Goal: Task Accomplishment & Management: Manage account settings

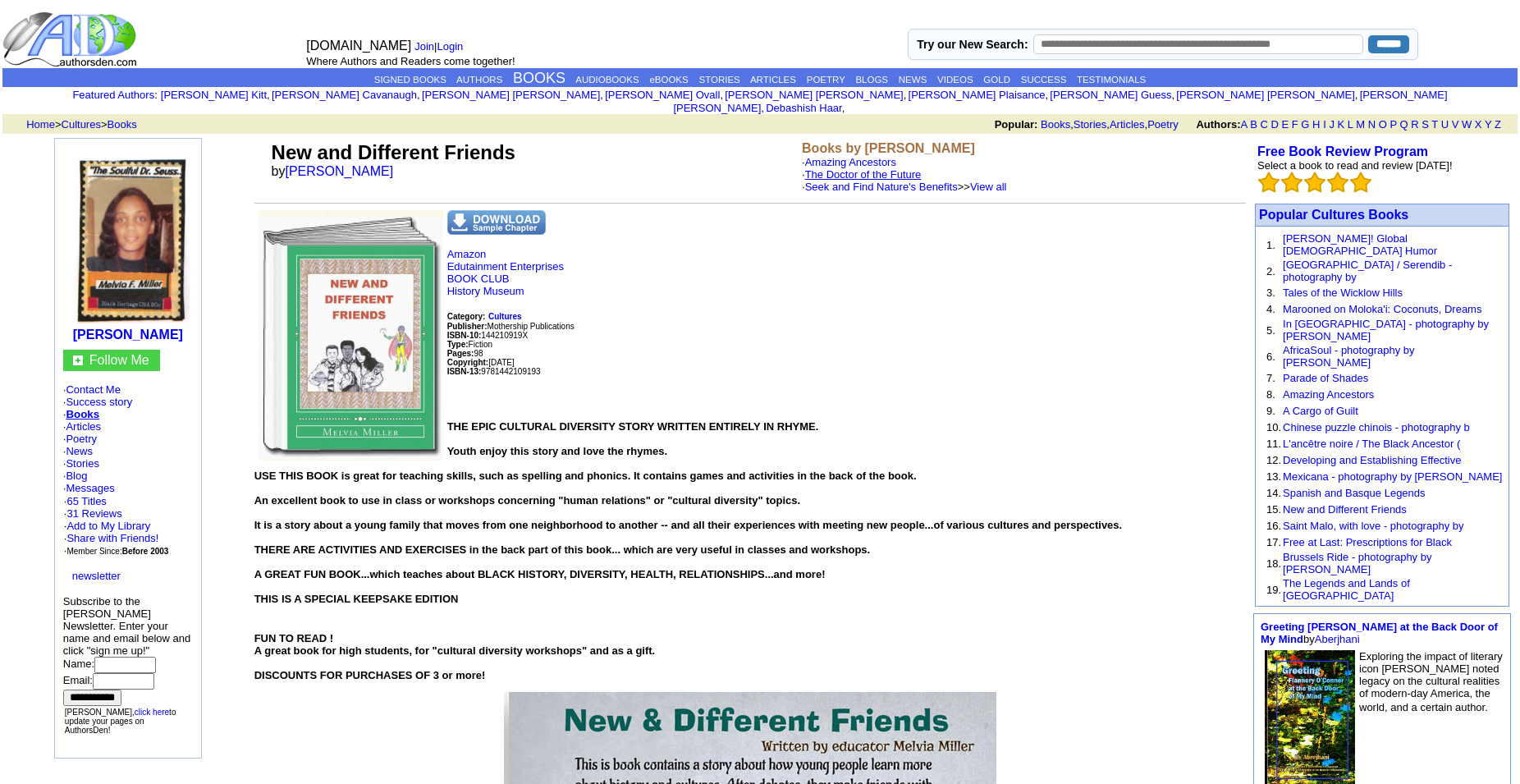
click at [869, 168] on link "The Doctor of the Future" at bounding box center [863, 174] width 117 height 13
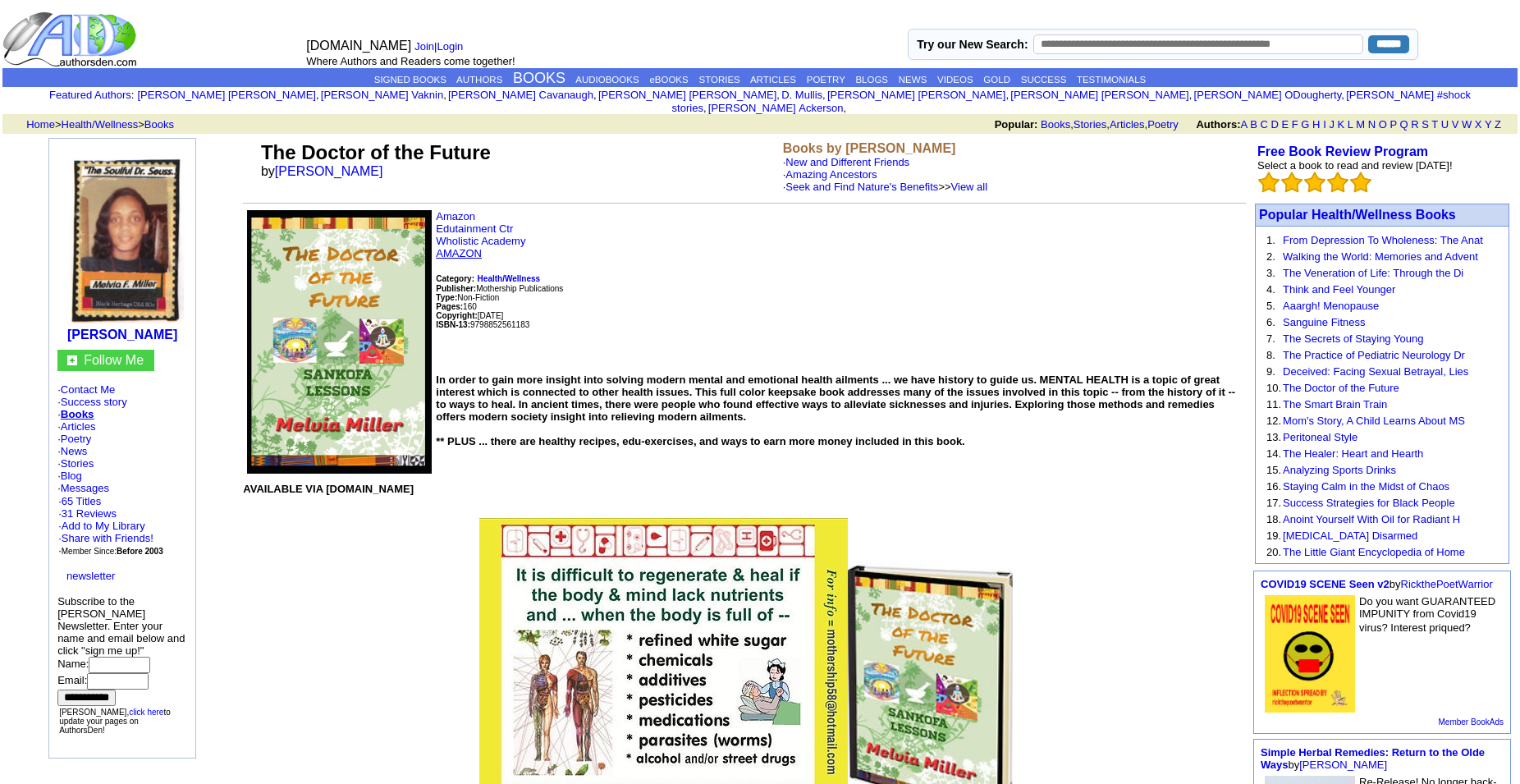
click at [462, 256] on link "AMAZON" at bounding box center [458, 252] width 46 height 13
click at [832, 168] on link "Amazing Ancestors" at bounding box center [830, 174] width 91 height 13
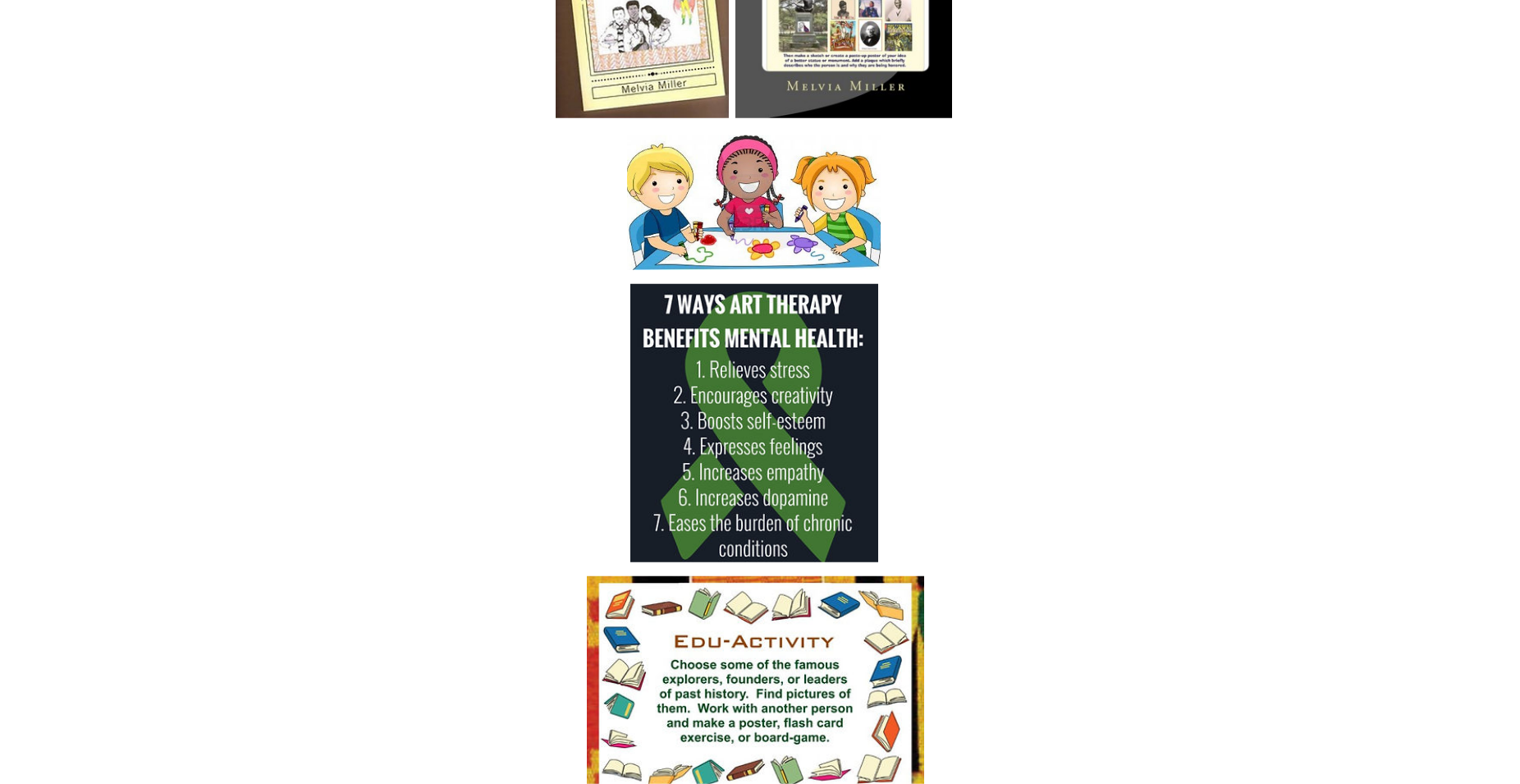
scroll to position [1843, 0]
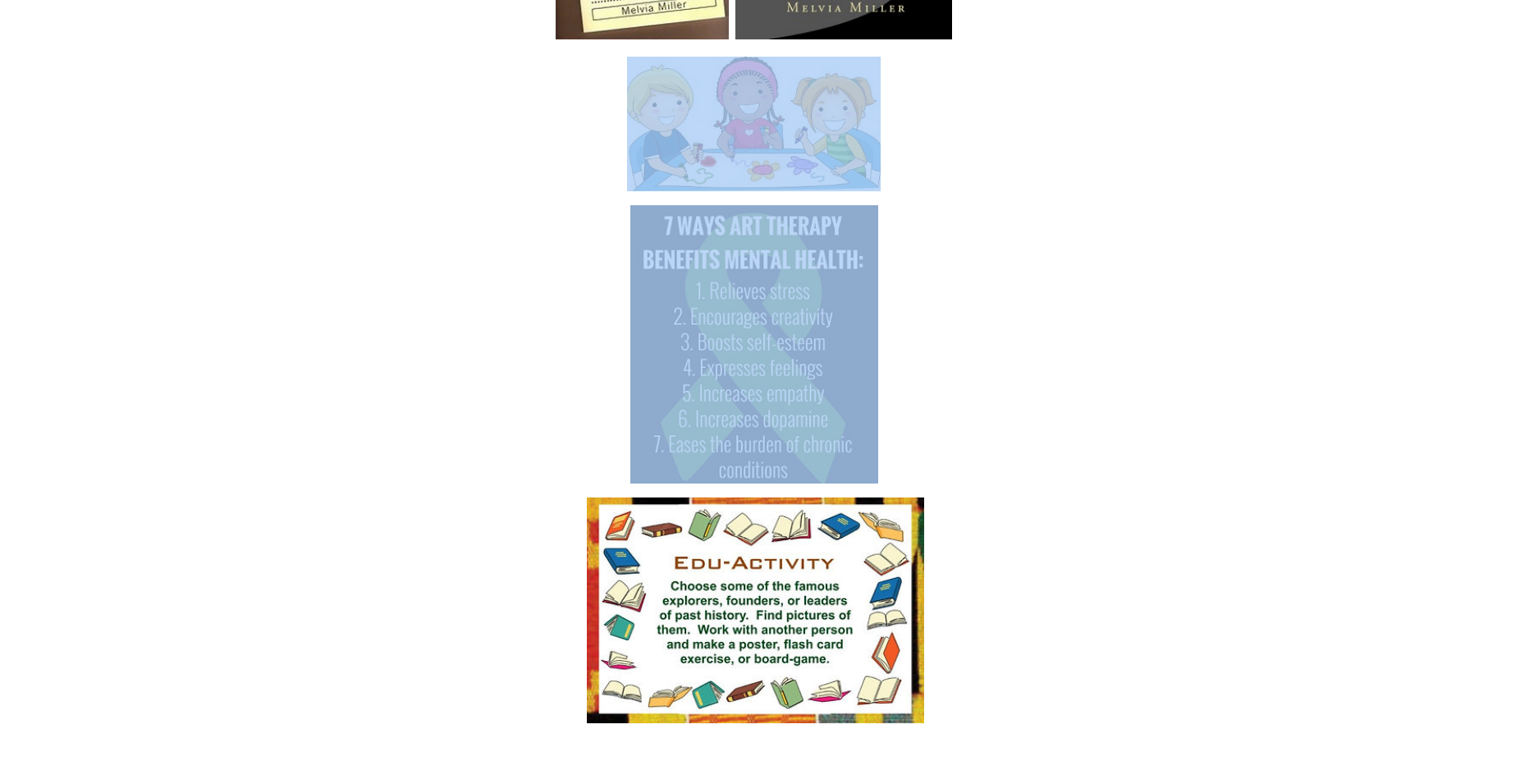
drag, startPoint x: 603, startPoint y: 162, endPoint x: 882, endPoint y: 407, distance: 371.3
click at [882, 407] on li "**********" at bounding box center [753, 395] width 984 height 1326
copy li
click at [1195, 192] on h4 at bounding box center [753, 124] width 984 height 135
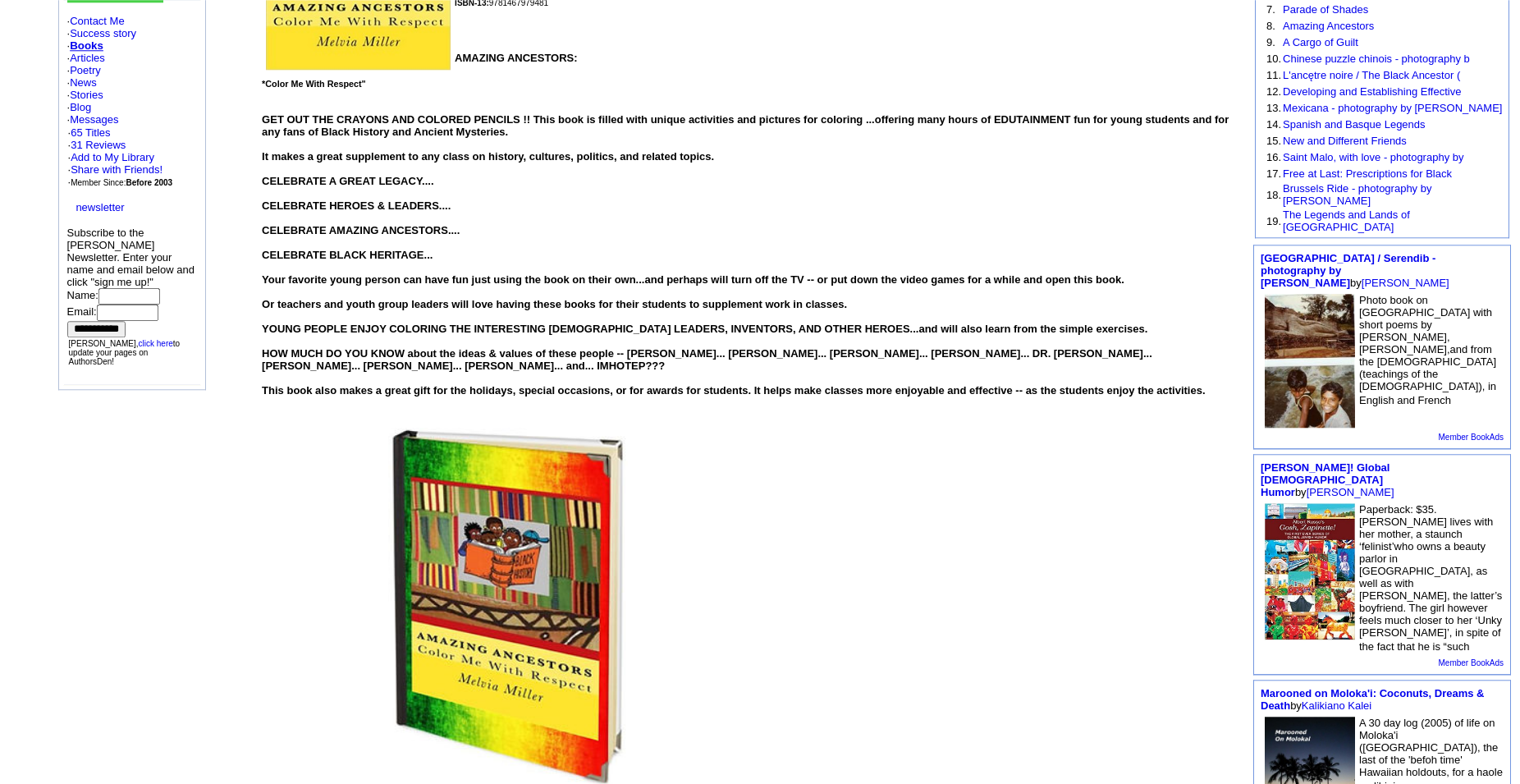
scroll to position [277, 0]
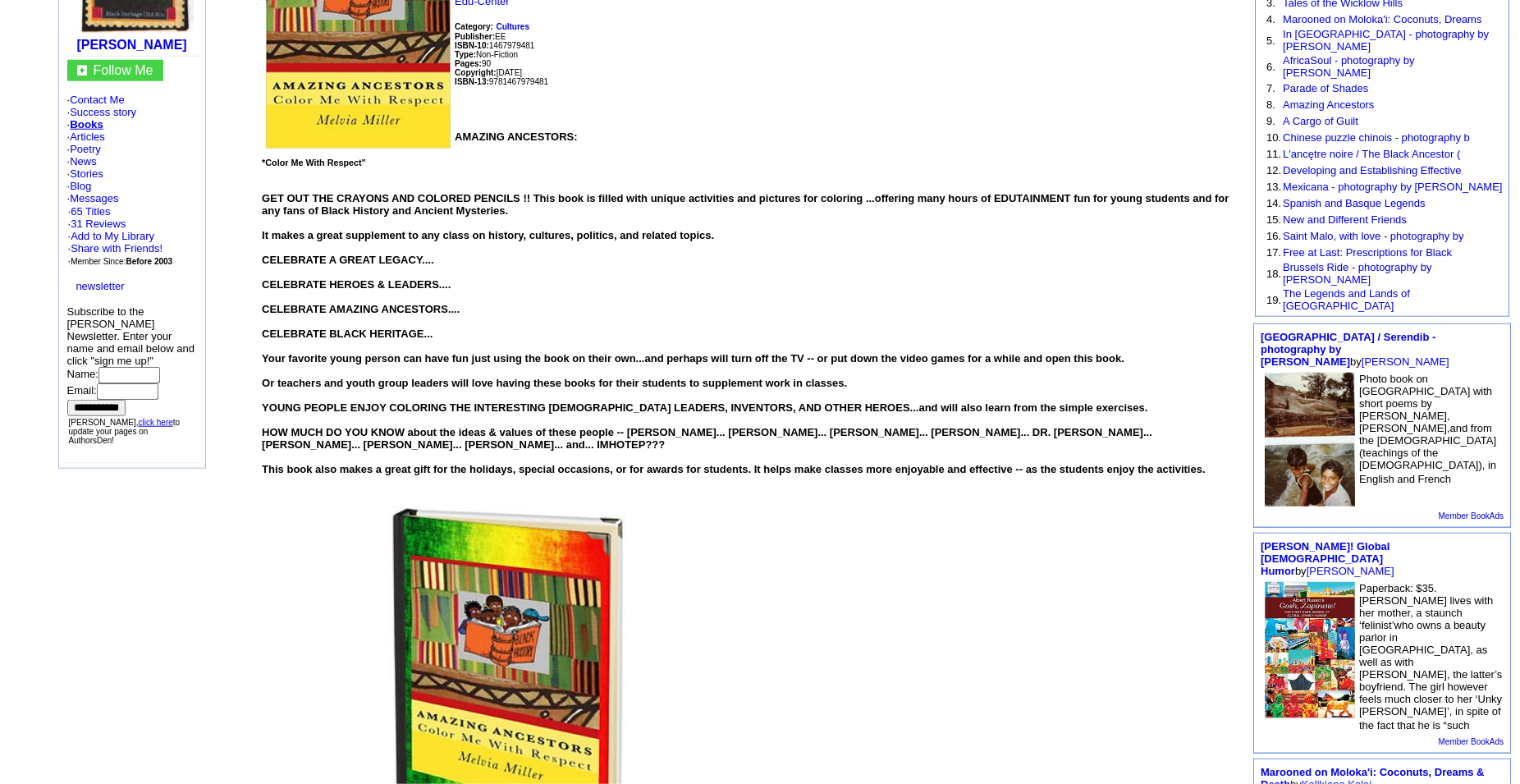
click at [151, 426] on link "click here" at bounding box center [155, 421] width 34 height 9
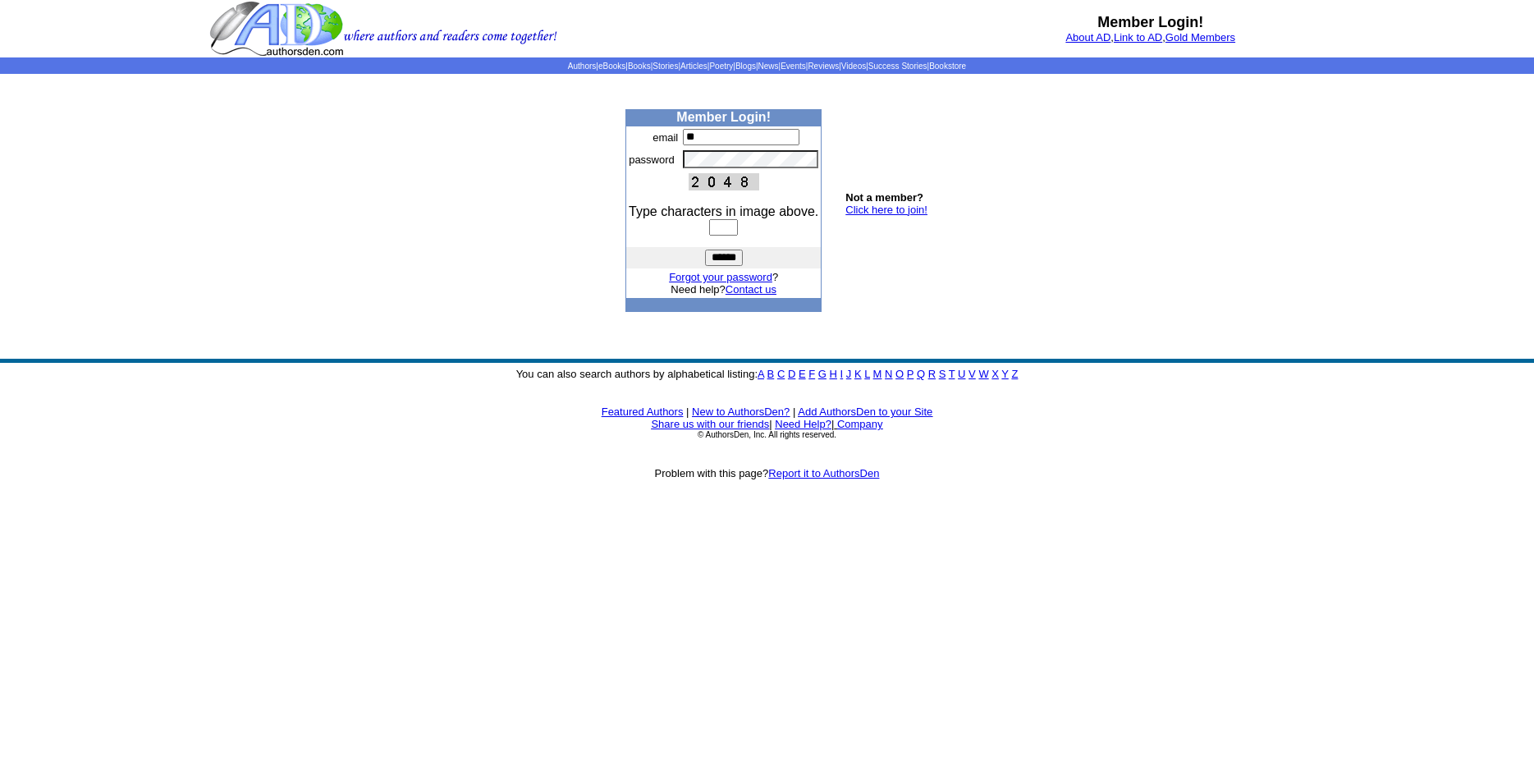
type input "*"
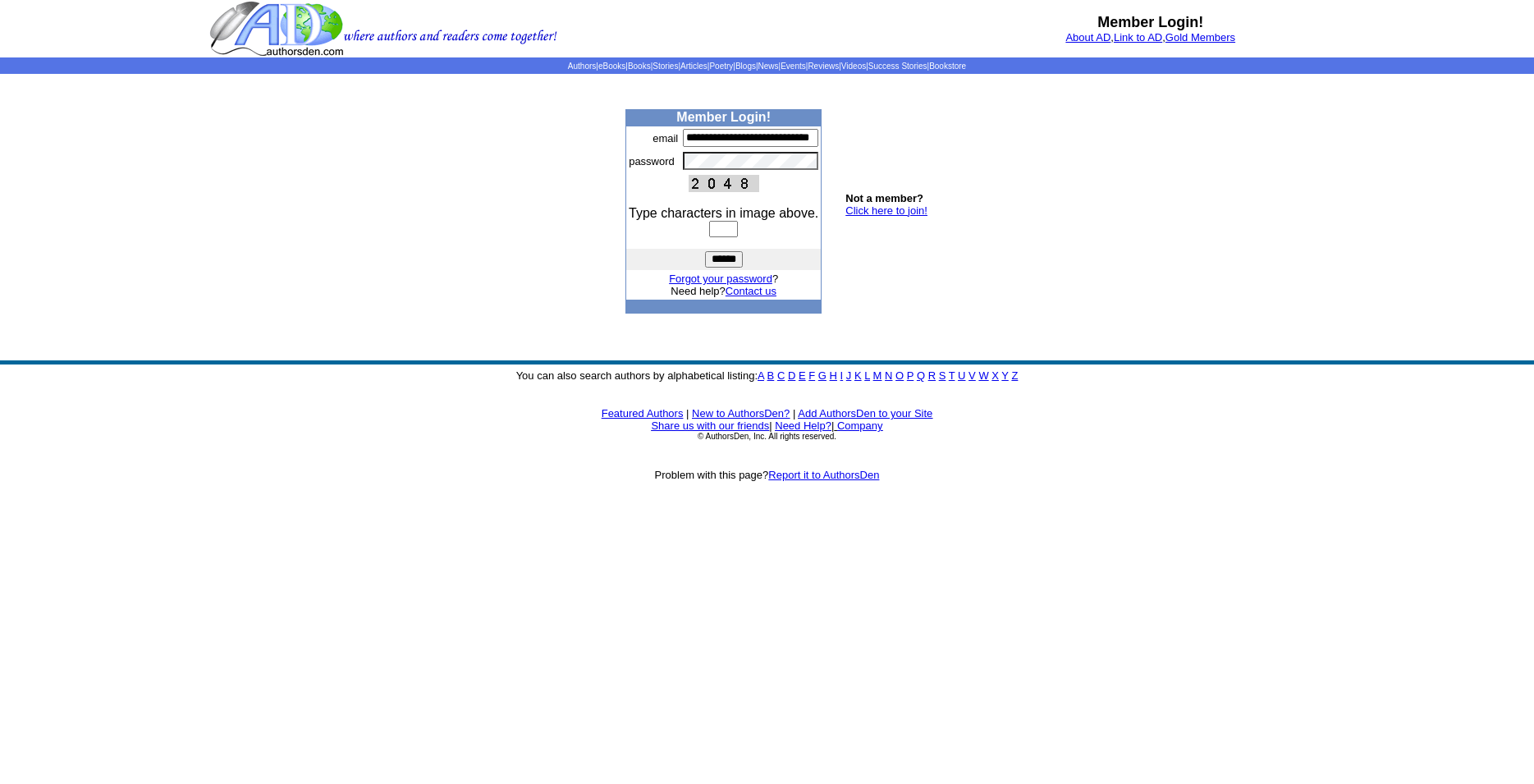
scroll to position [0, 20]
type input "**********"
click at [725, 227] on input "text" at bounding box center [723, 229] width 28 height 17
type input "****"
click at [723, 260] on input "******" at bounding box center [723, 259] width 37 height 17
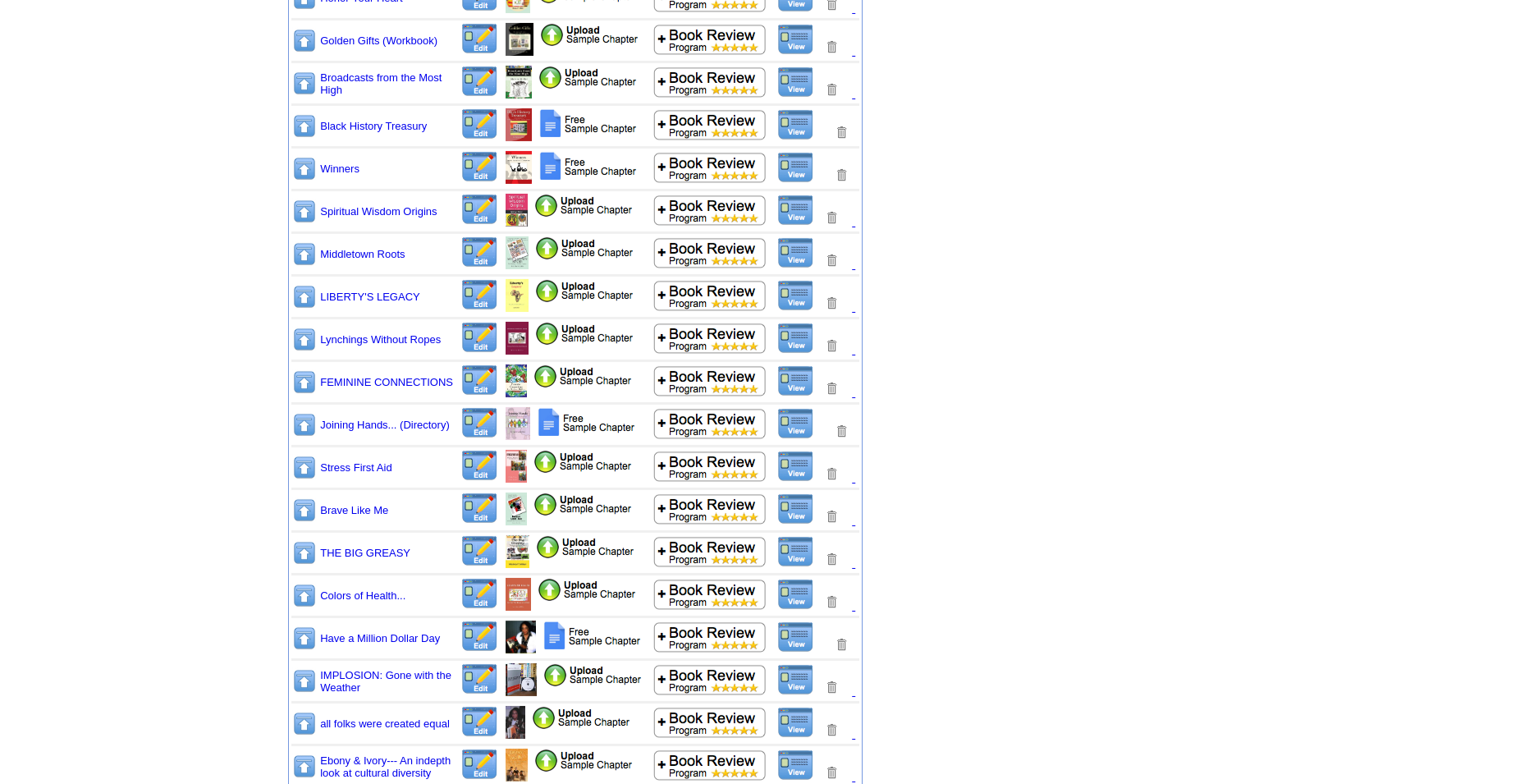
scroll to position [1616, 0]
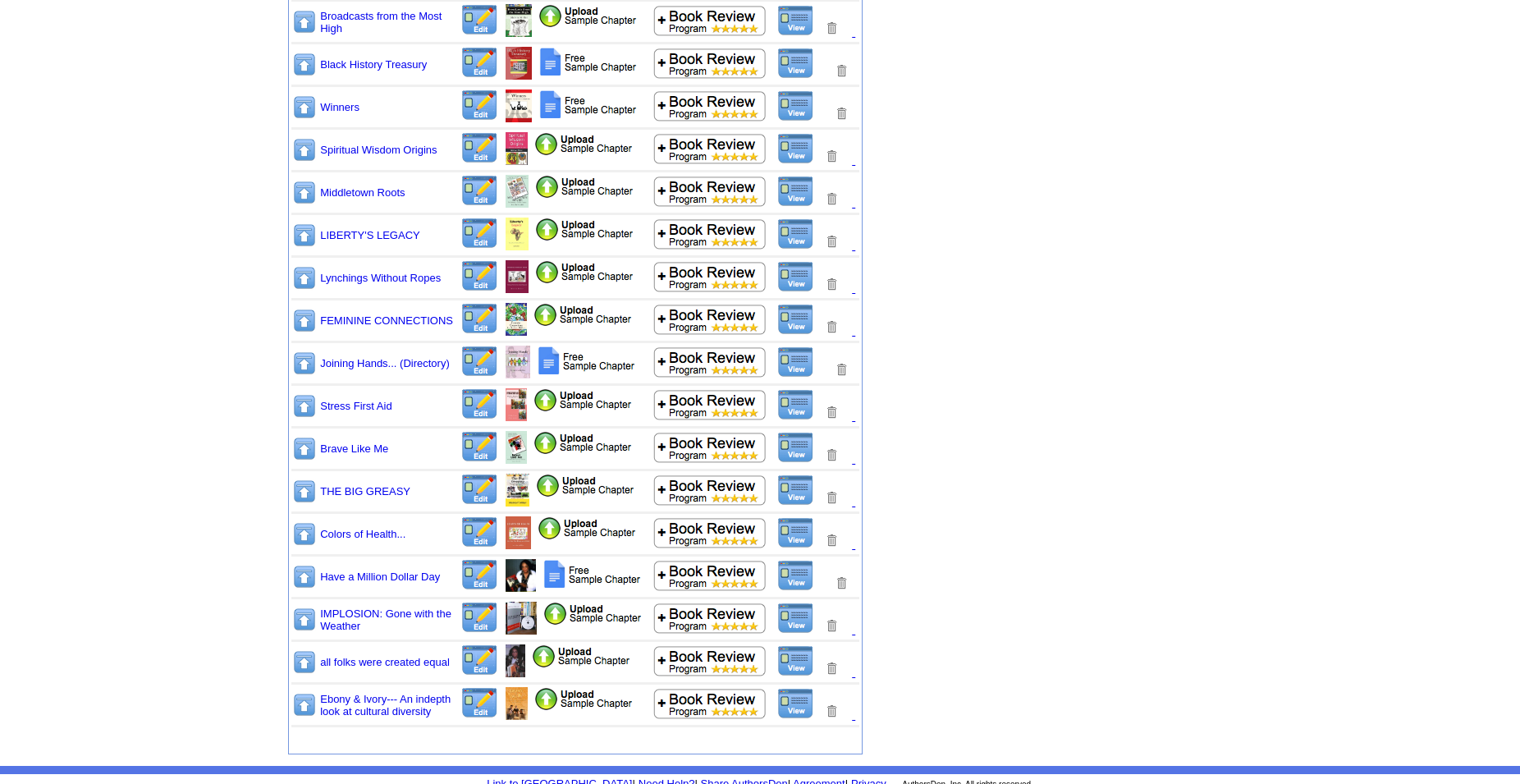
click at [468, 531] on img at bounding box center [479, 532] width 38 height 32
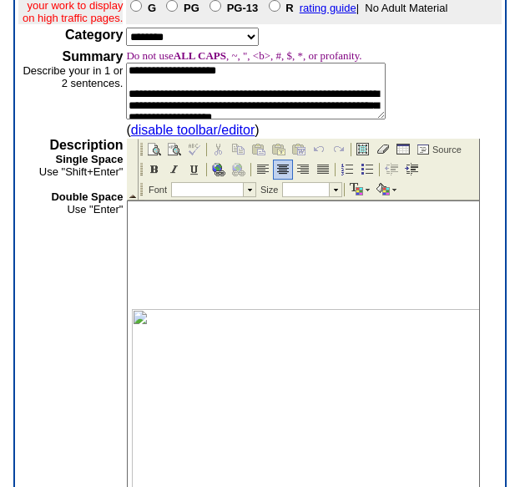
scroll to position [306, 0]
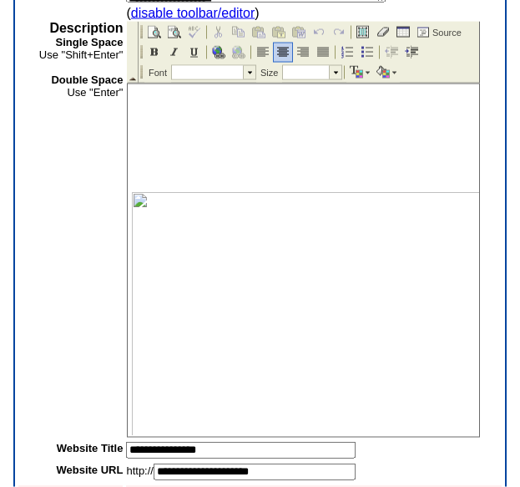
click at [298, 296] on img at bounding box center [341, 326] width 418 height 271
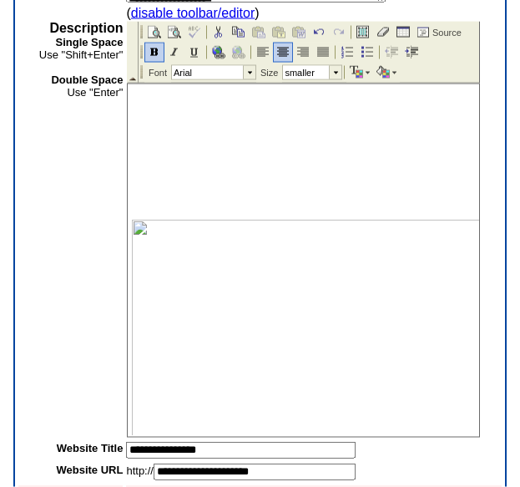
click at [298, 296] on img at bounding box center [341, 354] width 418 height 271
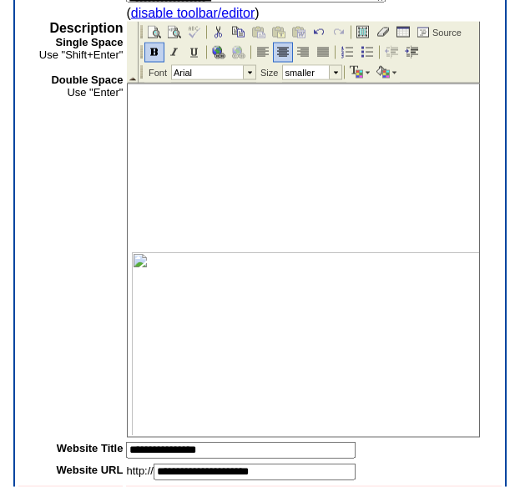
click at [294, 335] on img at bounding box center [341, 411] width 418 height 320
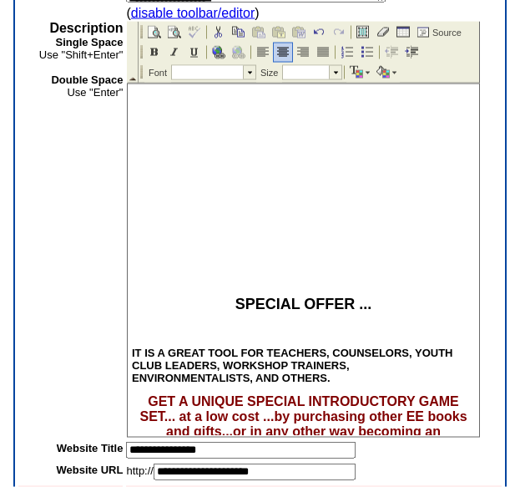
click at [278, 111] on body "SPECIAL OFFER ... IT IS A GREAT TOOL FOR TEACHERS, COUNSELORS, YOUTH CLUB LEADE…" at bounding box center [304, 392] width 352 height 617
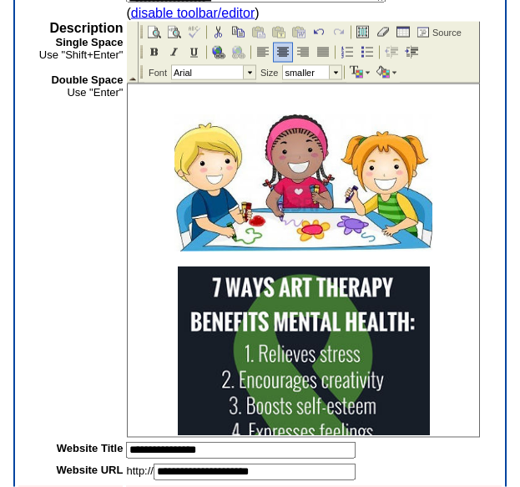
scroll to position [116, 0]
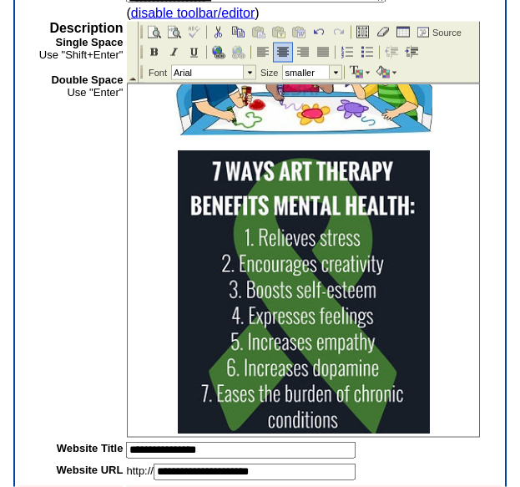
click at [371, 124] on img at bounding box center [304, 65] width 258 height 137
drag, startPoint x: 428, startPoint y: 134, endPoint x: 448, endPoint y: 167, distance: 38.2
click at [448, 134] on h4 at bounding box center [303, 65] width 343 height 137
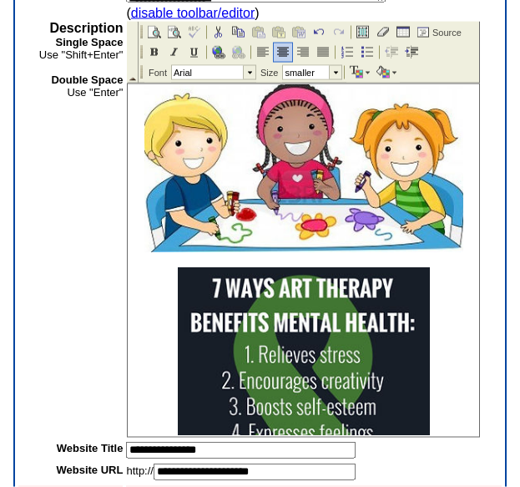
click at [382, 305] on img at bounding box center [304, 407] width 252 height 283
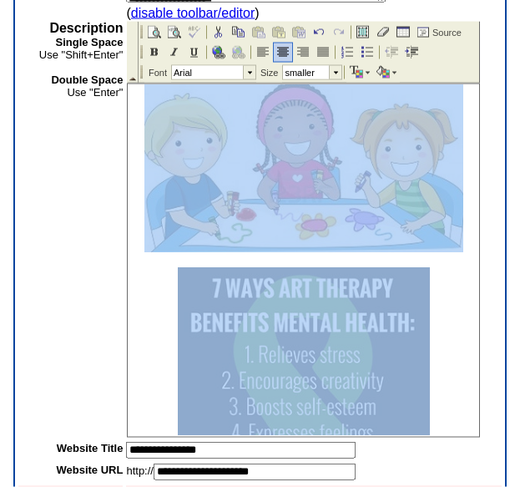
drag, startPoint x: 426, startPoint y: 267, endPoint x: 452, endPoint y: 241, distance: 36.6
click at [452, 241] on h4 at bounding box center [303, 315] width 343 height 467
click at [405, 317] on img at bounding box center [304, 407] width 252 height 283
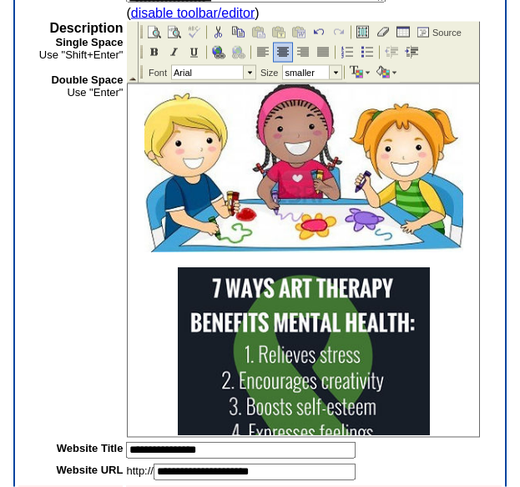
drag, startPoint x: 422, startPoint y: 270, endPoint x: 454, endPoint y: 243, distance: 42.1
click at [454, 266] on h4 at bounding box center [303, 407] width 343 height 283
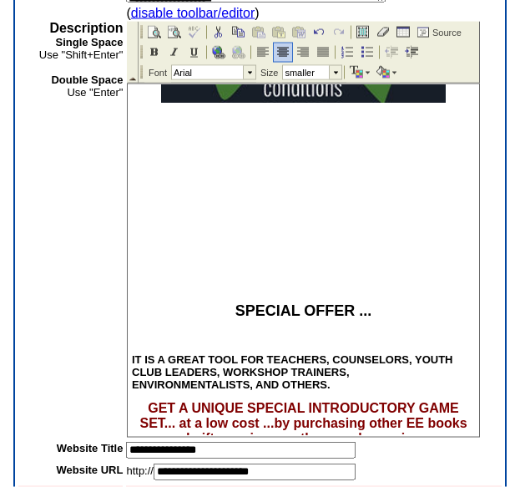
scroll to position [524, 0]
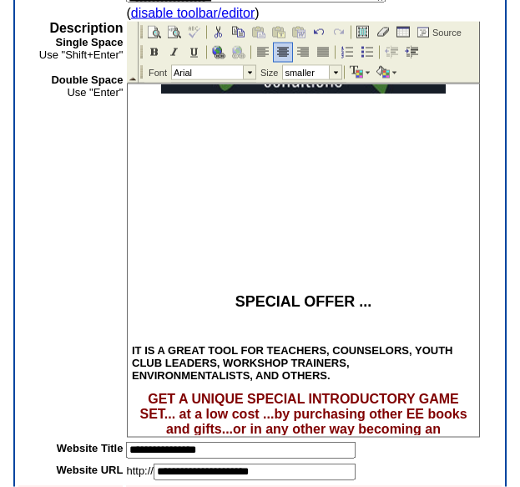
click at [415, 254] on body "SPECIAL OFFER ... IT IS A GREAT TOOL FOR TEACHERS, COUNSELORS, YOUTH CLUB LEADE…" at bounding box center [304, 128] width 352 height 1139
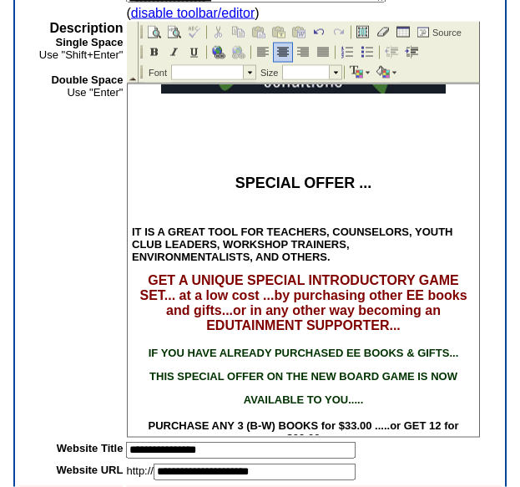
click at [367, 161] on p at bounding box center [303, 158] width 343 height 12
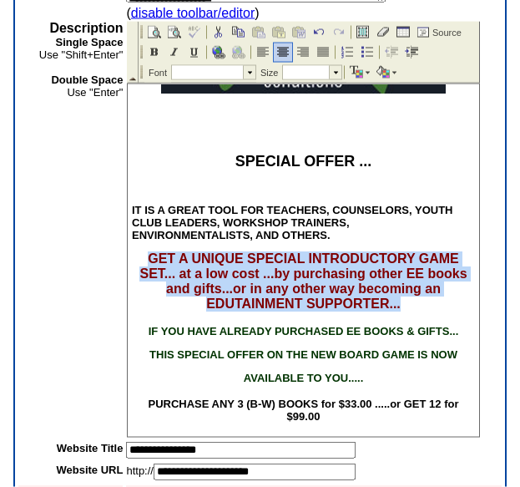
drag, startPoint x: 375, startPoint y: 350, endPoint x: 132, endPoint y: 268, distance: 256.4
click at [134, 268] on p "GET A UNIQUE SPECIAL INTRODUCTORY GAME SET... at a low cost ...by purchasing ot…" at bounding box center [303, 281] width 343 height 60
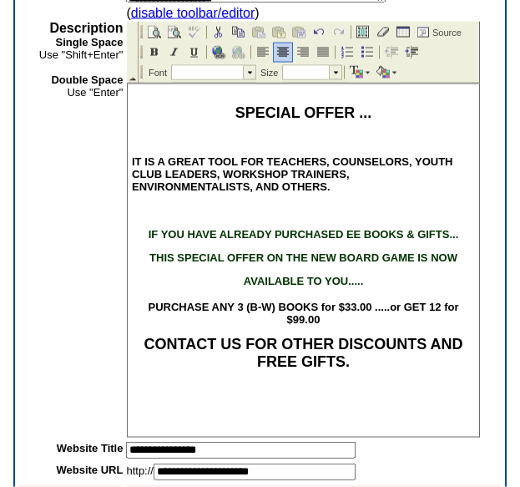
scroll to position [575, 0]
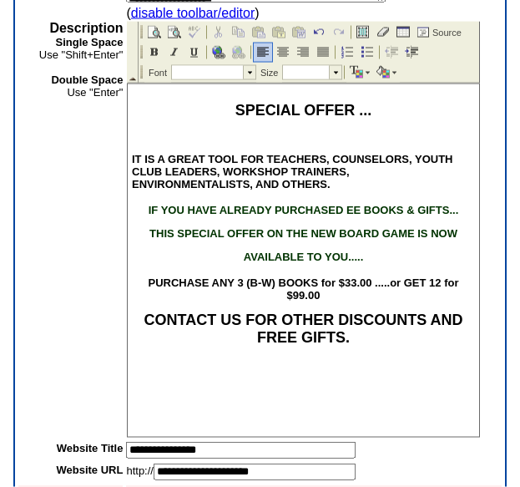
drag, startPoint x: 372, startPoint y: 301, endPoint x: 149, endPoint y: 221, distance: 237.5
click at [149, 221] on font "IF YOU HAVE ALREADY PURCHASED EE BOOKS & GIFTS... THIS SPECIAL OFFER ON THE NEW…" at bounding box center [303, 232] width 343 height 59
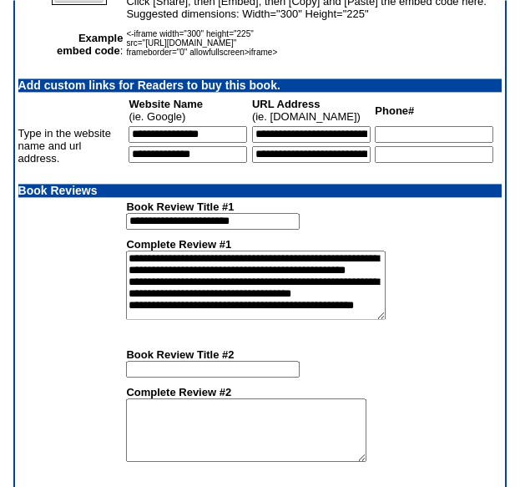
scroll to position [1538, 0]
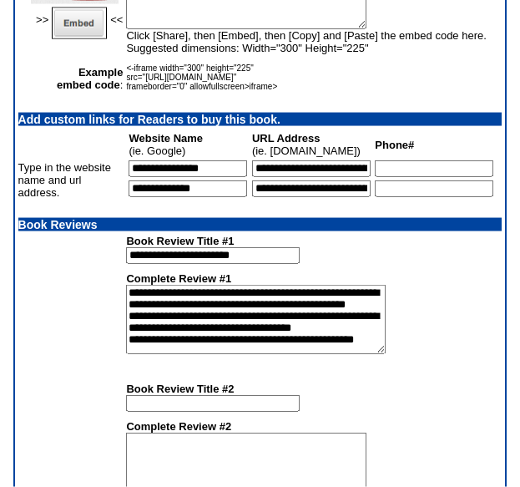
click at [366, 197] on input "**********" at bounding box center [311, 188] width 119 height 17
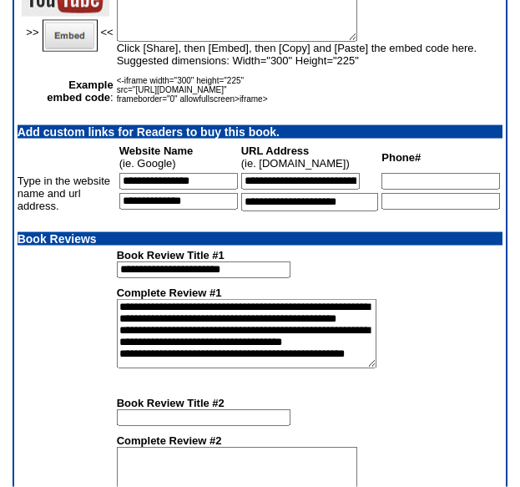
scroll to position [0, 0]
type input "*"
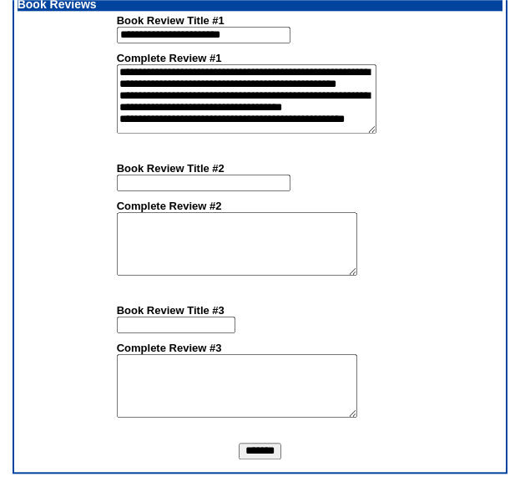
scroll to position [1857, 0]
type input "**********"
click at [260, 457] on input "*******" at bounding box center [260, 451] width 43 height 17
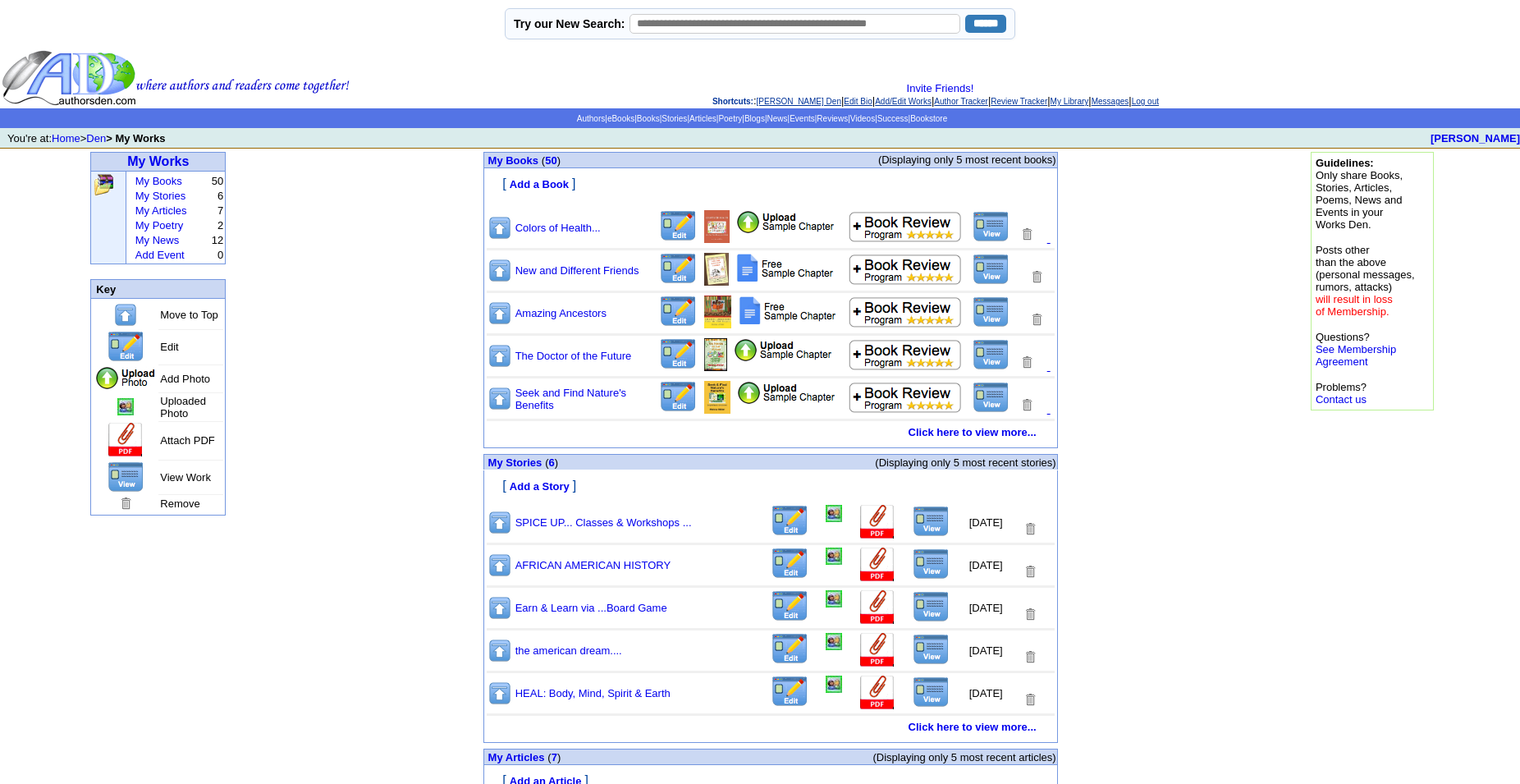
click at [1004, 242] on img at bounding box center [991, 227] width 37 height 31
click at [679, 238] on img at bounding box center [678, 226] width 38 height 32
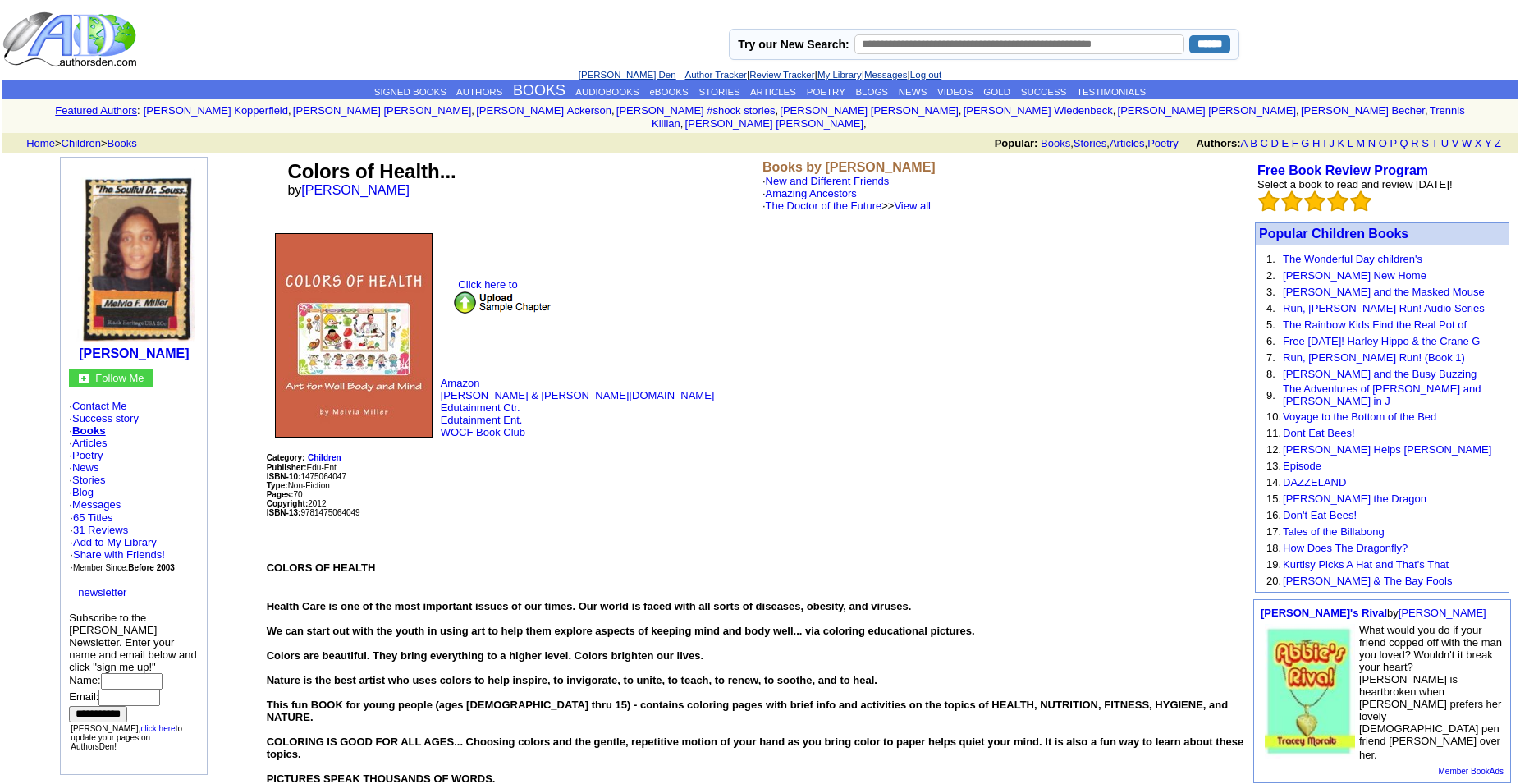
click at [828, 175] on link "New and Different Friends" at bounding box center [827, 181] width 124 height 13
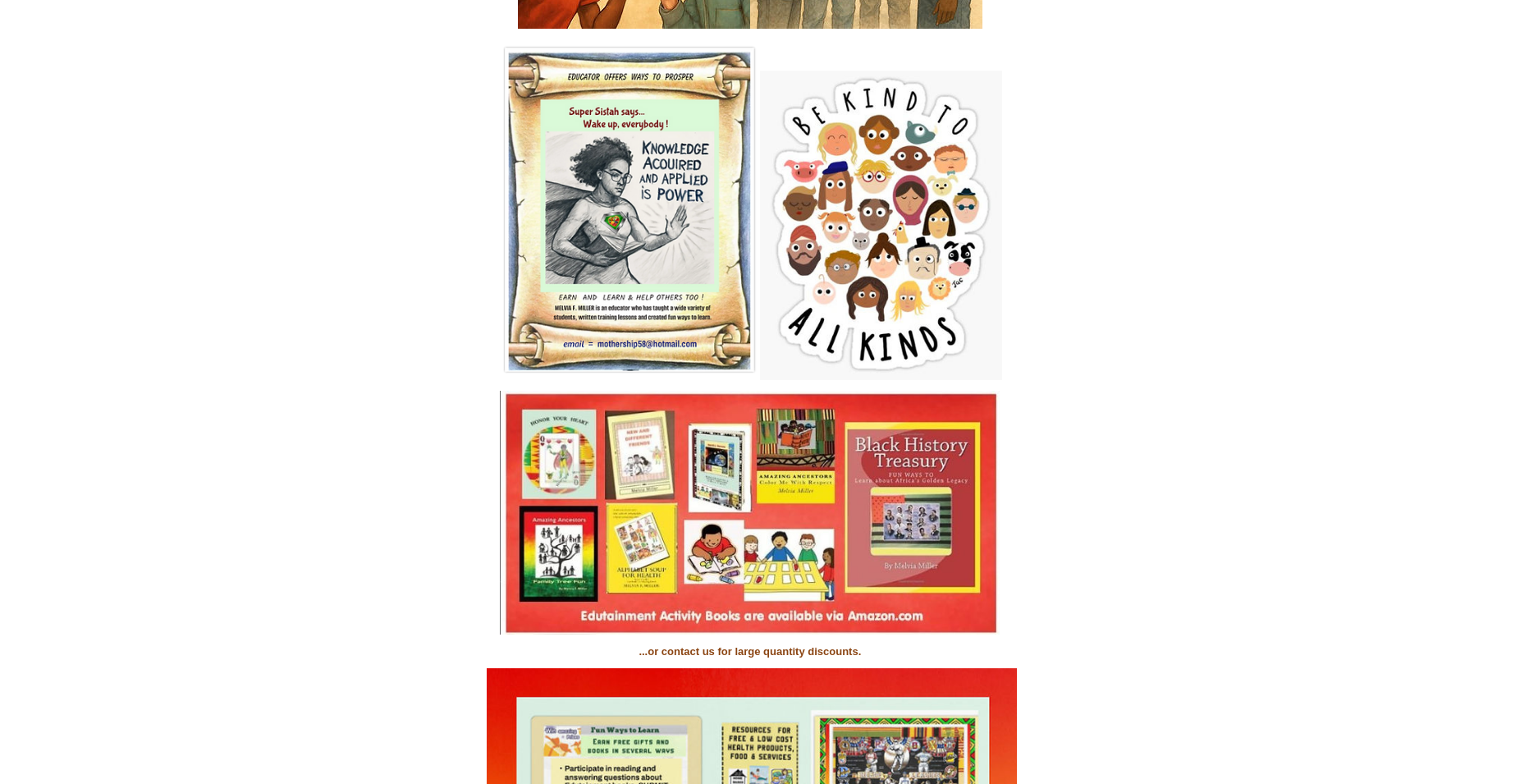
scroll to position [1651, 0]
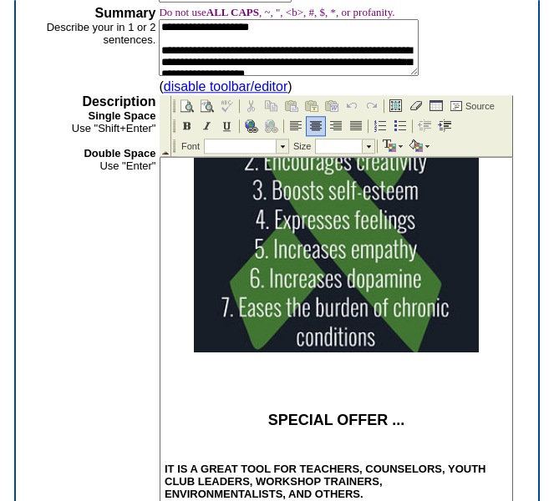
scroll to position [347, 0]
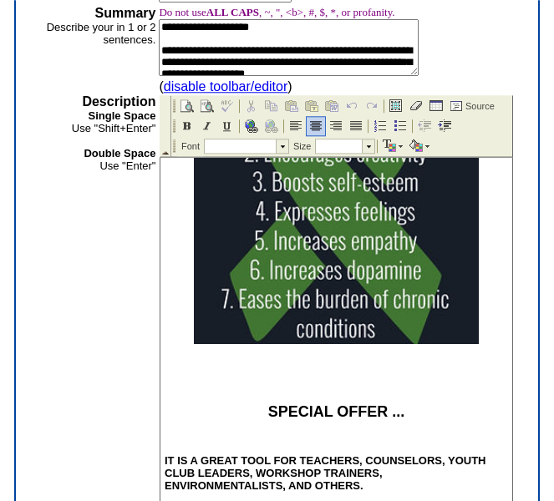
click at [469, 363] on div at bounding box center [336, 105] width 343 height 531
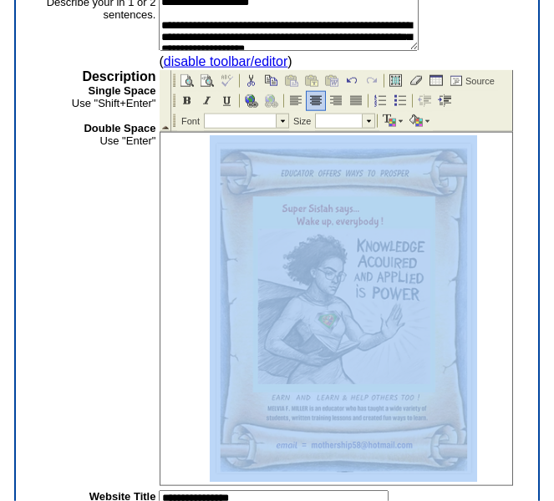
click at [398, 307] on img at bounding box center [343, 307] width 267 height 347
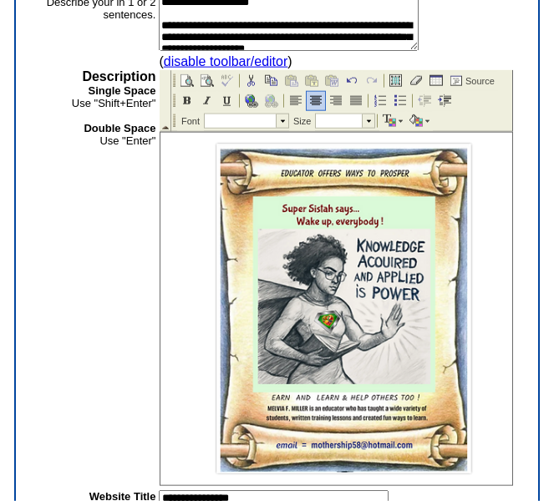
drag, startPoint x: 497, startPoint y: 337, endPoint x: 499, endPoint y: 322, distance: 15.2
click at [499, 322] on html "SPECIAL OFFER ... IT IS A GREAT TOOL FOR TEACHERS, COUNSELORS, YOUTH CLUB LEADE…" at bounding box center [336, 192] width 352 height 1211
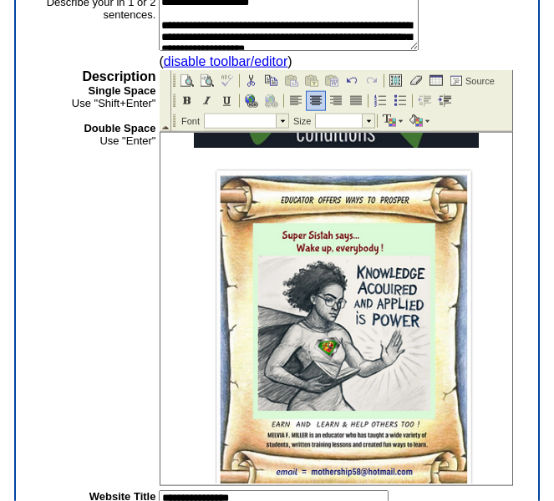
scroll to position [484, 0]
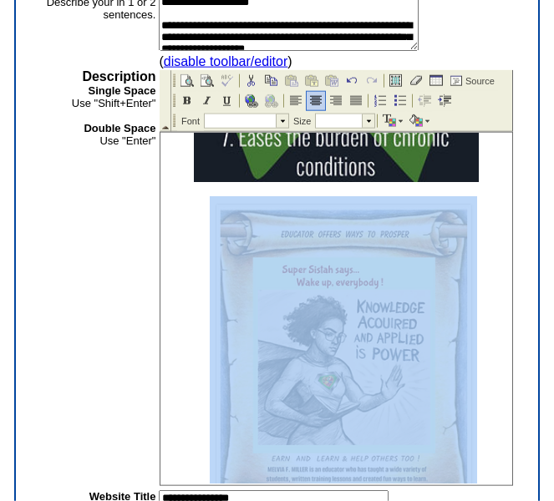
click at [423, 311] on img at bounding box center [343, 368] width 267 height 347
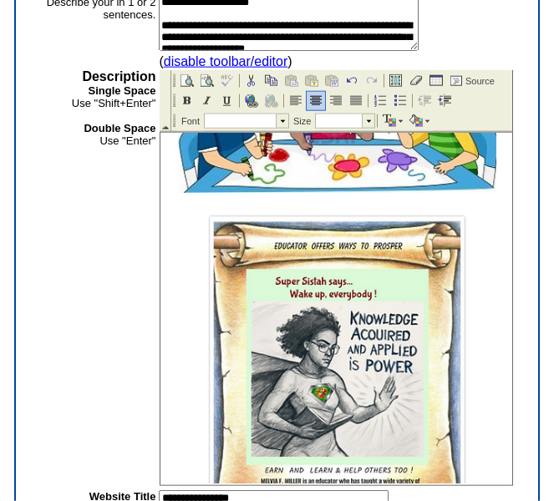
scroll to position [136, 0]
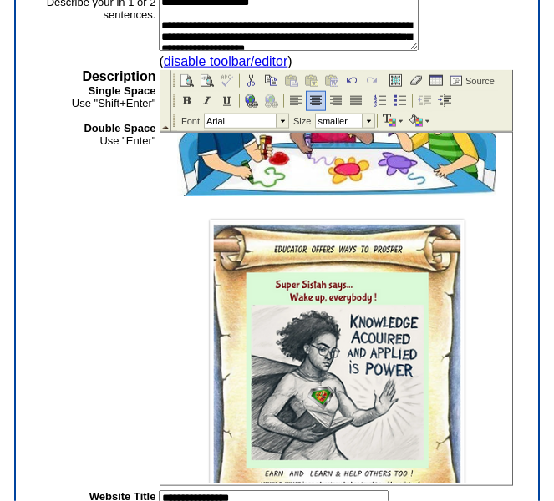
click at [384, 327] on img at bounding box center [336, 383] width 267 height 347
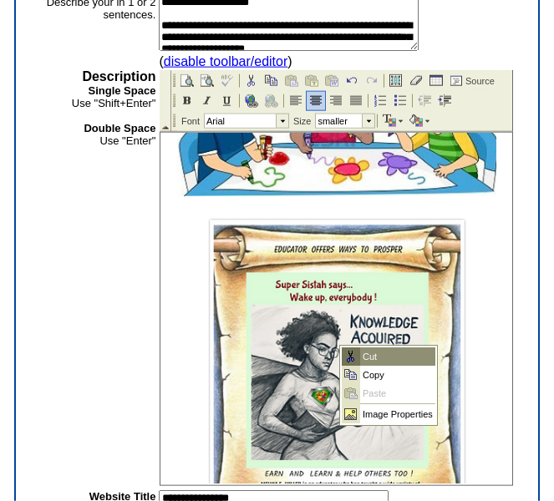
click at [367, 357] on td "Cut" at bounding box center [397, 356] width 75 height 18
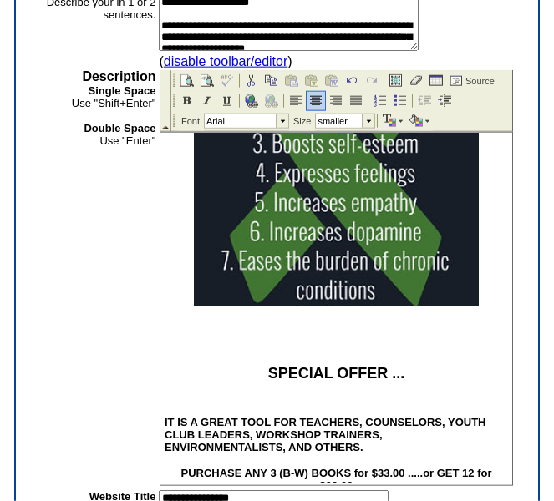
scroll to position [381, 0]
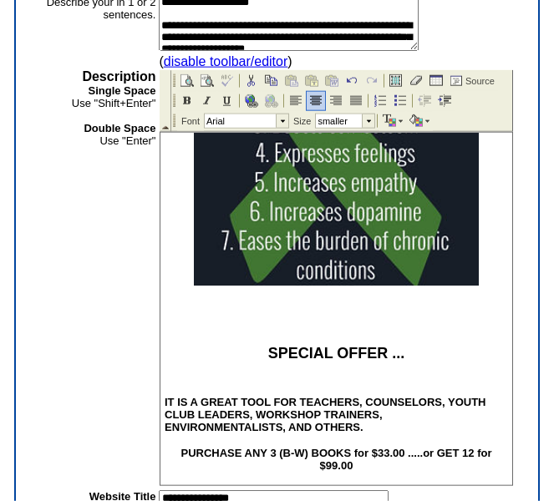
click at [445, 329] on p at bounding box center [336, 328] width 343 height 12
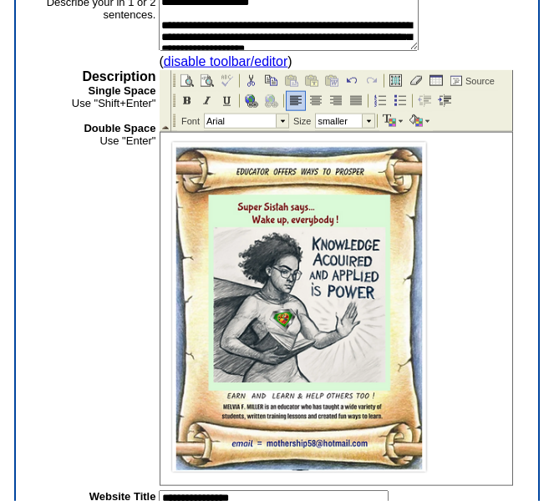
click at [368, 232] on img at bounding box center [298, 306] width 267 height 347
click at [317, 106] on img at bounding box center [315, 100] width 13 height 13
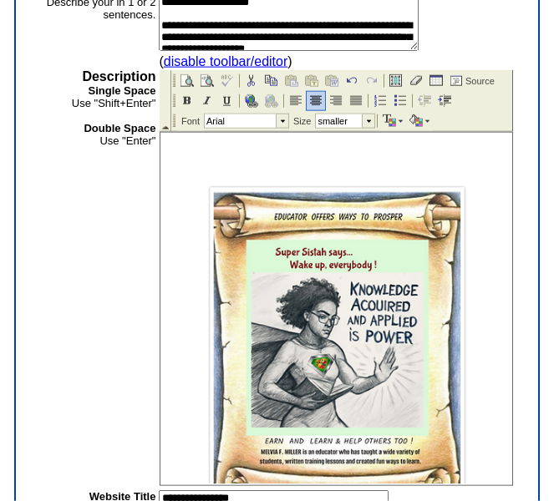
scroll to position [514, 0]
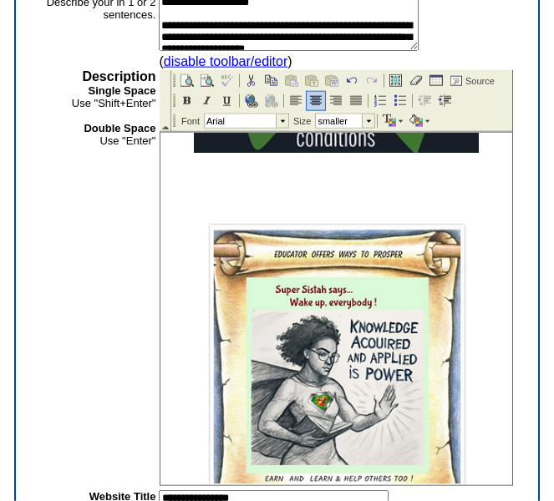
click at [423, 289] on img at bounding box center [336, 388] width 267 height 347
drag, startPoint x: 463, startPoint y: 220, endPoint x: 494, endPoint y: 156, distance: 70.6
click at [494, 215] on h4 at bounding box center [336, 388] width 343 height 347
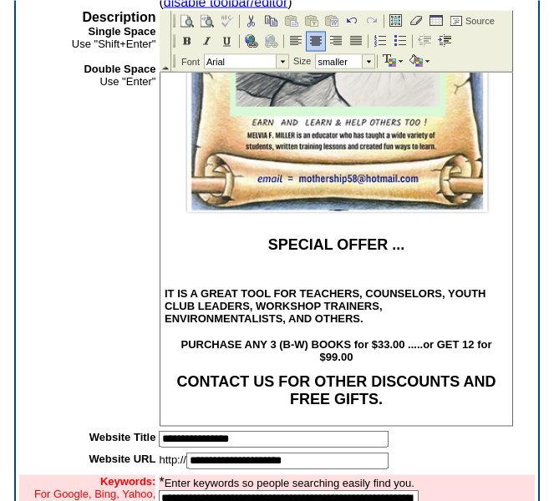
scroll to position [970, 0]
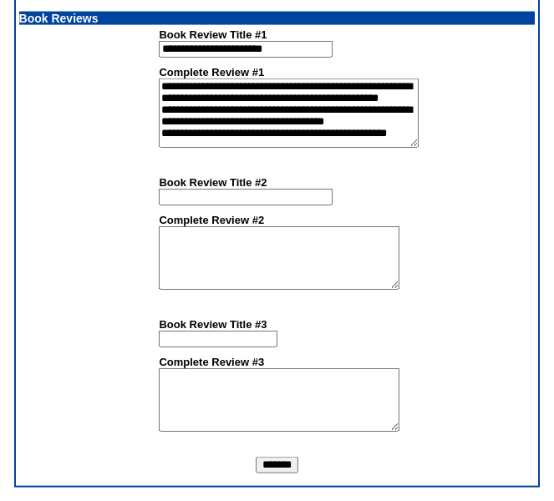
scroll to position [1843, 0]
click at [263, 468] on input "*******" at bounding box center [277, 465] width 43 height 17
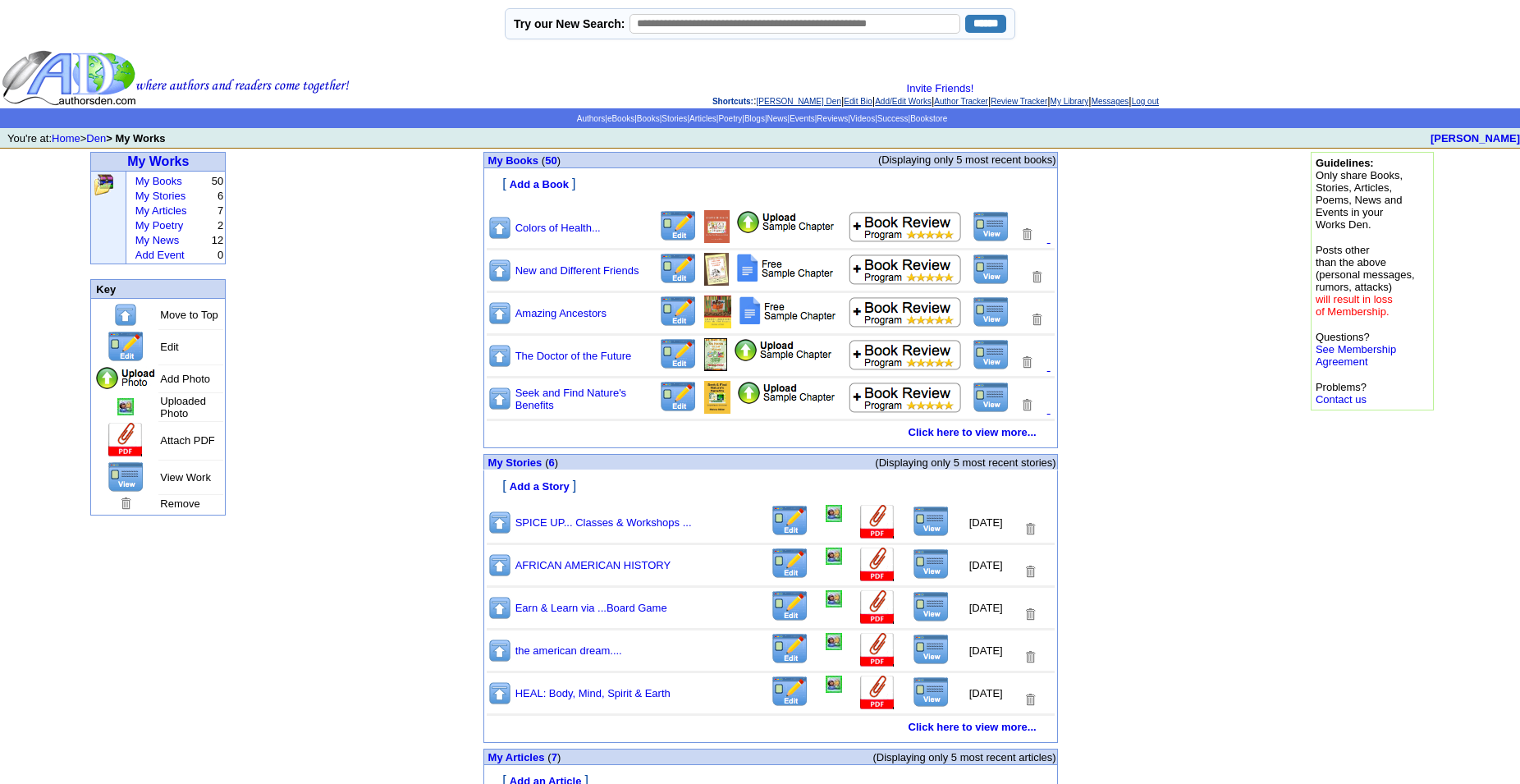
click at [993, 235] on img at bounding box center [991, 227] width 37 height 31
click at [678, 240] on img at bounding box center [678, 226] width 38 height 32
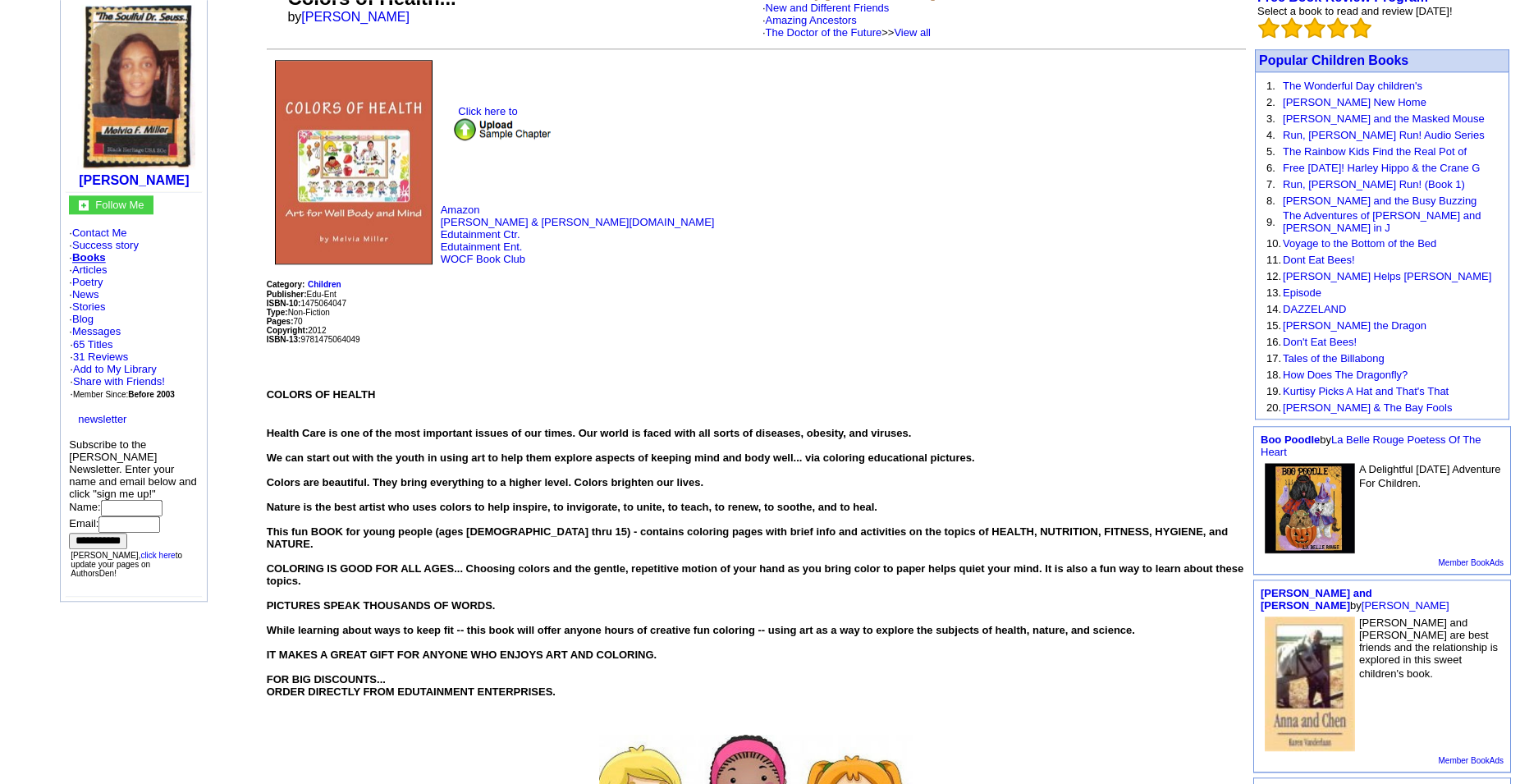
scroll to position [125, 0]
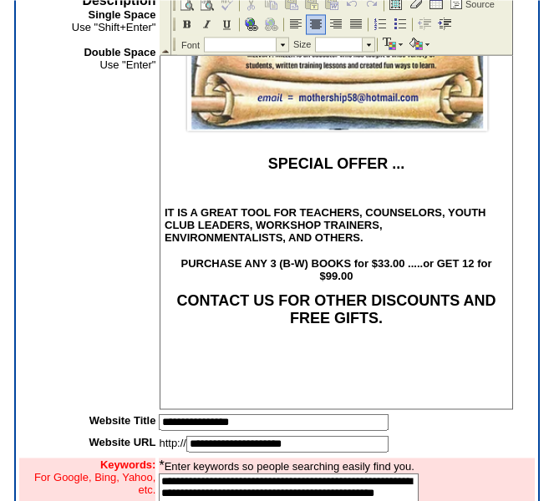
scroll to position [943, 0]
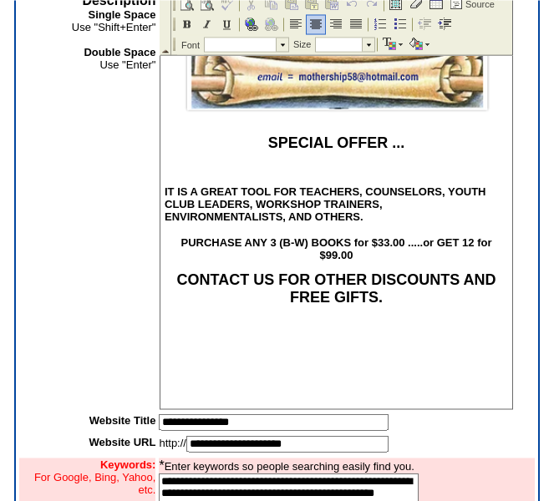
click at [261, 203] on span "IT IS A GREAT TOOL FOR TEACHERS, COUNSELORS, YOUTH CLUB LEADERS, WORKSHOP TRAIN…" at bounding box center [326, 204] width 322 height 38
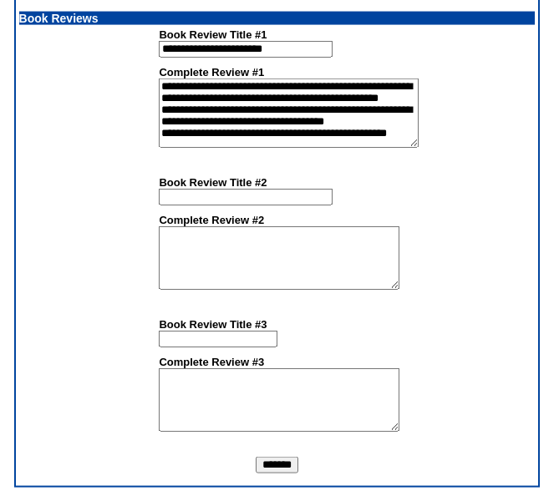
scroll to position [1843, 0]
click at [276, 462] on input "*******" at bounding box center [277, 465] width 43 height 17
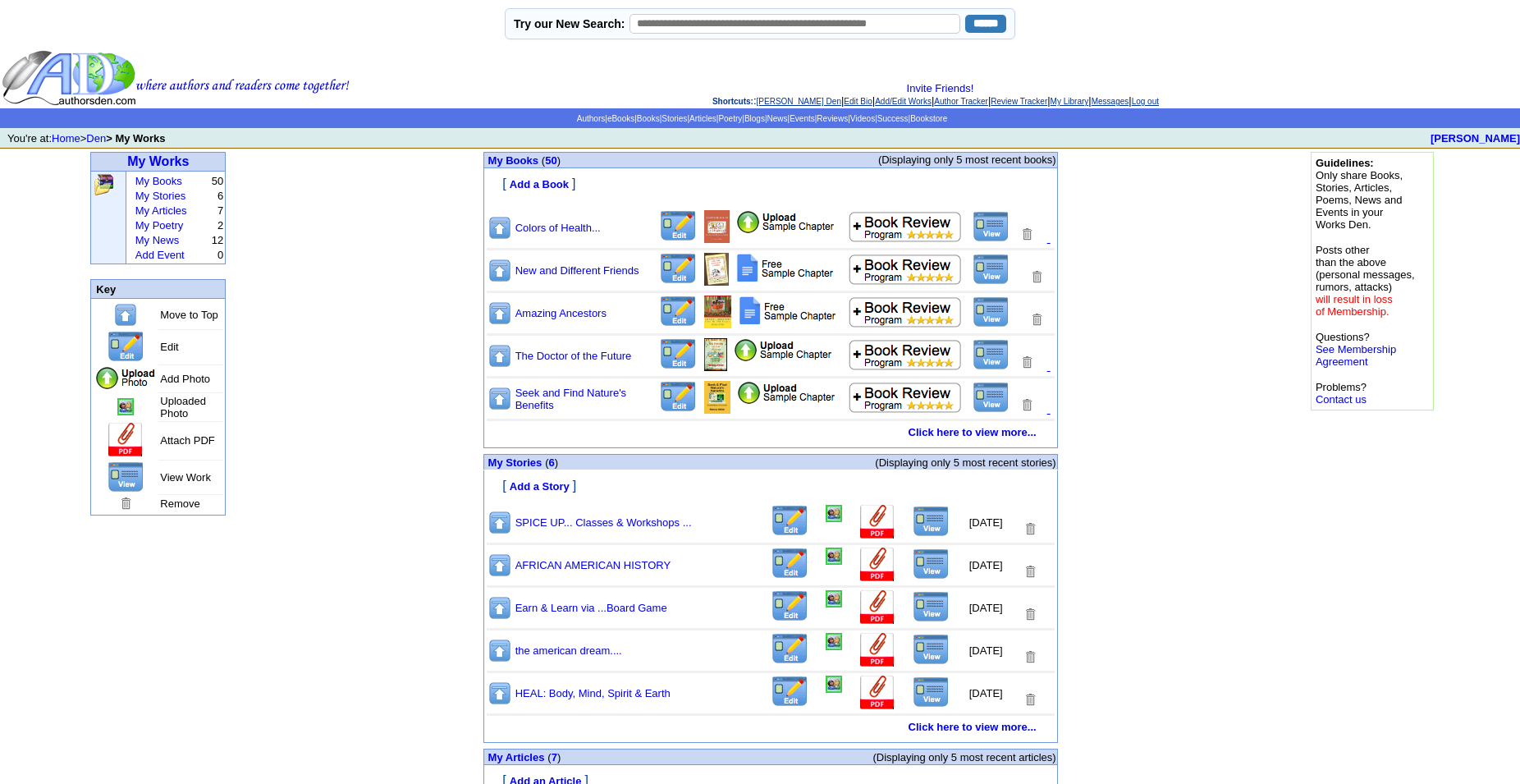
click at [984, 247] on td at bounding box center [987, 228] width 45 height 37
click at [995, 237] on img at bounding box center [991, 227] width 37 height 31
click at [668, 232] on img at bounding box center [678, 226] width 38 height 32
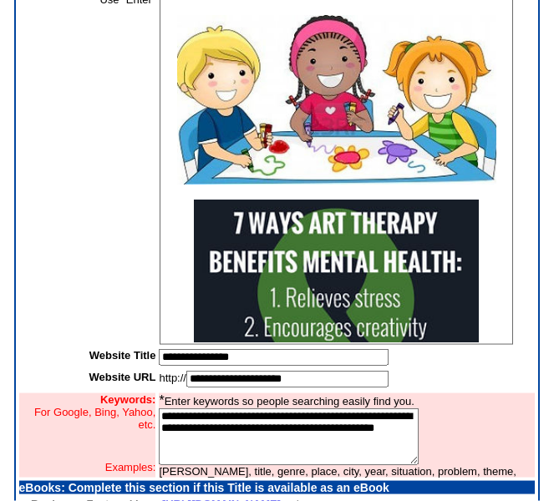
scroll to position [244, 0]
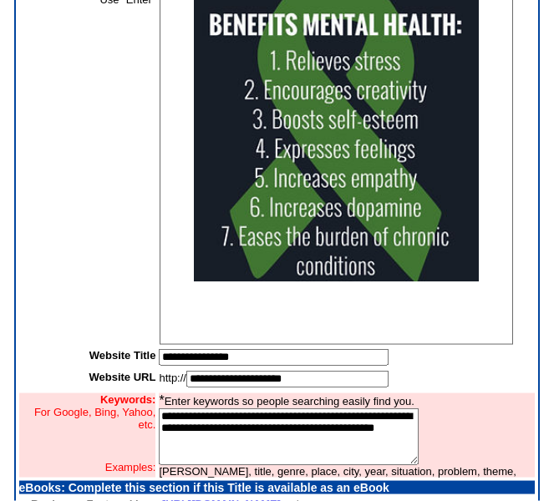
click at [393, 226] on img at bounding box center [336, 121] width 285 height 319
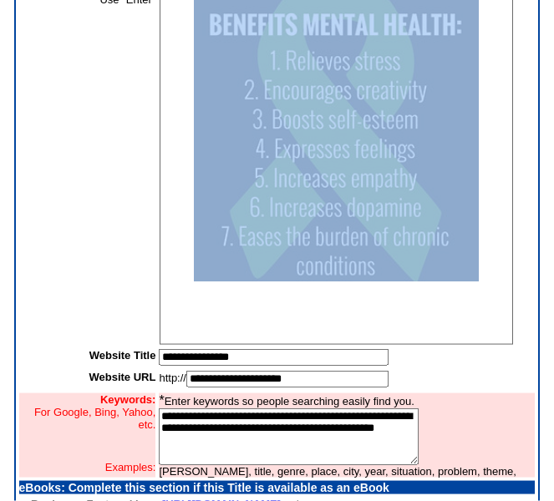
drag, startPoint x: 185, startPoint y: 286, endPoint x: 177, endPoint y: 300, distance: 16.1
click at [177, 300] on div at bounding box center [336, 43] width 343 height 531
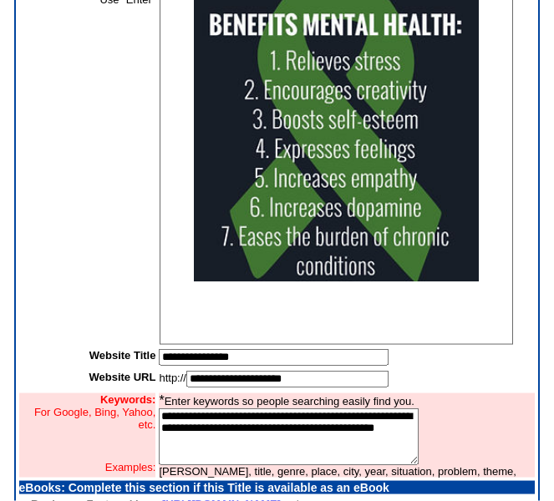
click at [392, 328] on p at bounding box center [336, 325] width 343 height 12
drag, startPoint x: 435, startPoint y: 250, endPoint x: 458, endPoint y: 263, distance: 26.2
click at [437, 249] on img at bounding box center [336, 121] width 285 height 319
click at [468, 286] on div at bounding box center [336, 43] width 343 height 531
click at [408, 240] on img at bounding box center [336, 121] width 285 height 319
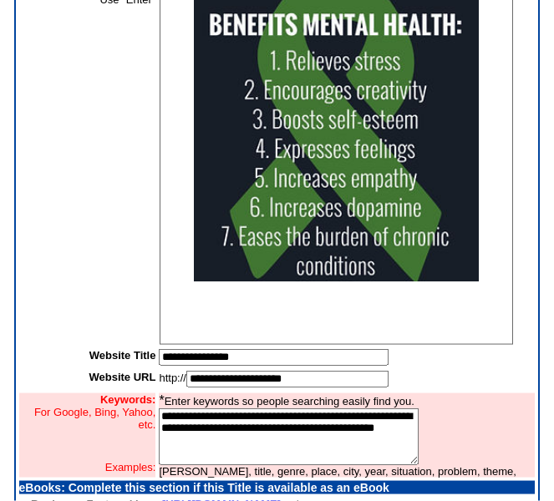
drag, startPoint x: 470, startPoint y: 284, endPoint x: 487, endPoint y: 304, distance: 26.1
click at [487, 304] on div at bounding box center [336, 43] width 343 height 531
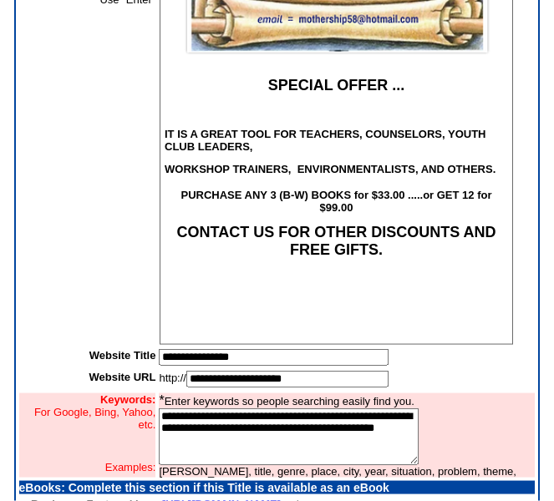
scroll to position [970, 0]
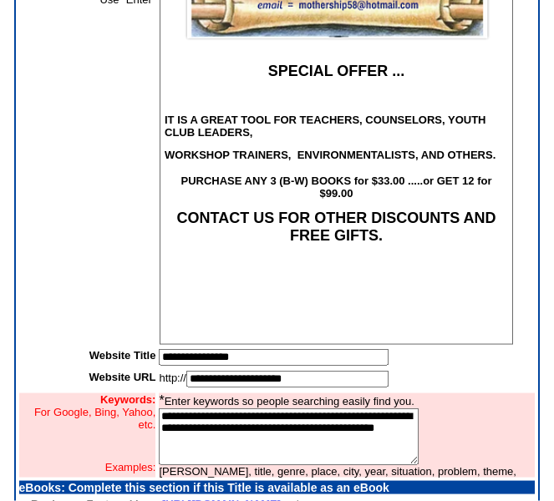
drag, startPoint x: 501, startPoint y: 110, endPoint x: 646, endPoint y: 296, distance: 235.7
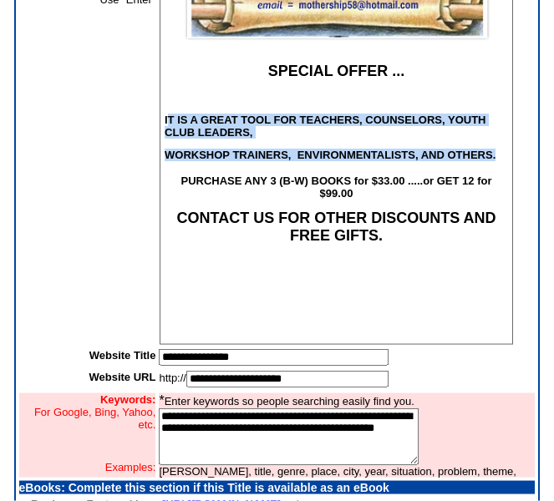
drag, startPoint x: 304, startPoint y: 185, endPoint x: 256, endPoint y: 131, distance: 72.2
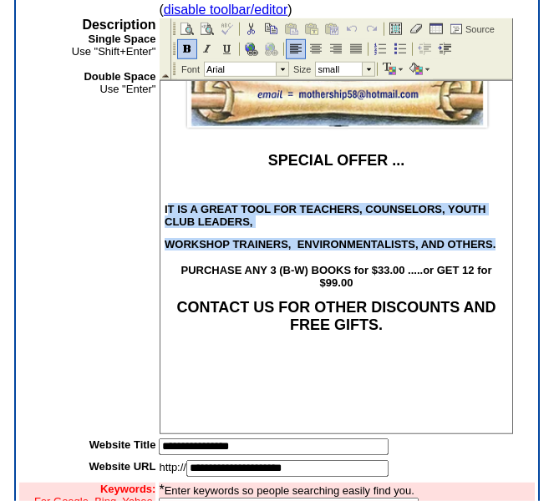
scroll to position [305, 0]
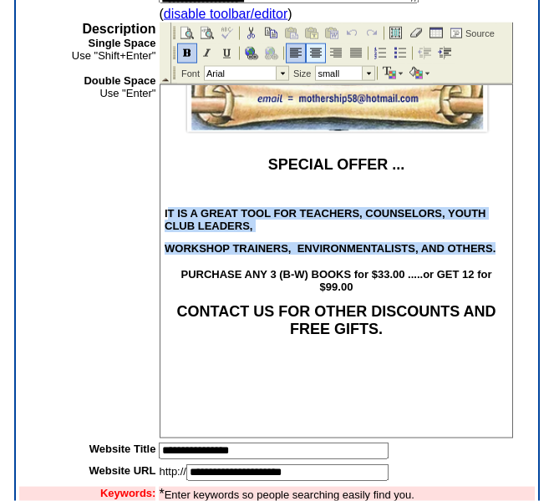
click at [319, 57] on img at bounding box center [315, 52] width 13 height 13
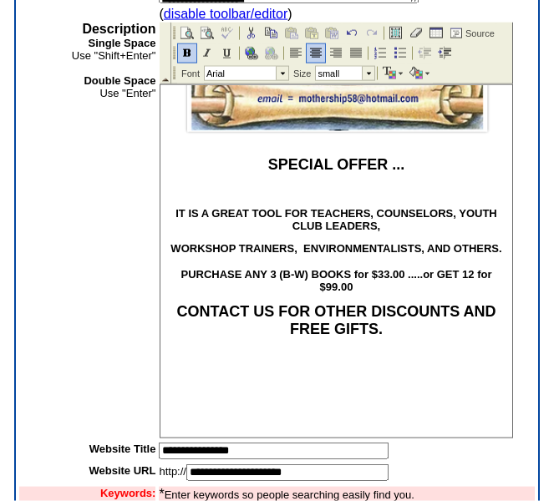
click at [461, 196] on p at bounding box center [336, 189] width 343 height 13
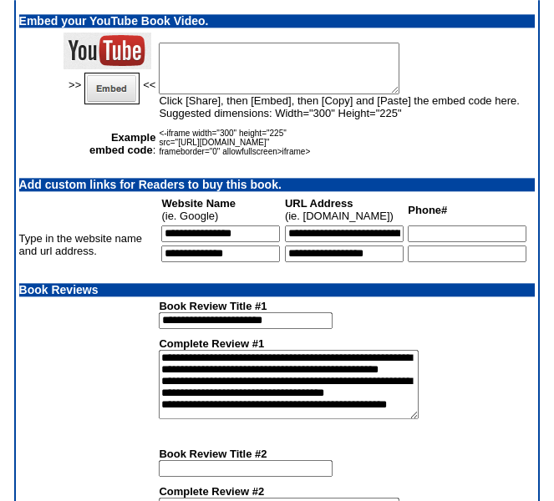
scroll to position [1843, 0]
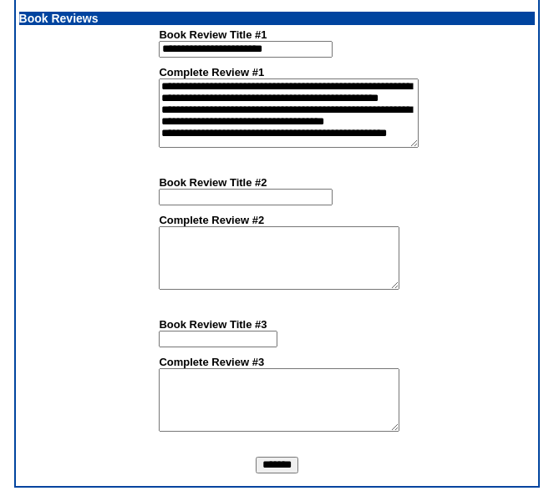
click at [281, 472] on input "*******" at bounding box center [277, 465] width 43 height 17
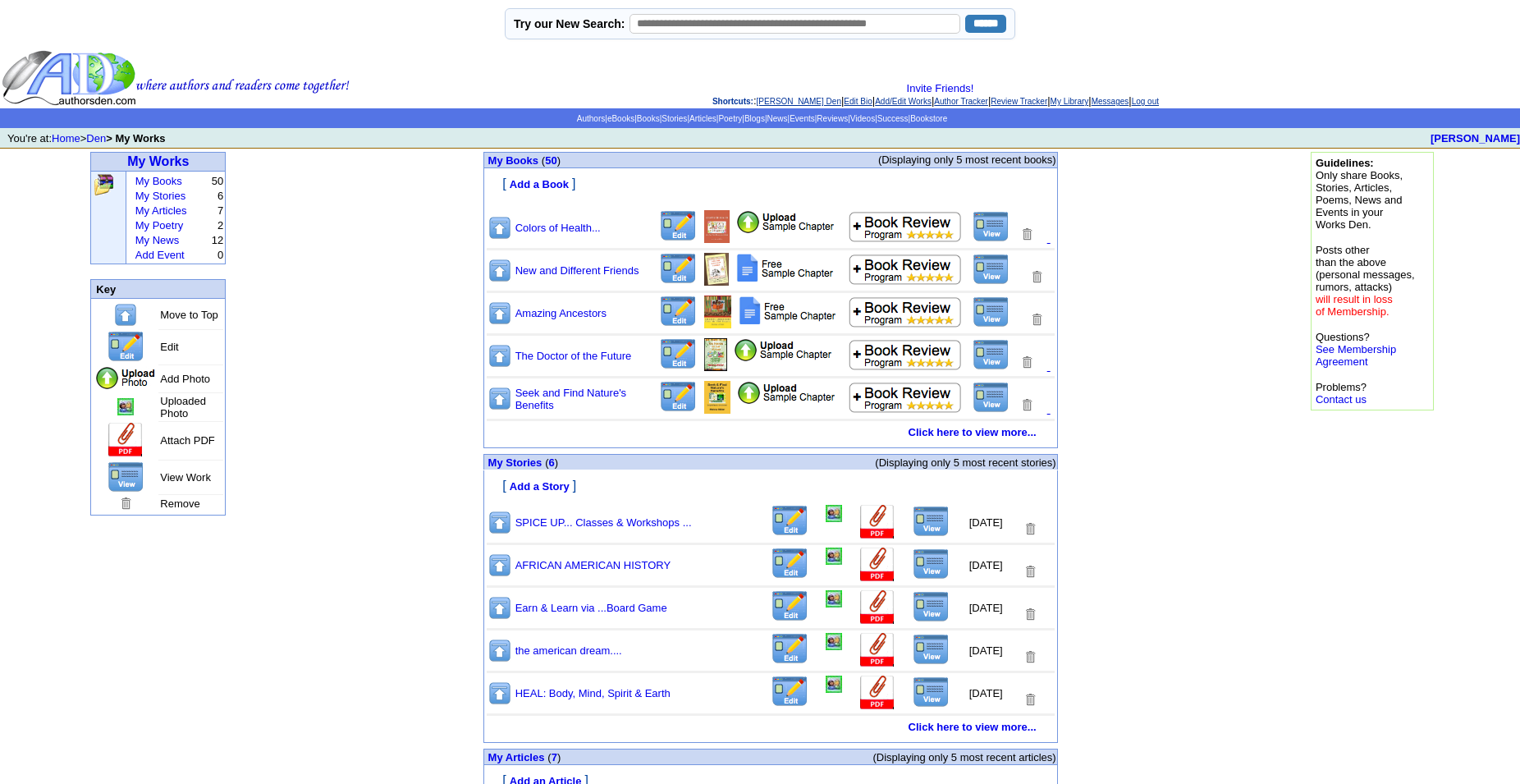
click at [992, 237] on img at bounding box center [991, 227] width 37 height 31
click at [992, 279] on img at bounding box center [991, 269] width 37 height 31
click at [992, 410] on img at bounding box center [991, 397] width 37 height 31
click at [989, 438] on link "Click here to view more..." at bounding box center [972, 431] width 128 height 13
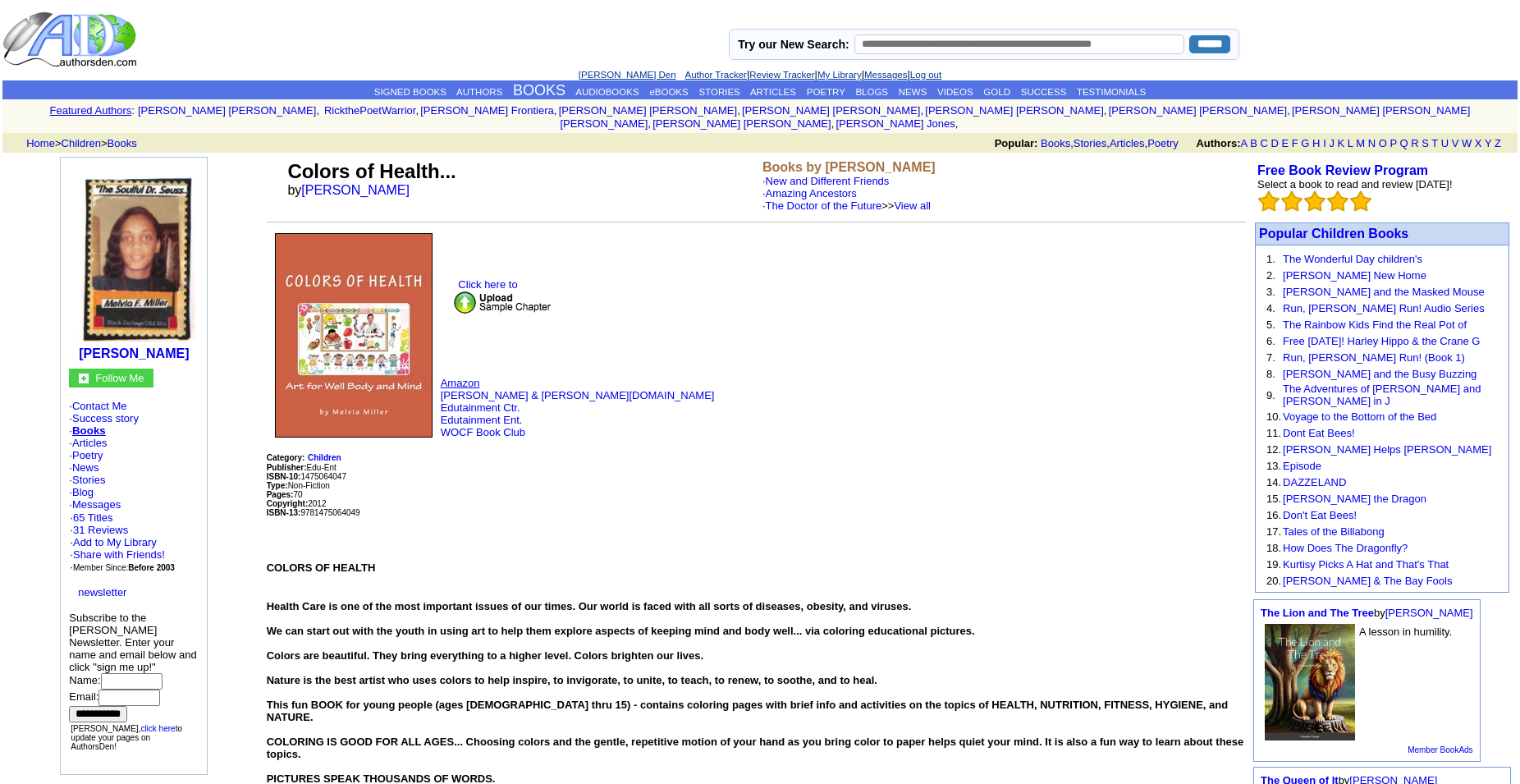
click at [463, 380] on link "Amazon" at bounding box center [460, 382] width 39 height 13
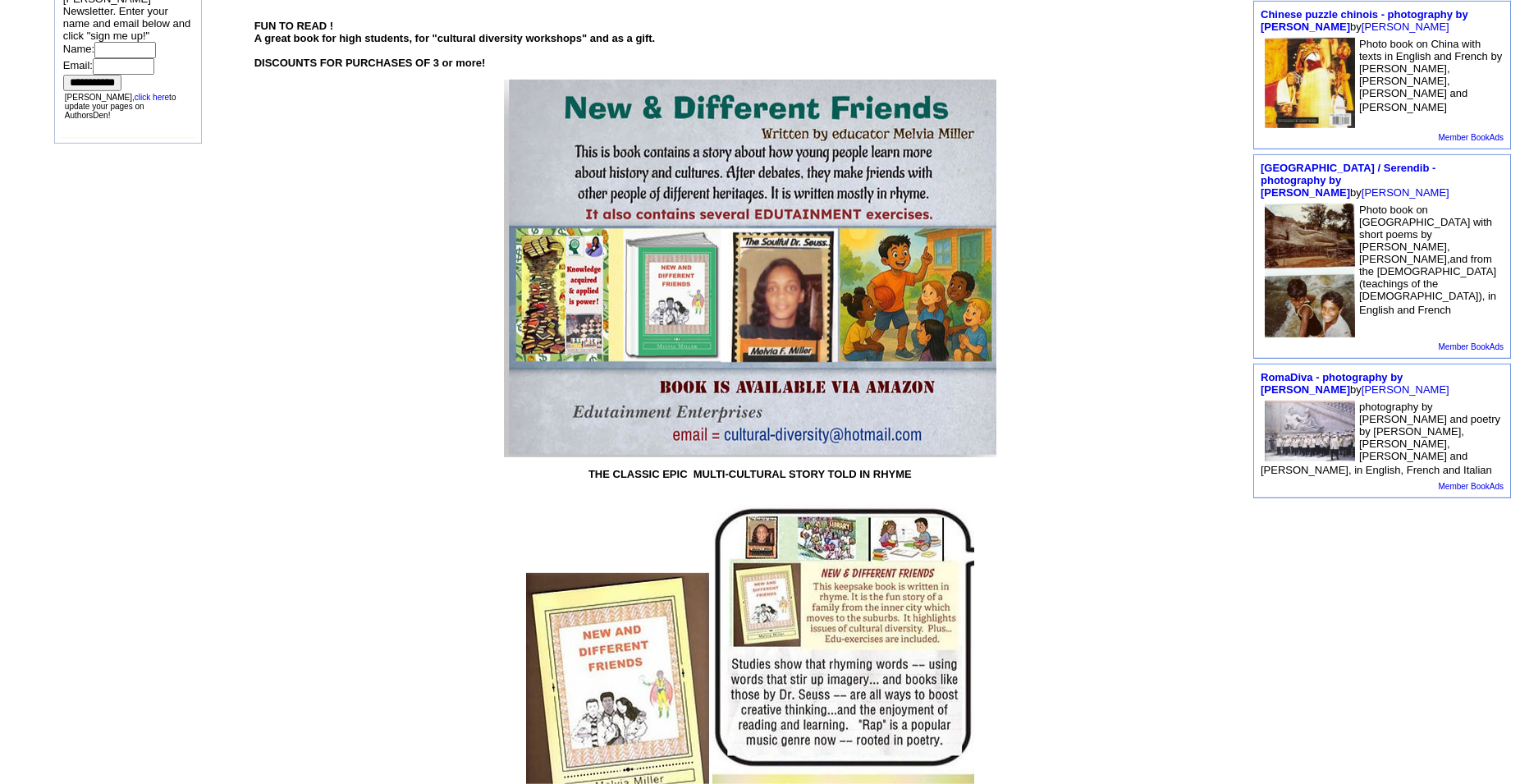
scroll to position [607, 0]
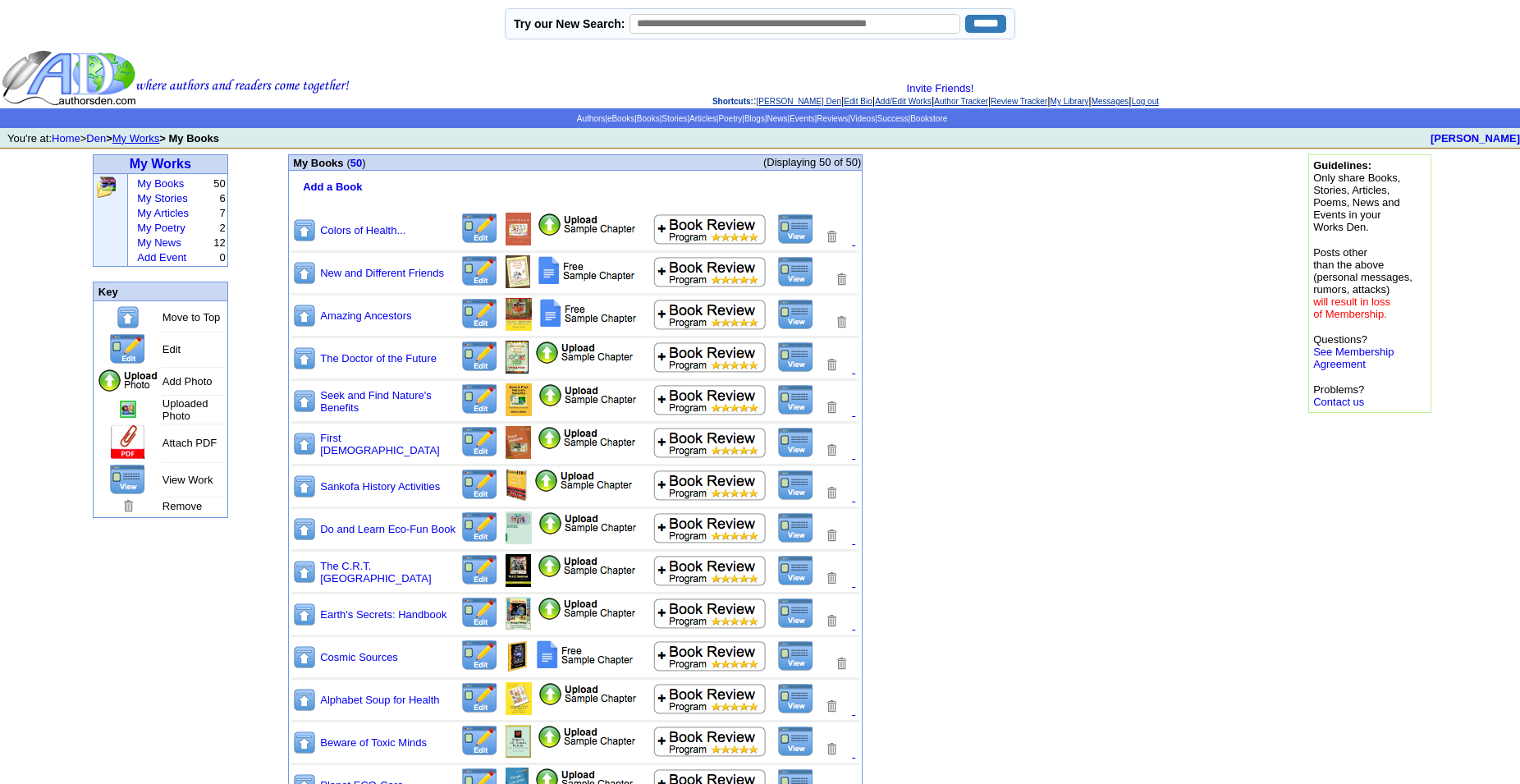
click at [798, 543] on img at bounding box center [796, 528] width 37 height 31
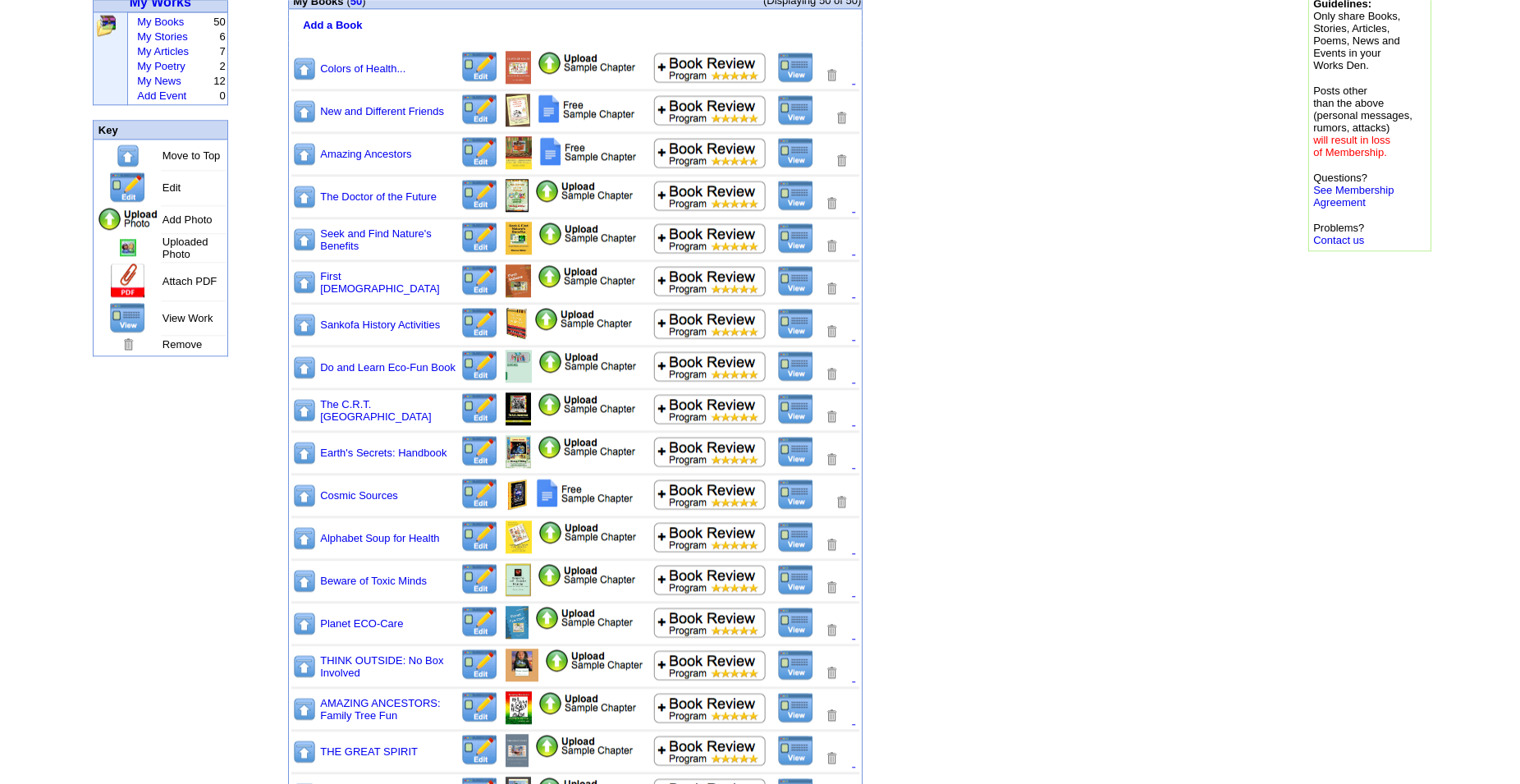
scroll to position [241, 0]
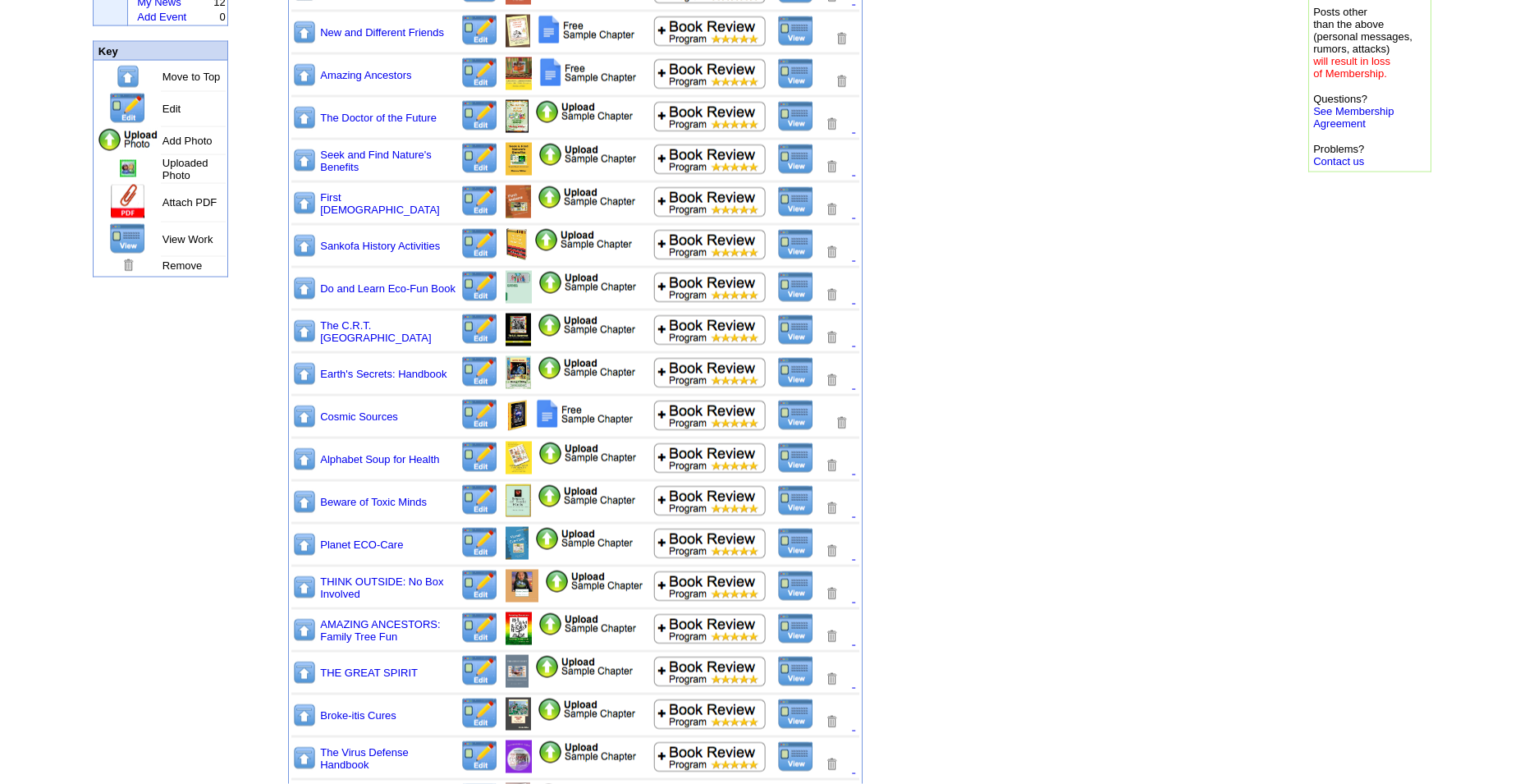
click at [793, 474] on img at bounding box center [796, 458] width 37 height 31
click at [489, 472] on img at bounding box center [479, 457] width 38 height 32
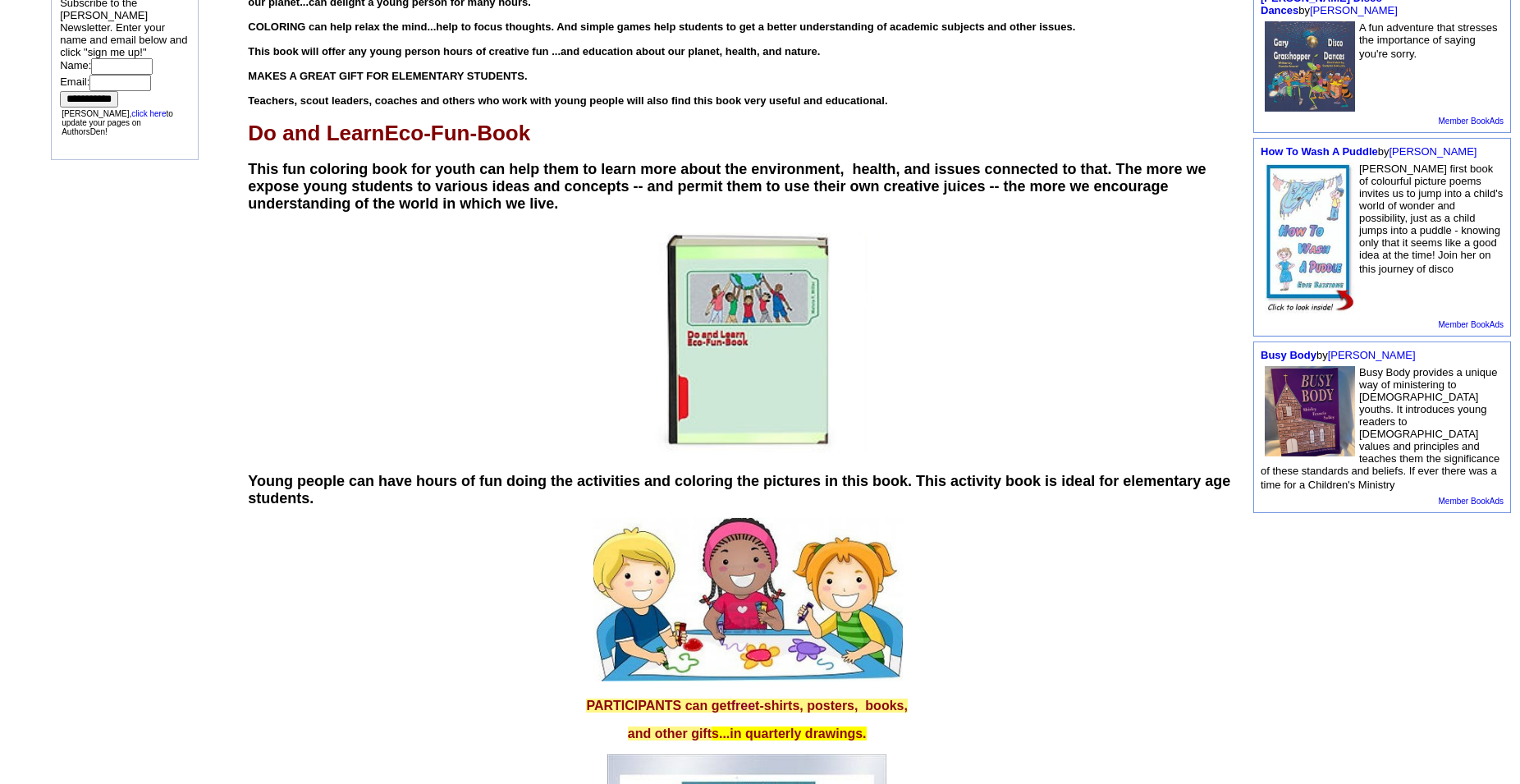
scroll to position [490, 0]
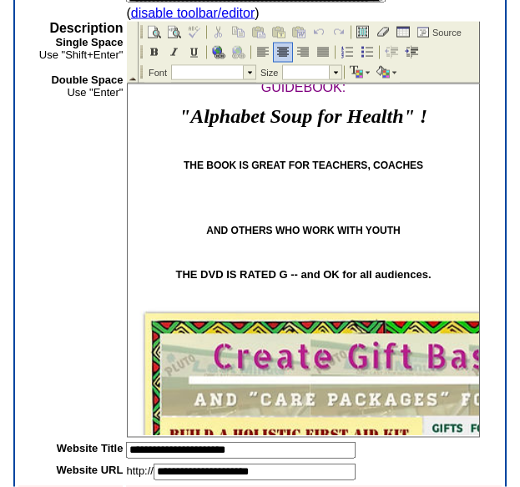
scroll to position [1301, 0]
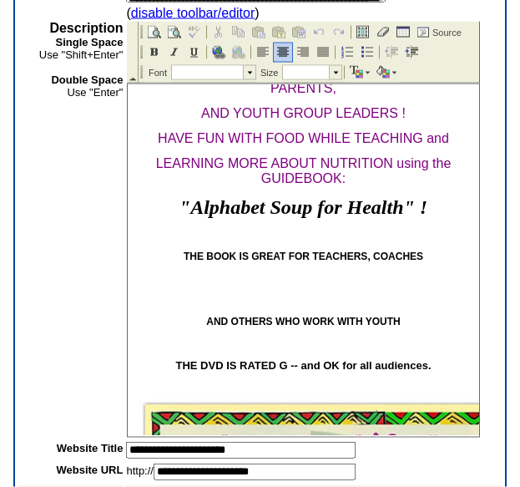
click at [439, 240] on p at bounding box center [303, 234] width 343 height 12
click at [280, 56] on img at bounding box center [282, 51] width 13 height 13
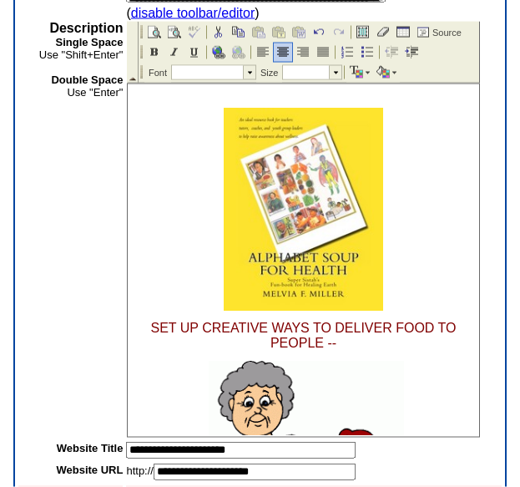
scroll to position [680, 0]
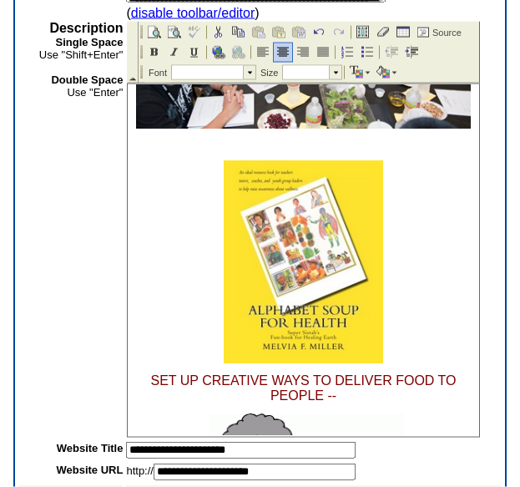
drag, startPoint x: 475, startPoint y: 242, endPoint x: 481, endPoint y: 275, distance: 33.1
click at [304, 283] on img at bounding box center [304, 261] width 160 height 203
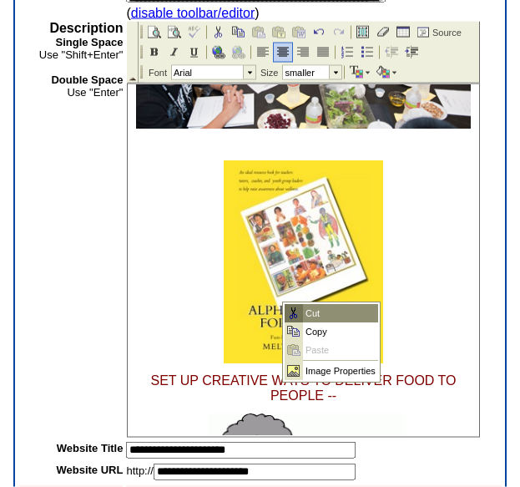
click at [304, 308] on td "Cut" at bounding box center [340, 312] width 75 height 18
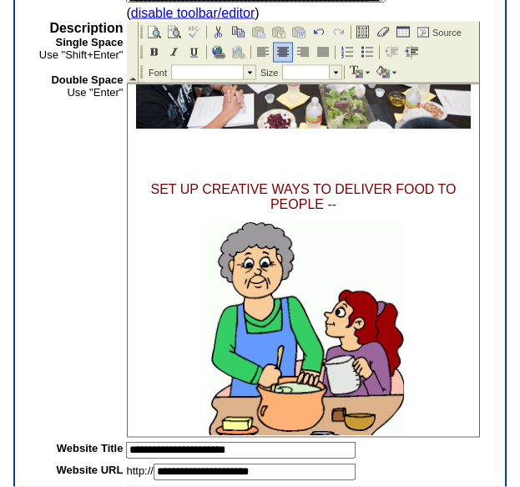
click at [414, 339] on p at bounding box center [303, 342] width 343 height 242
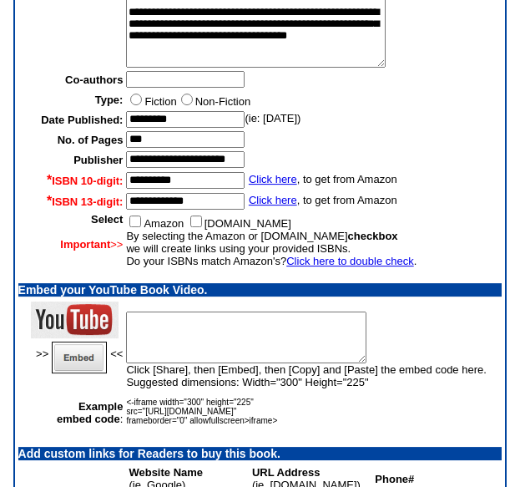
scroll to position [1220, 0]
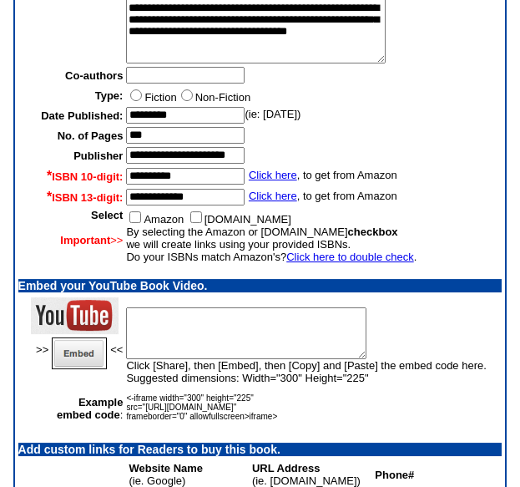
drag, startPoint x: 499, startPoint y: 288, endPoint x: 499, endPoint y: 306, distance: 18.4
click at [499, 276] on td "Amazon bn.com By selecting the Amazon or bn.com checkbox we will create links u…" at bounding box center [314, 242] width 376 height 67
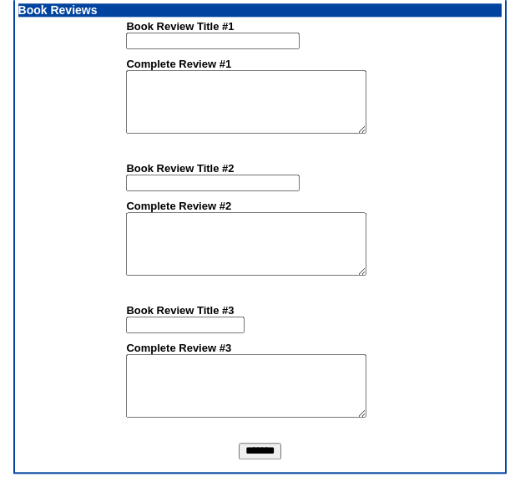
scroll to position [1857, 0]
click at [272, 452] on input "*******" at bounding box center [260, 451] width 43 height 17
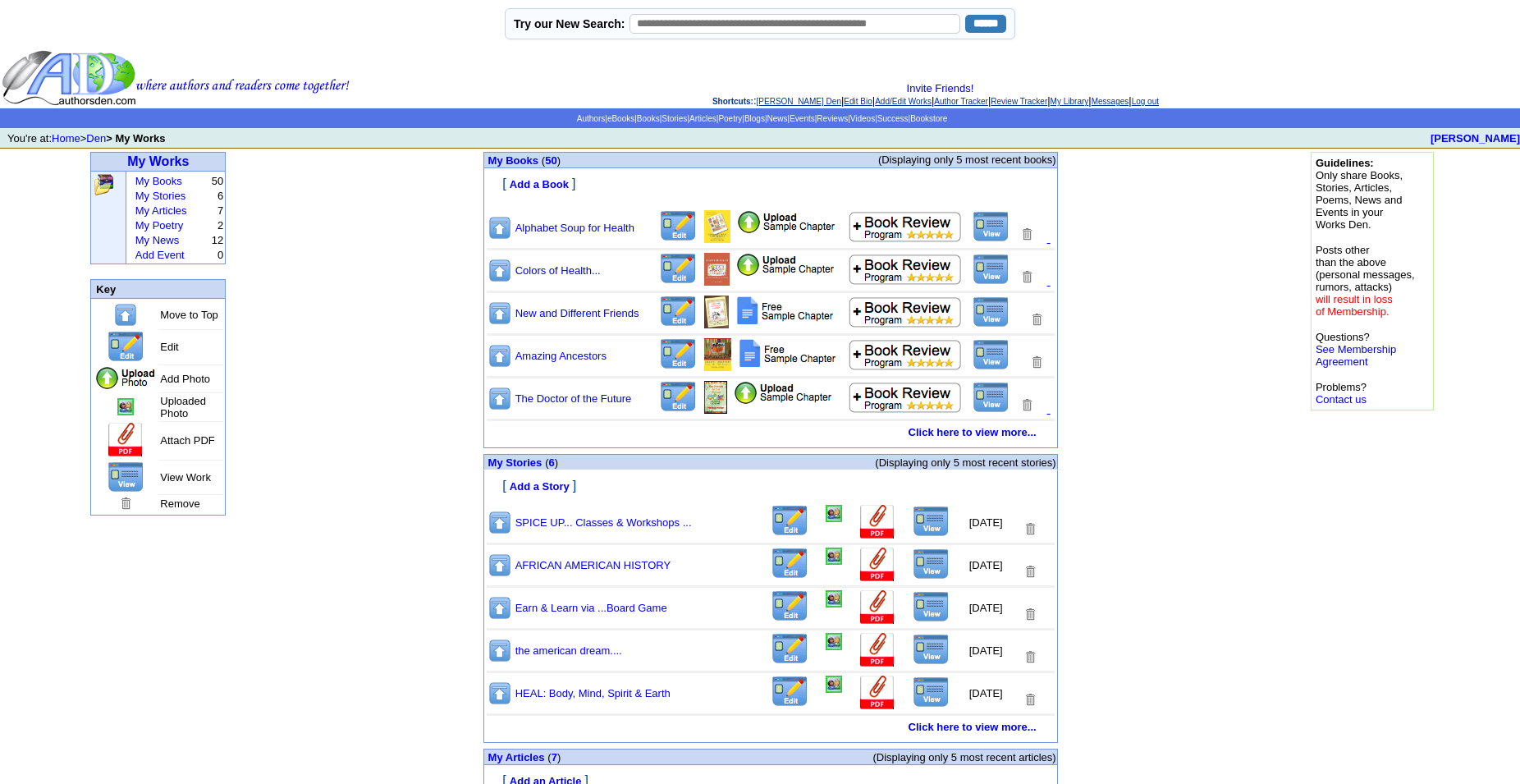
click at [997, 241] on img at bounding box center [991, 227] width 37 height 31
click at [687, 242] on img at bounding box center [678, 226] width 38 height 32
click at [679, 242] on img at bounding box center [678, 226] width 38 height 32
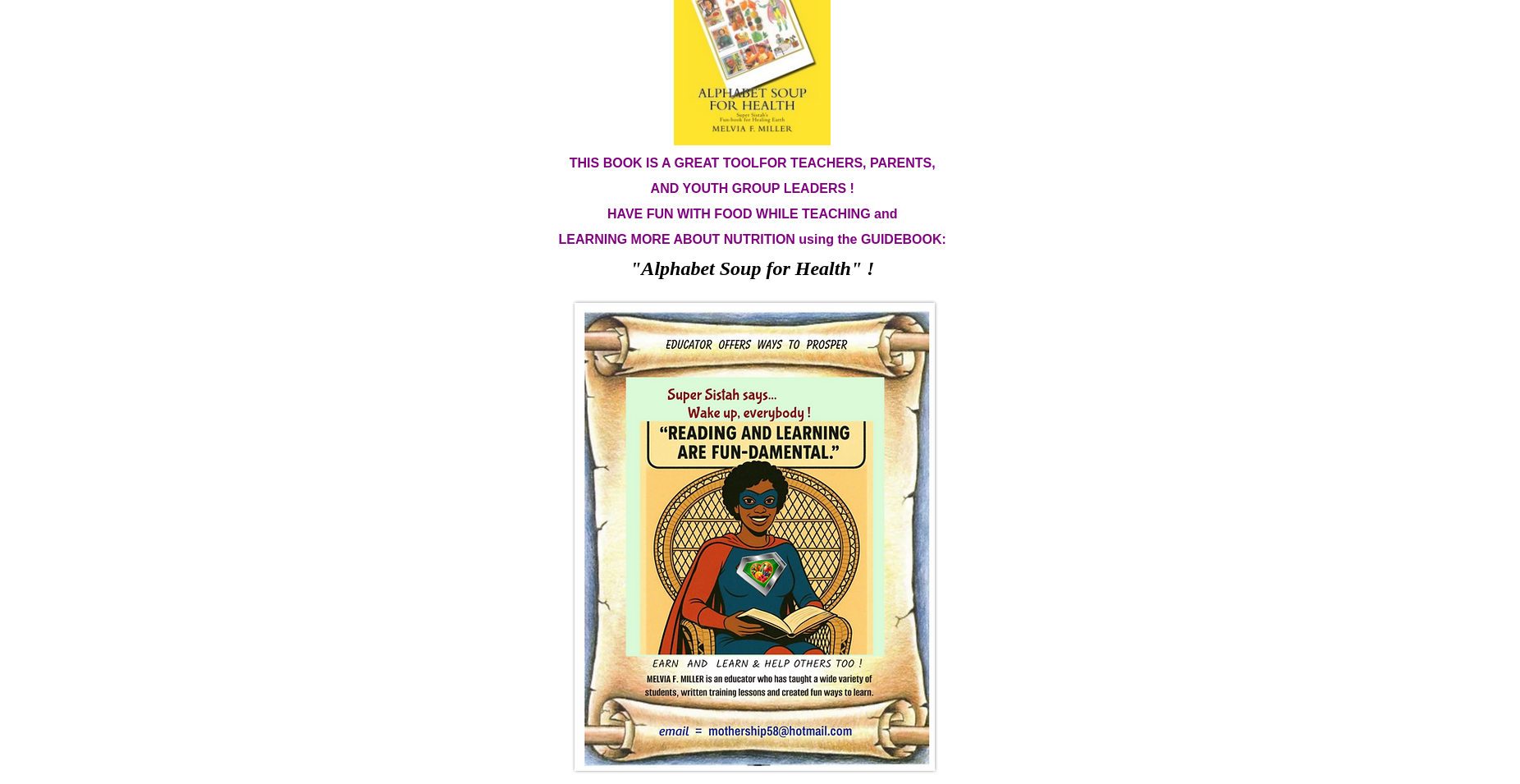
scroll to position [1906, 0]
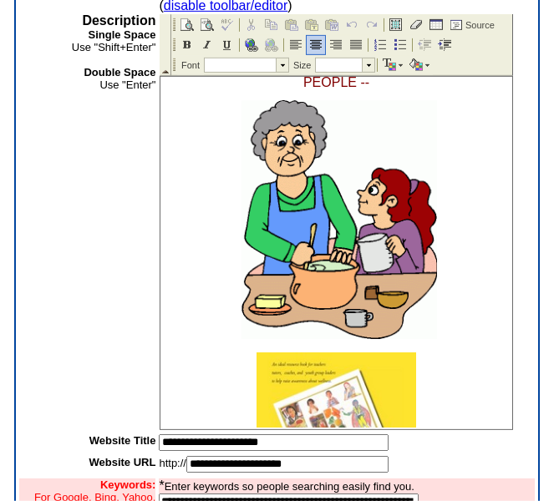
scroll to position [805, 0]
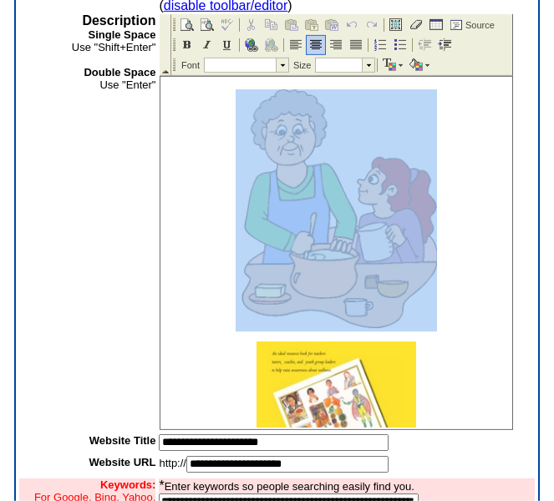
click at [384, 175] on img at bounding box center [338, 208] width 195 height 239
drag, startPoint x: 430, startPoint y: 328, endPoint x: 398, endPoint y: 292, distance: 47.9
click at [398, 292] on p at bounding box center [336, 210] width 343 height 242
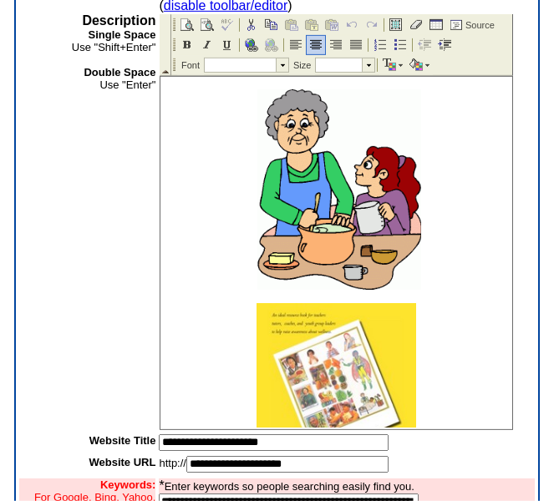
click at [440, 359] on p at bounding box center [336, 403] width 343 height 203
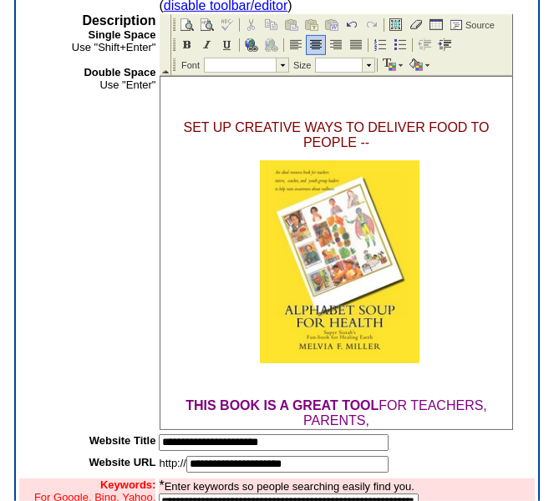
scroll to position [625, 0]
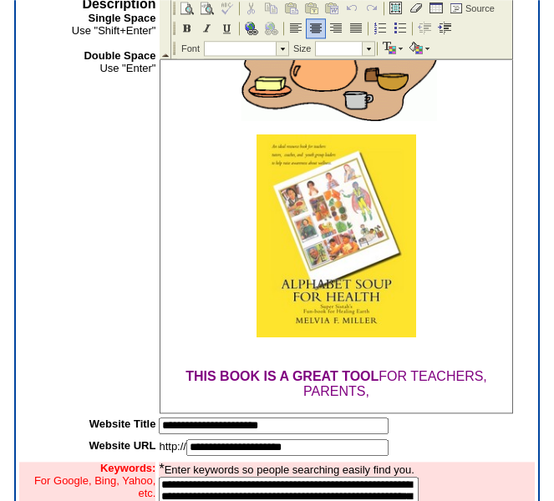
scroll to position [879, 0]
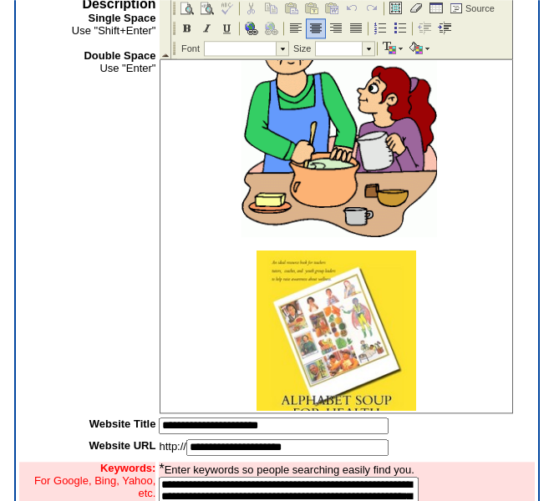
drag, startPoint x: 507, startPoint y: 84, endPoint x: 637, endPoint y: 231, distance: 196.4
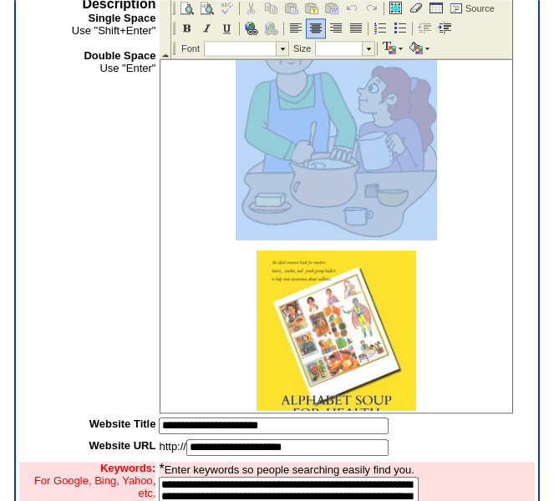
click at [383, 151] on img at bounding box center [338, 117] width 195 height 239
drag, startPoint x: 429, startPoint y: 240, endPoint x: 402, endPoint y: 208, distance: 42.0
click at [402, 208] on p at bounding box center [336, 119] width 343 height 242
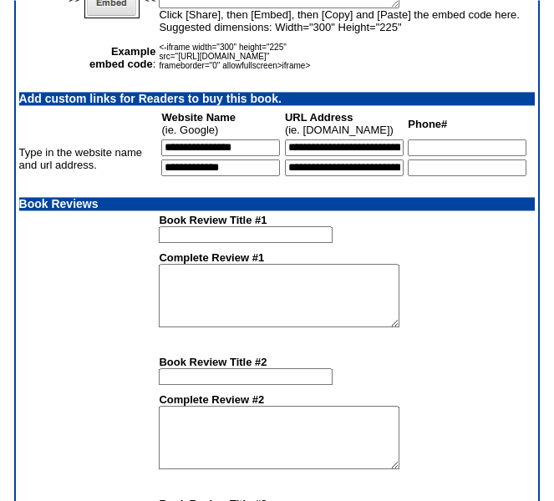
scroll to position [1843, 0]
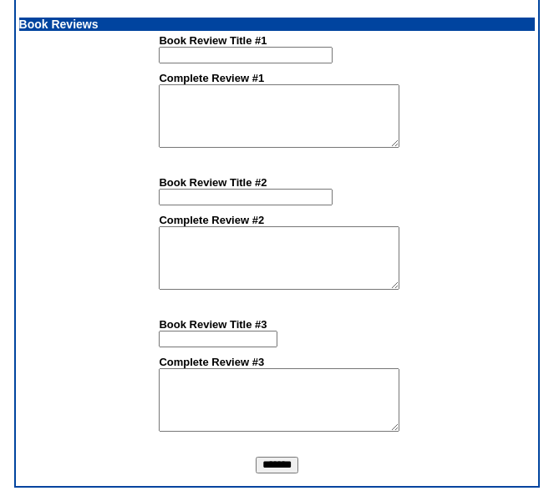
click at [278, 467] on input "*******" at bounding box center [277, 465] width 43 height 17
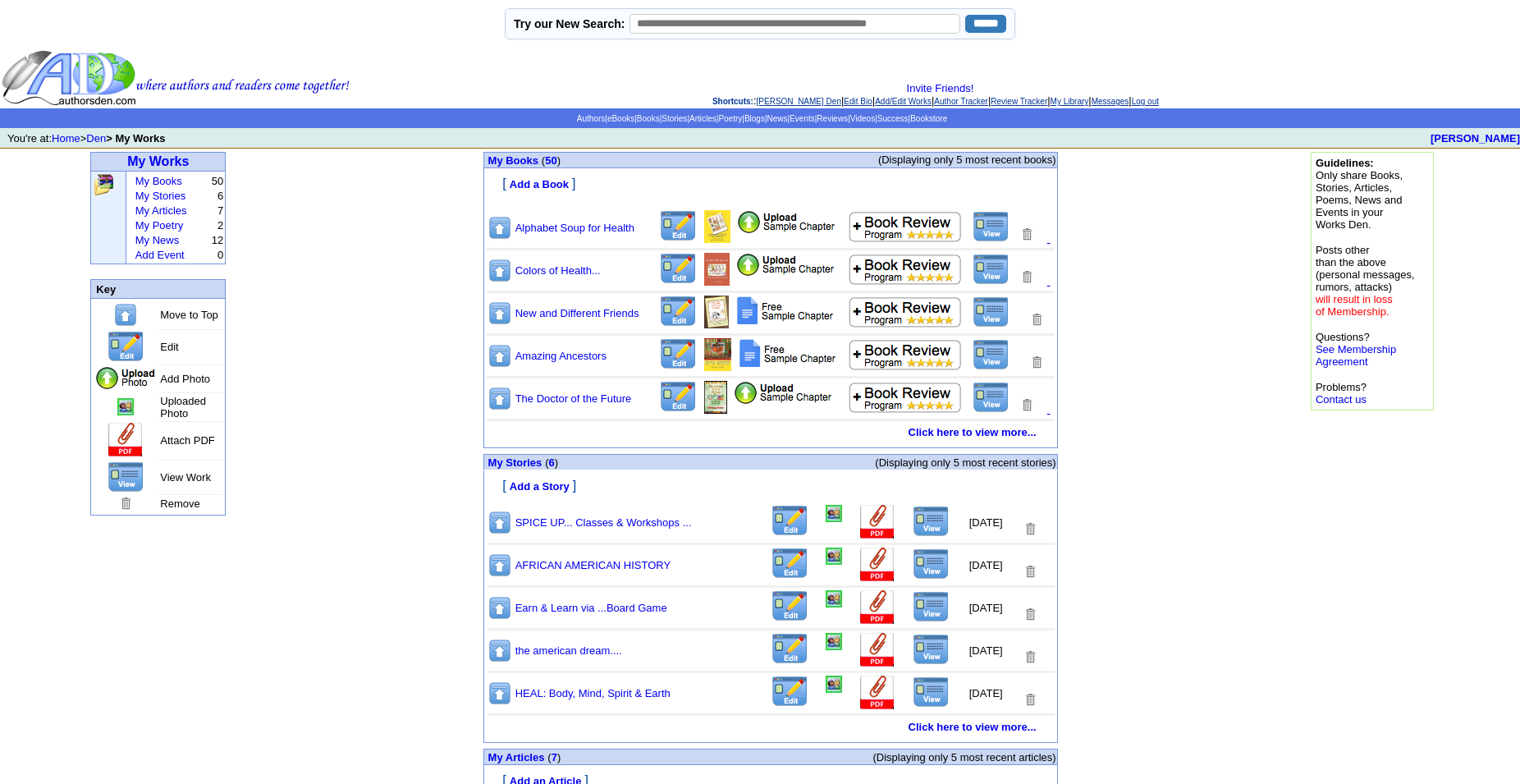
click at [986, 242] on img at bounding box center [991, 227] width 37 height 31
click at [676, 241] on img at bounding box center [678, 226] width 38 height 32
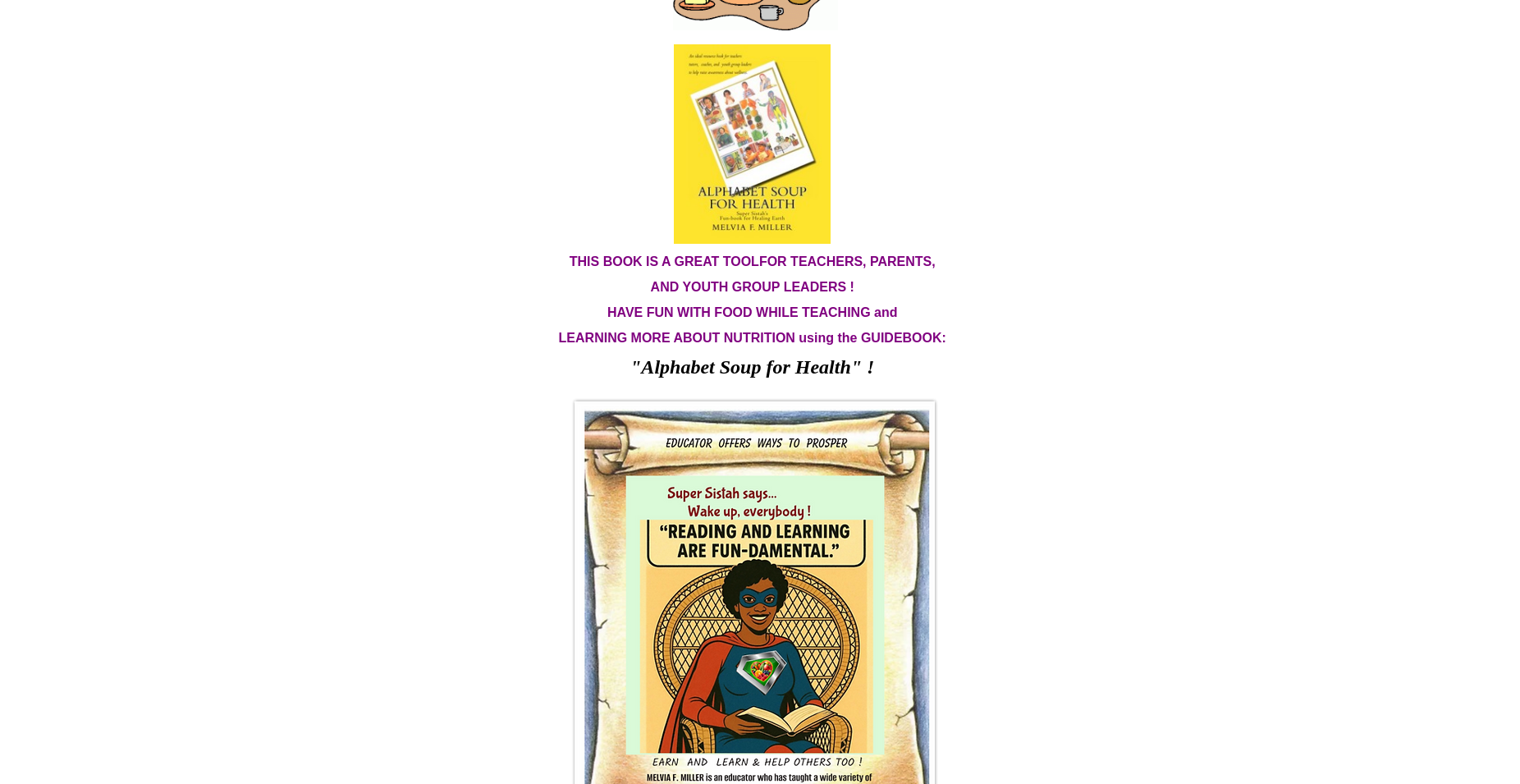
scroll to position [1847, 0]
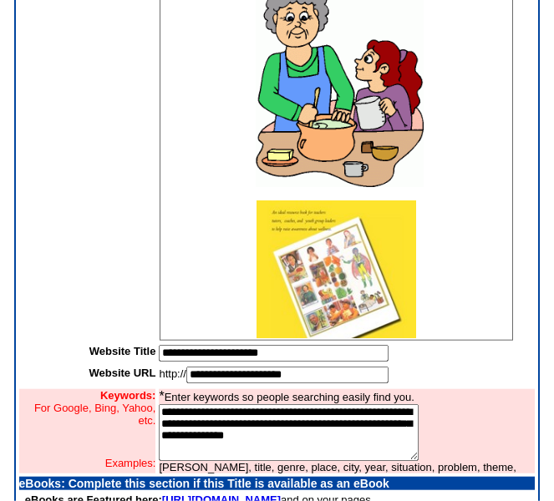
scroll to position [834, 0]
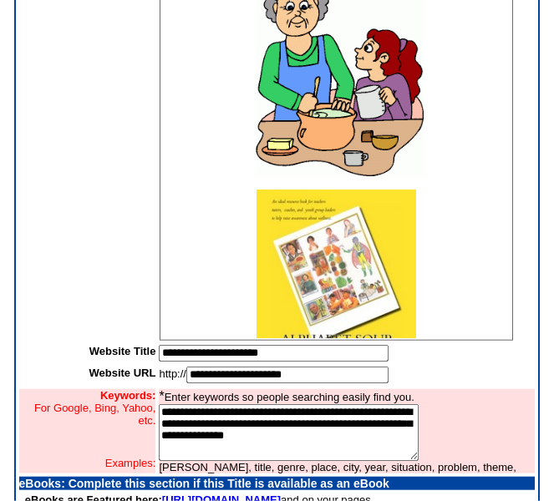
click at [345, 241] on img at bounding box center [336, 291] width 160 height 203
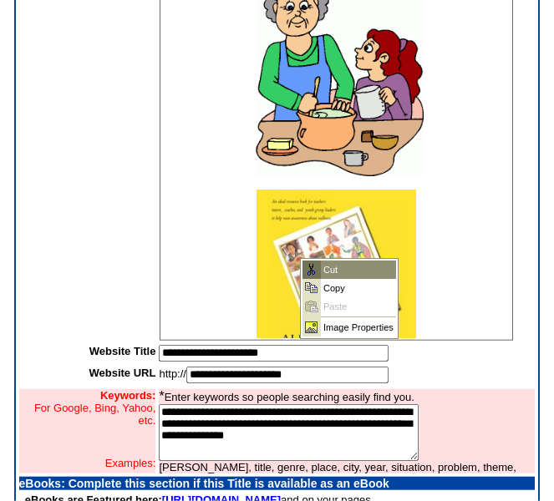
click at [329, 267] on td "Cut" at bounding box center [358, 269] width 75 height 18
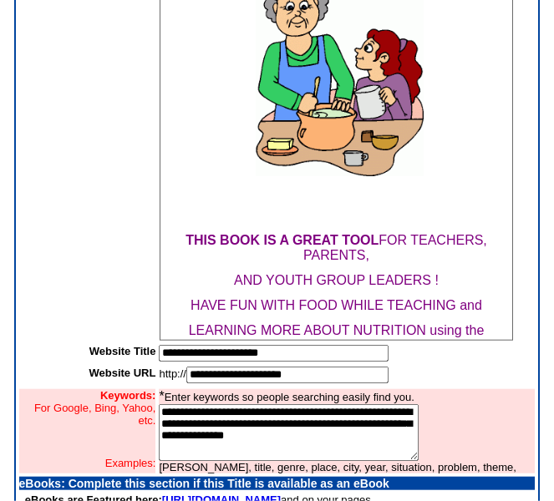
click at [466, 135] on p at bounding box center [336, 75] width 343 height 209
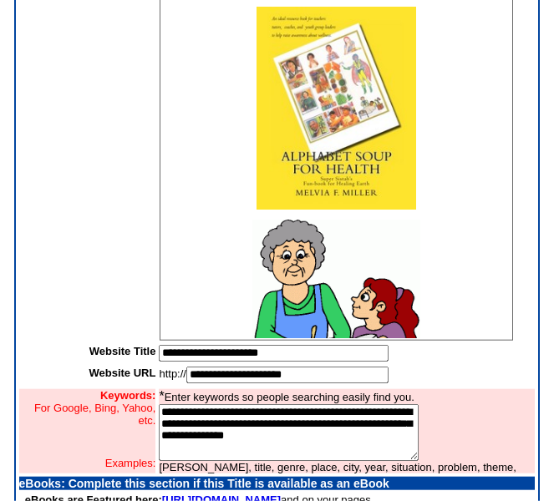
click at [353, 270] on img at bounding box center [336, 322] width 168 height 205
drag, startPoint x: 415, startPoint y: 223, endPoint x: 385, endPoint y: 252, distance: 41.9
click at [385, 252] on p at bounding box center [336, 322] width 343 height 205
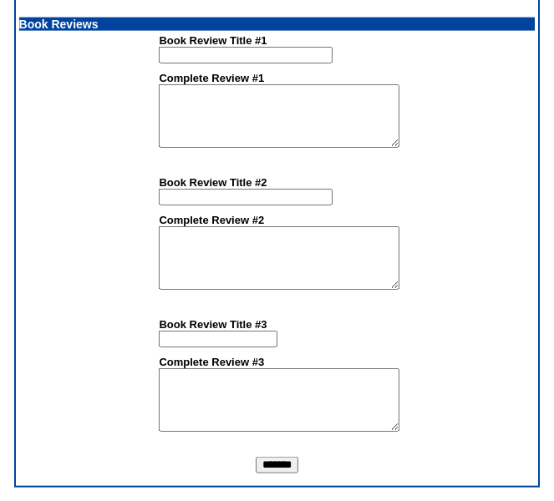
scroll to position [1843, 0]
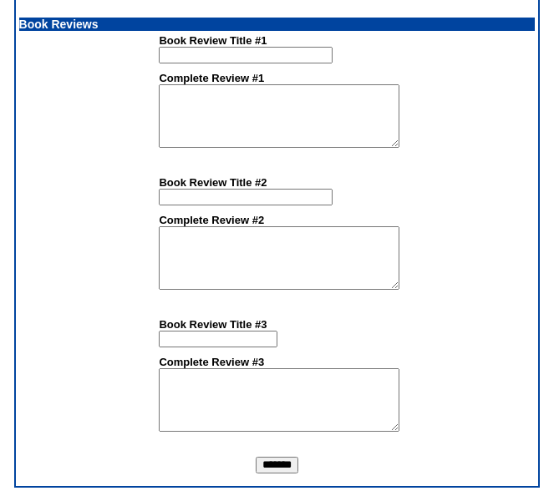
click at [274, 467] on input "*******" at bounding box center [277, 465] width 43 height 17
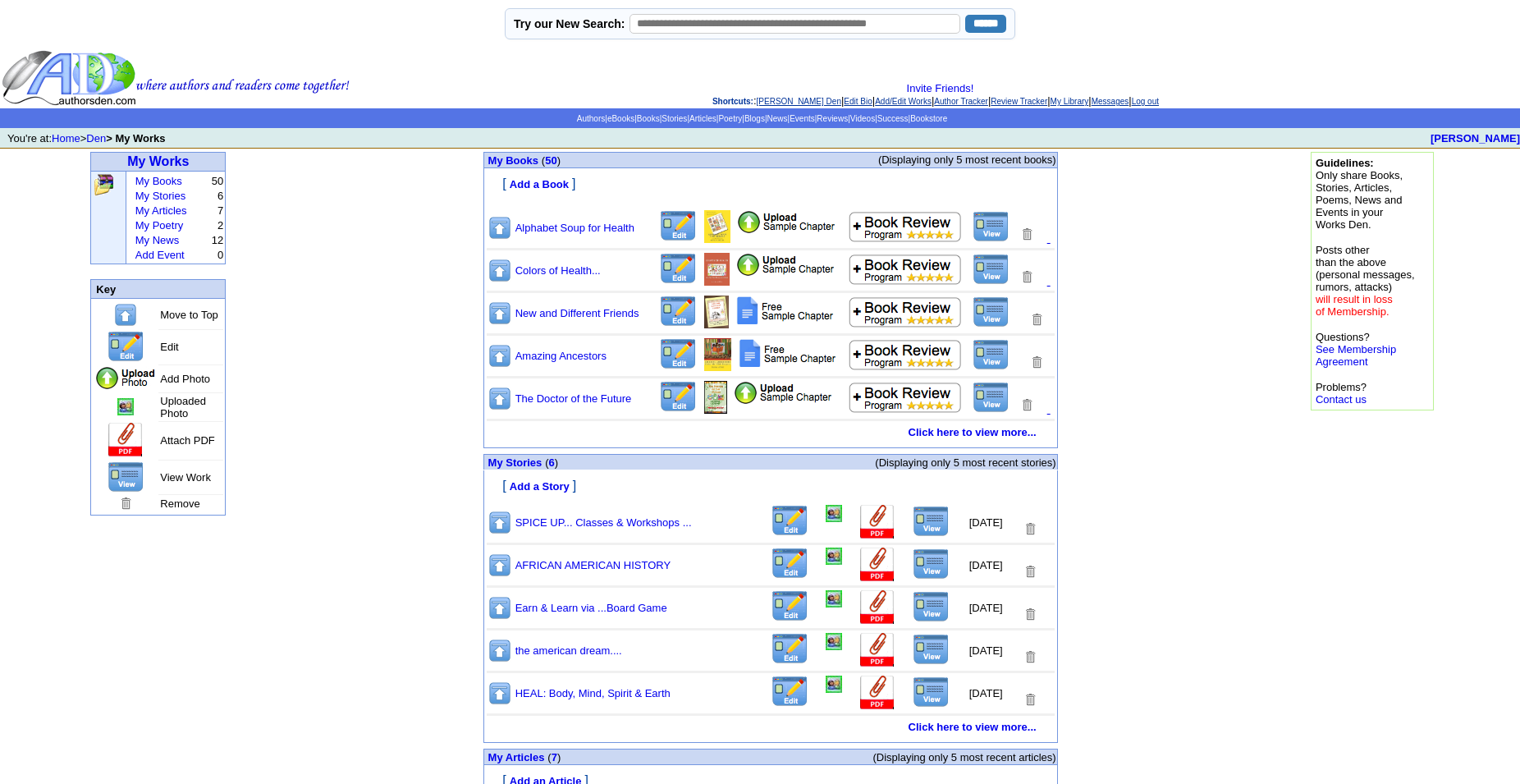
click at [987, 238] on img at bounding box center [991, 227] width 37 height 31
click at [968, 438] on link "Click here to view more..." at bounding box center [972, 431] width 128 height 13
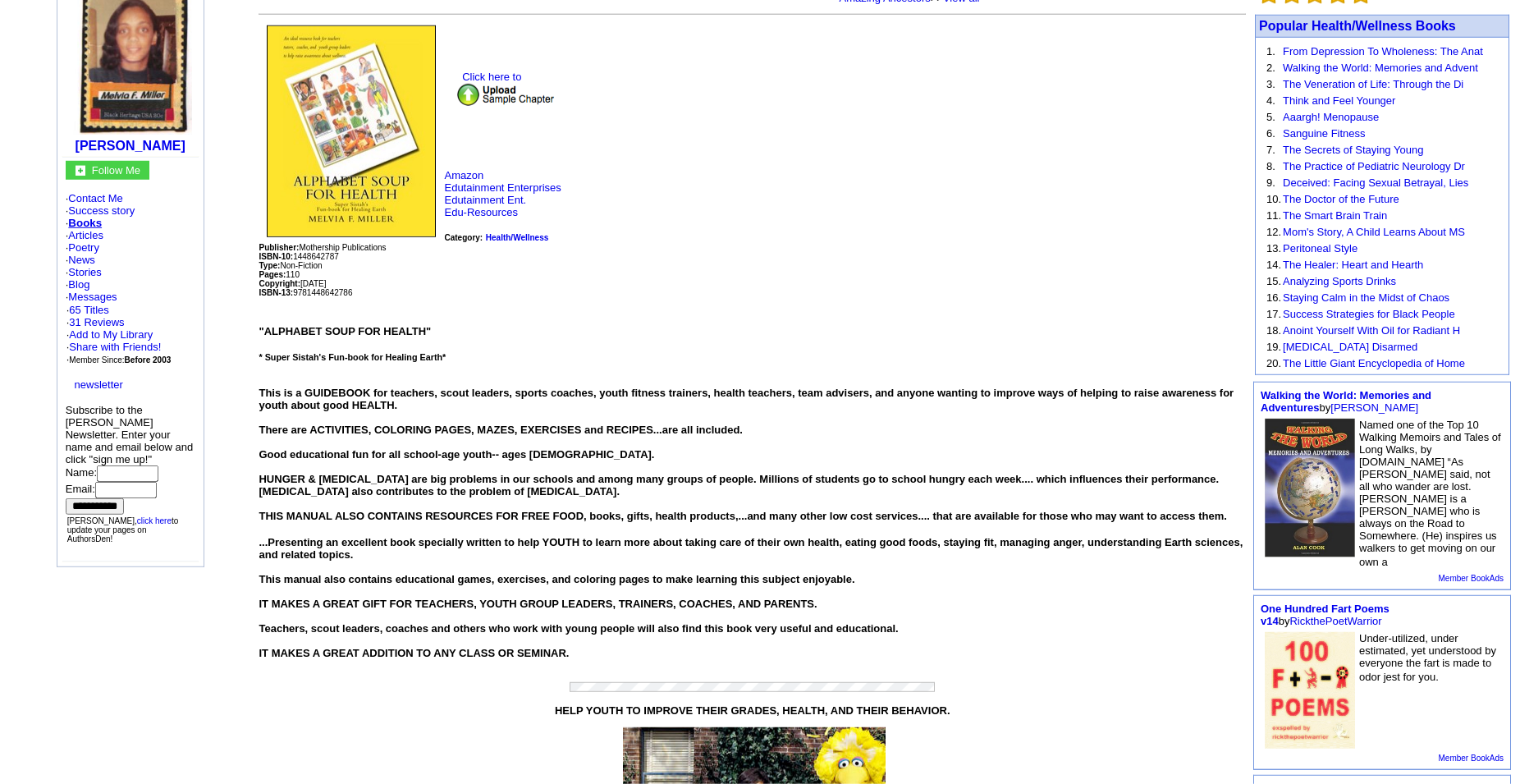
scroll to position [186, 0]
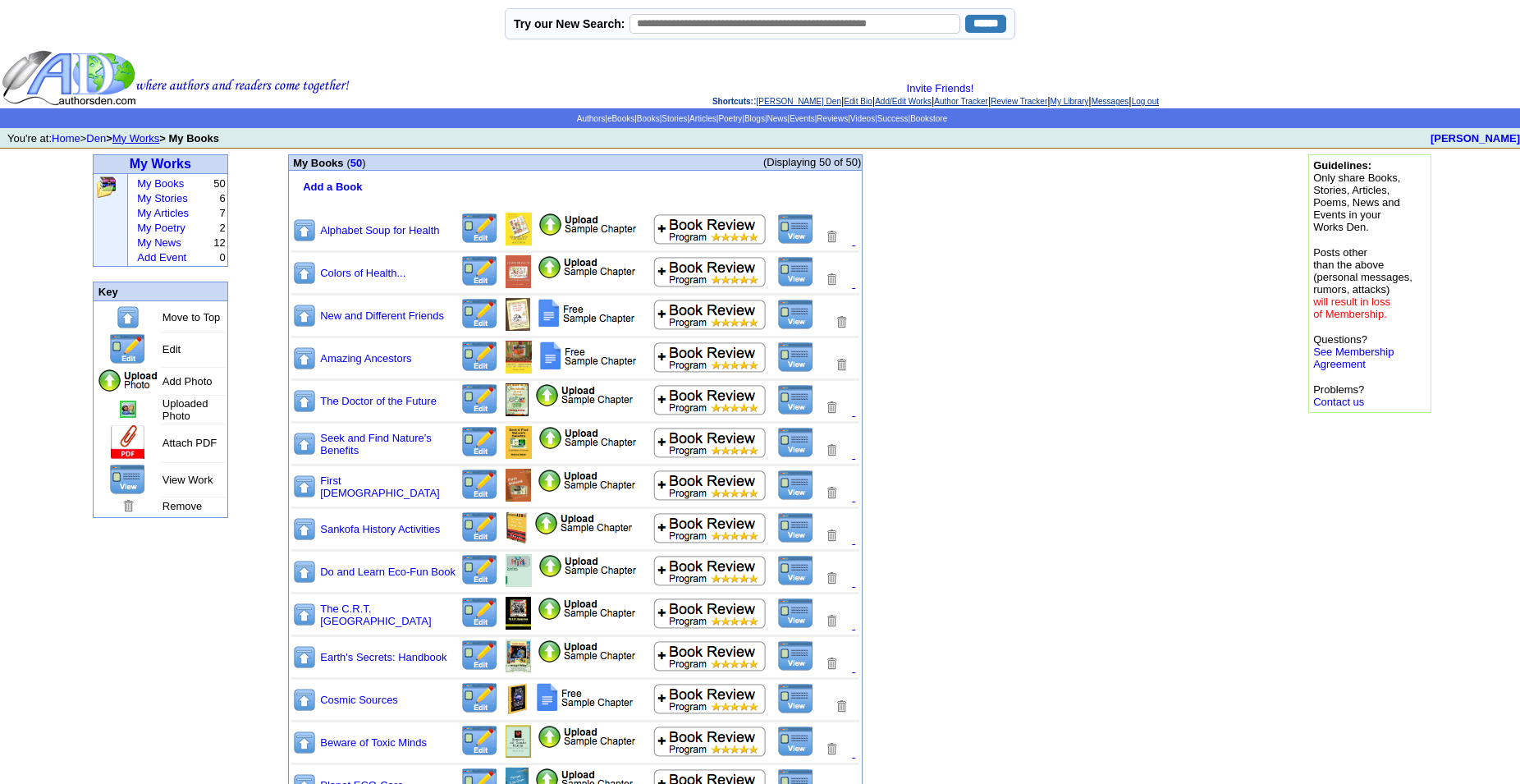
click at [791, 671] on img at bounding box center [796, 655] width 37 height 31
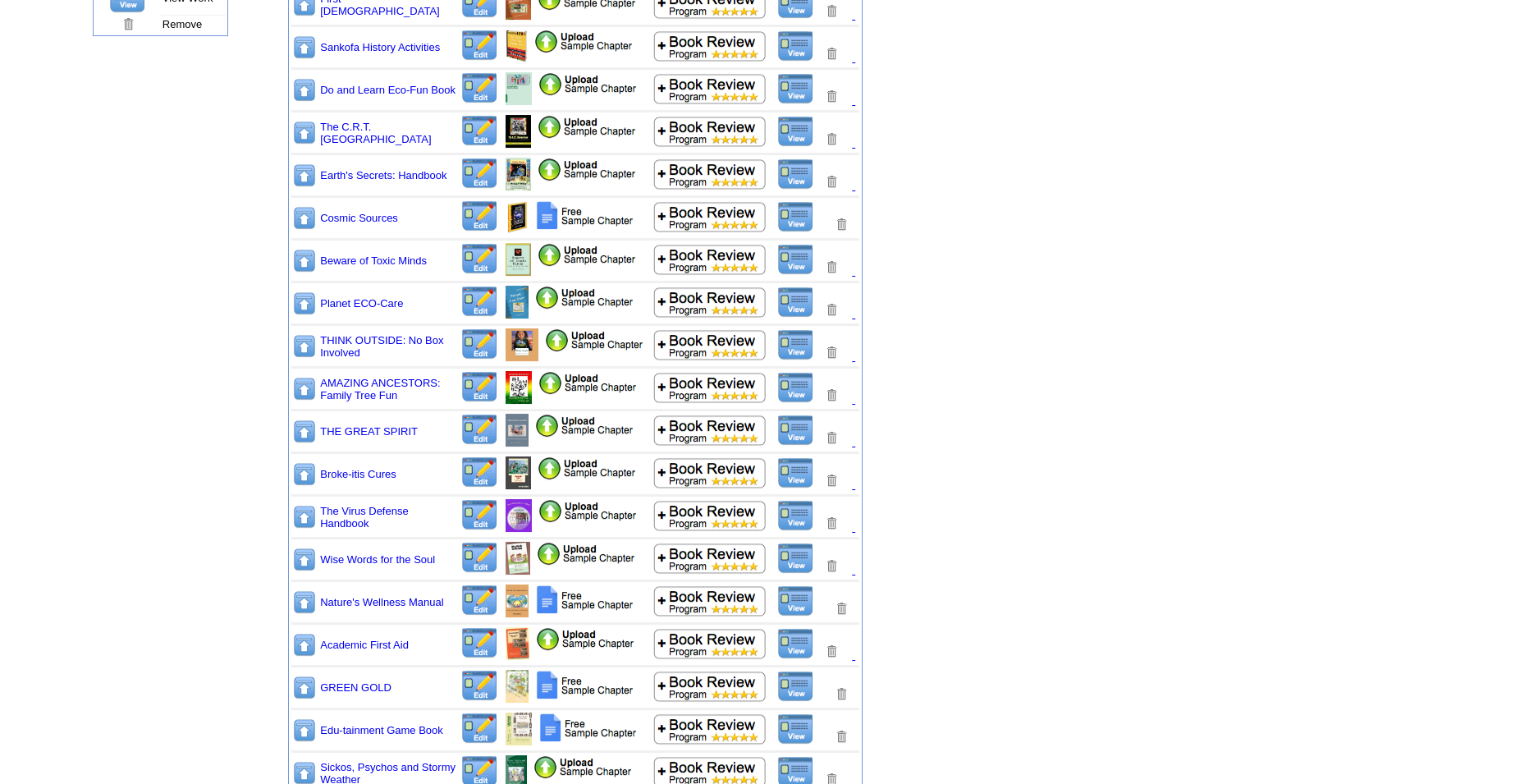
scroll to position [489, 0]
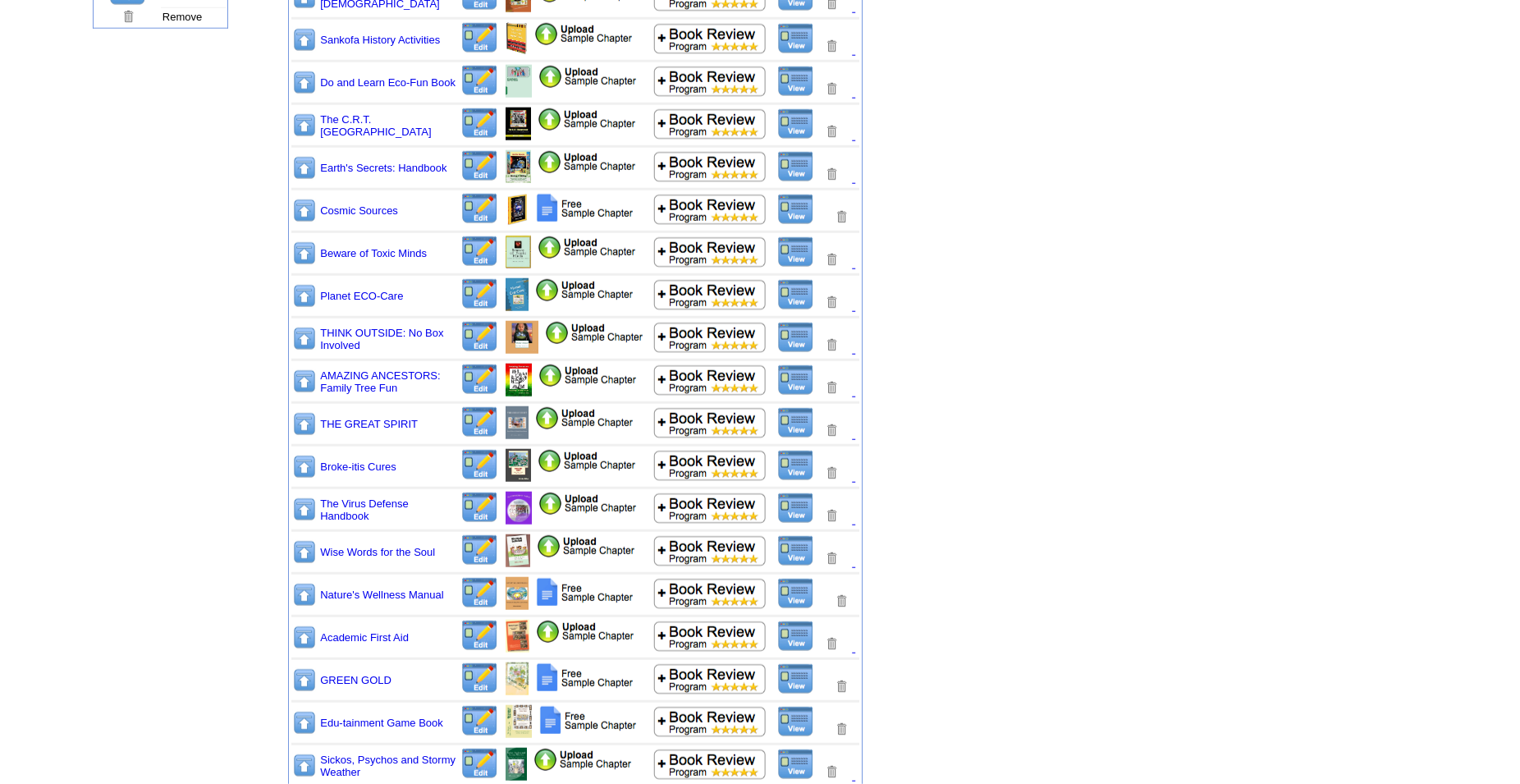
click at [794, 607] on img at bounding box center [796, 593] width 37 height 31
click at [479, 594] on img at bounding box center [479, 592] width 38 height 32
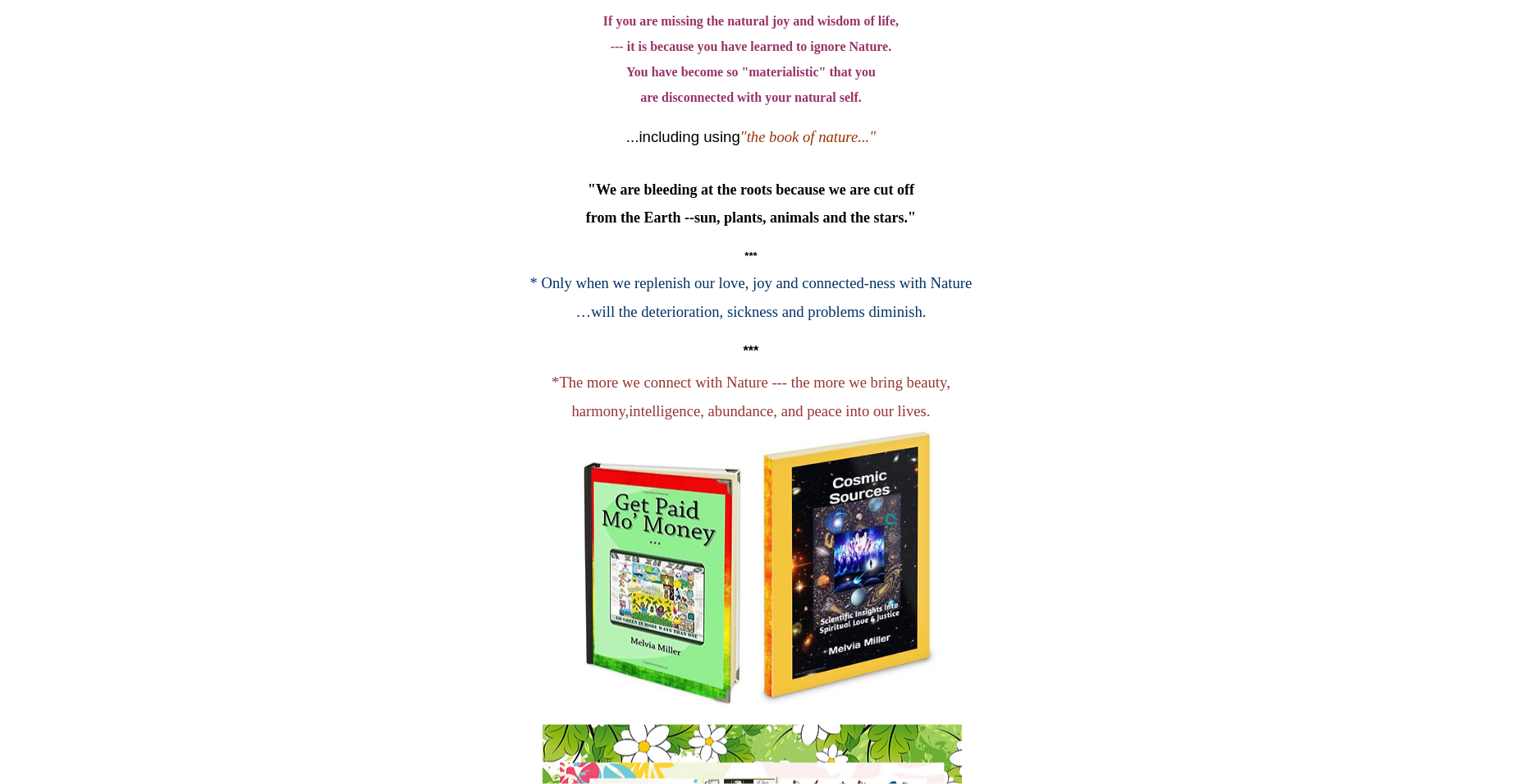
scroll to position [5149, 0]
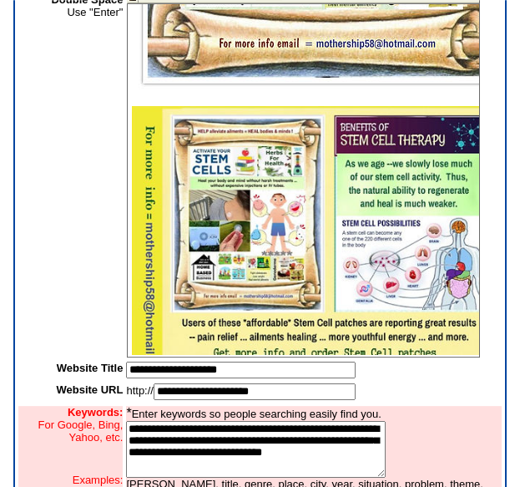
scroll to position [2528, 0]
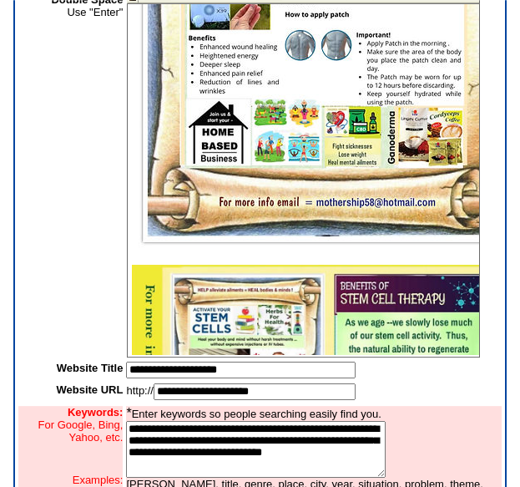
drag, startPoint x: 468, startPoint y: 32, endPoint x: 620, endPoint y: 188, distance: 217.9
click at [362, 307] on img at bounding box center [323, 412] width 382 height 295
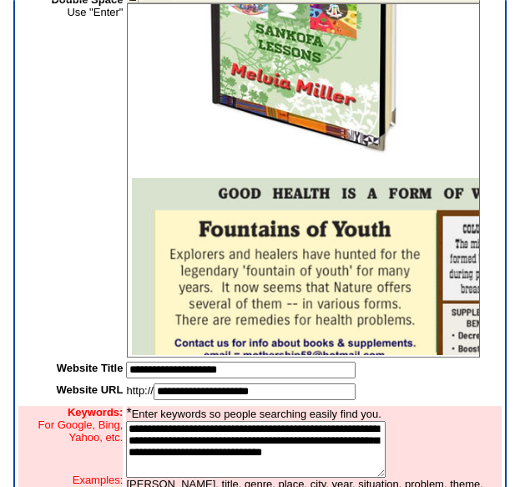
scroll to position [1362, 0]
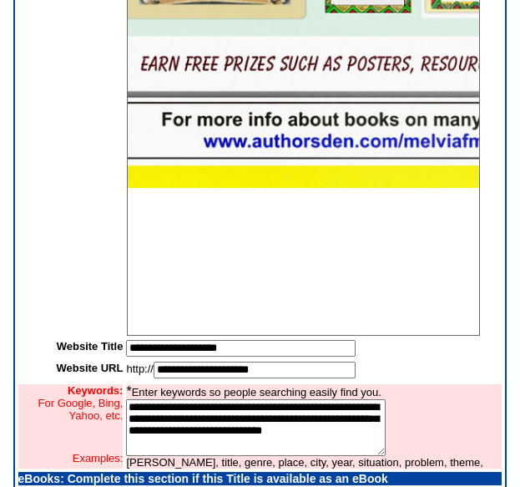
scroll to position [5411, 54]
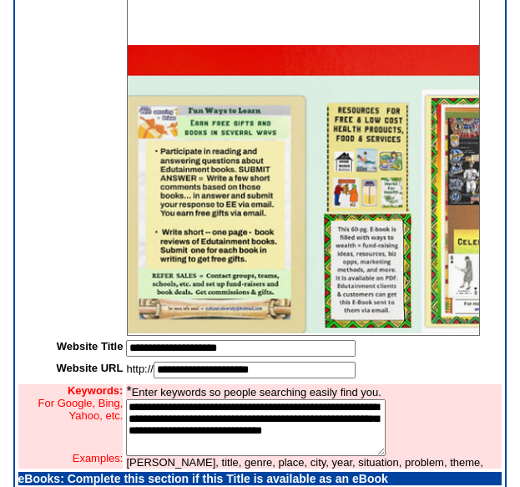
drag, startPoint x: 469, startPoint y: 78, endPoint x: 661, endPoint y: 239, distance: 250.7
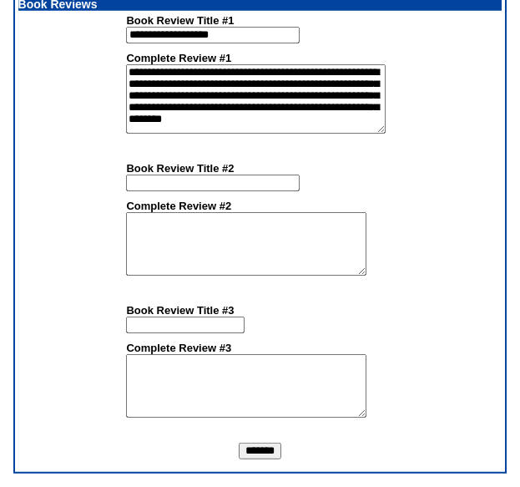
scroll to position [1857, 0]
click at [281, 448] on input "*******" at bounding box center [260, 451] width 43 height 17
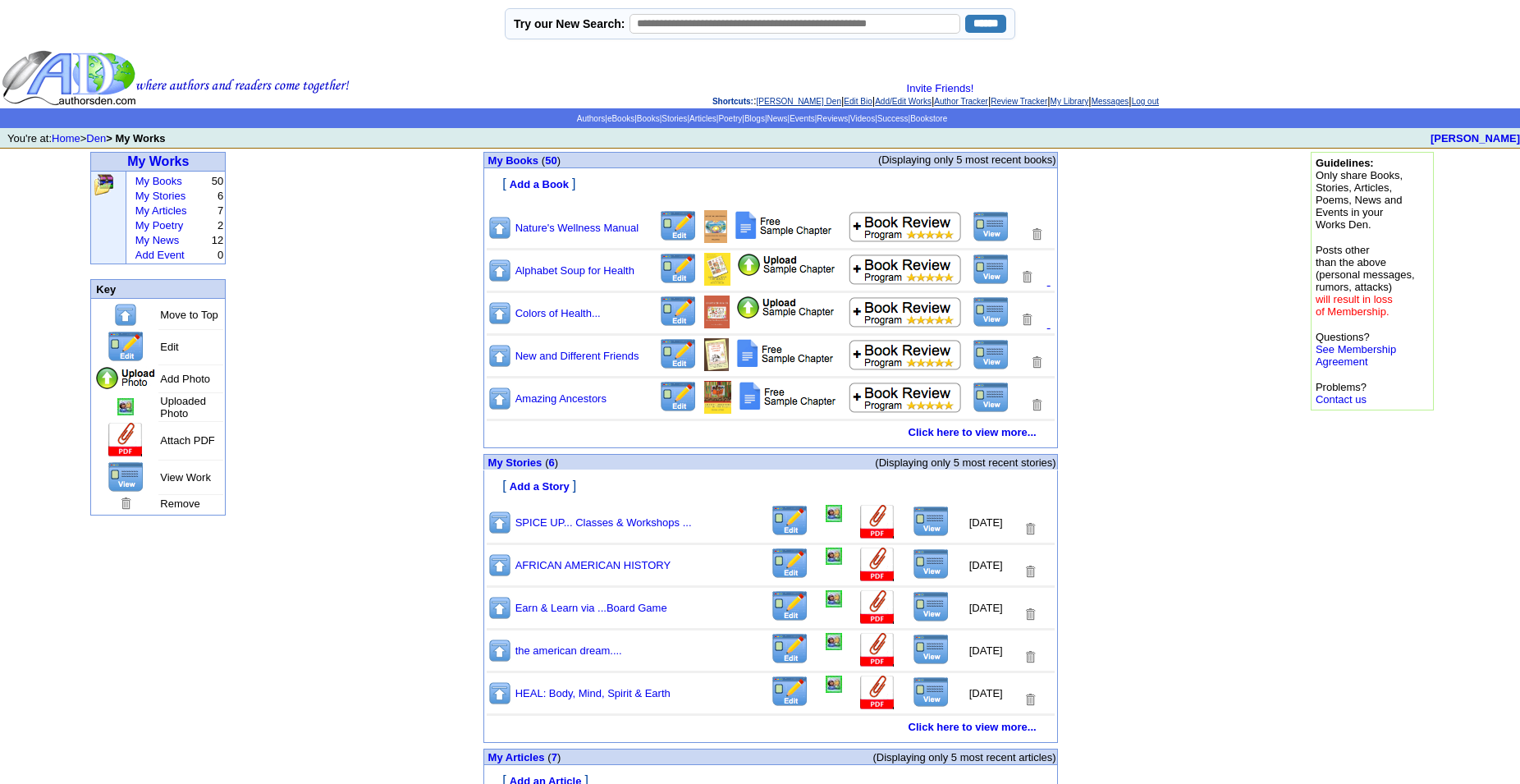
click at [983, 242] on img at bounding box center [991, 227] width 37 height 31
click at [689, 242] on img at bounding box center [678, 226] width 38 height 32
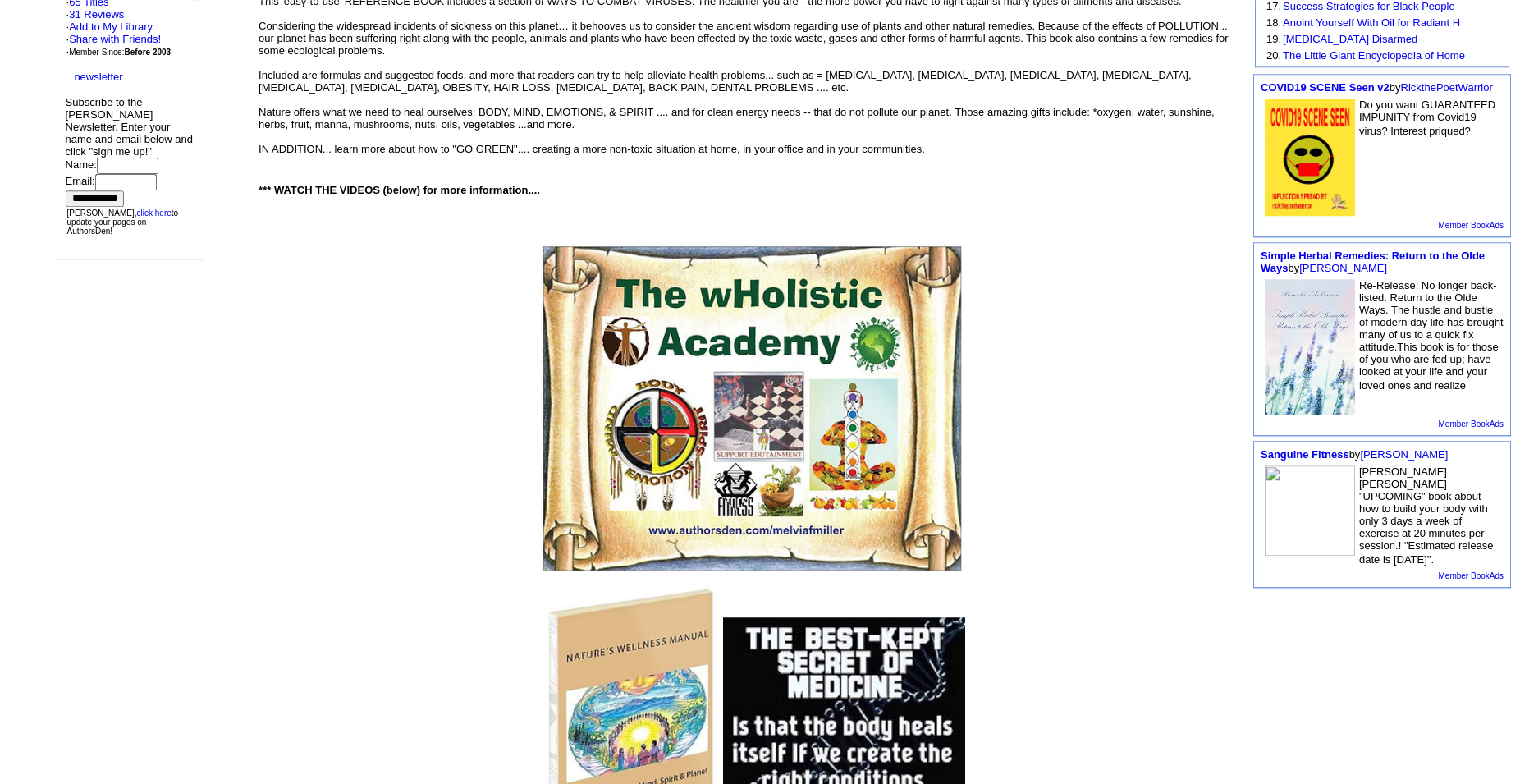
scroll to position [488, 0]
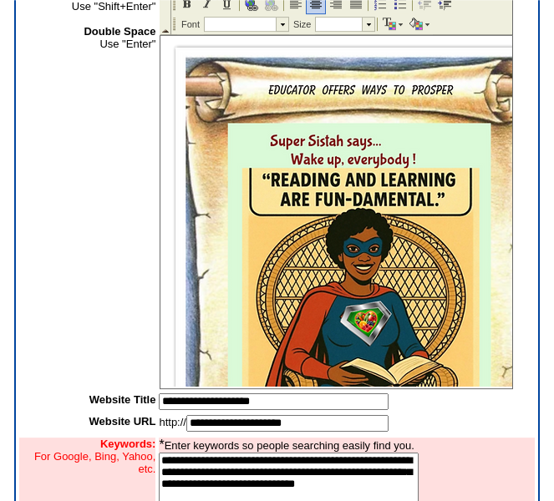
scroll to position [1462, 0]
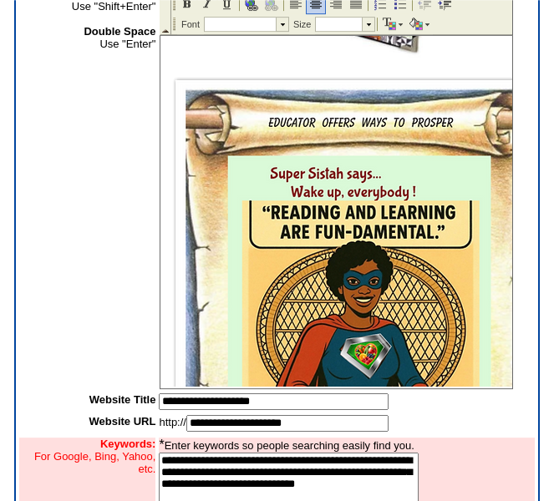
drag, startPoint x: 504, startPoint y: 71, endPoint x: 644, endPoint y: 182, distance: 178.9
click at [375, 139] on img at bounding box center [358, 318] width 387 height 501
drag, startPoint x: 165, startPoint y: 68, endPoint x: 130, endPoint y: 24, distance: 55.8
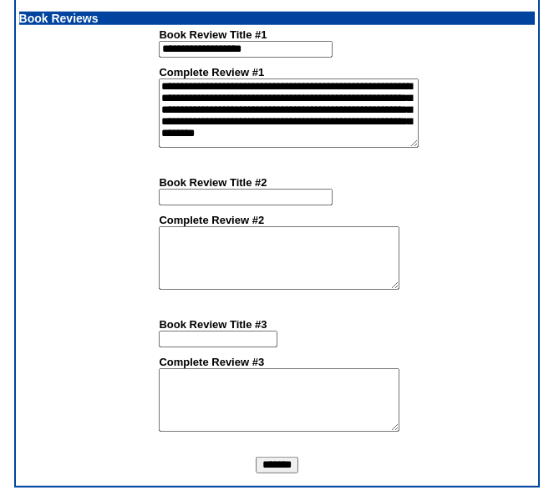
scroll to position [1843, 0]
drag, startPoint x: 256, startPoint y: 465, endPoint x: 372, endPoint y: 448, distance: 117.4
click at [260, 463] on input "*******" at bounding box center [277, 465] width 43 height 17
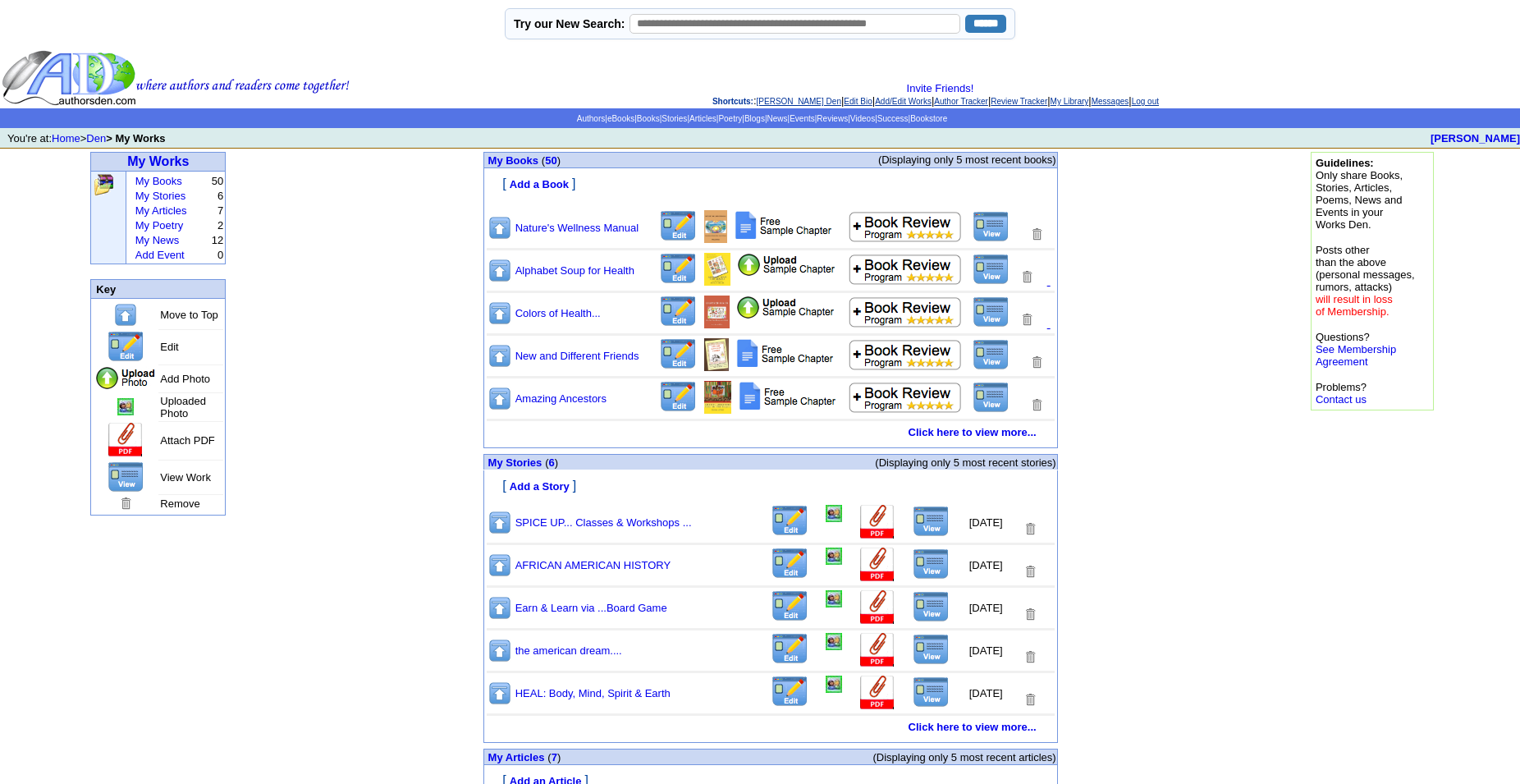
click at [985, 242] on img at bounding box center [991, 227] width 37 height 31
click at [676, 242] on img at bounding box center [678, 226] width 38 height 32
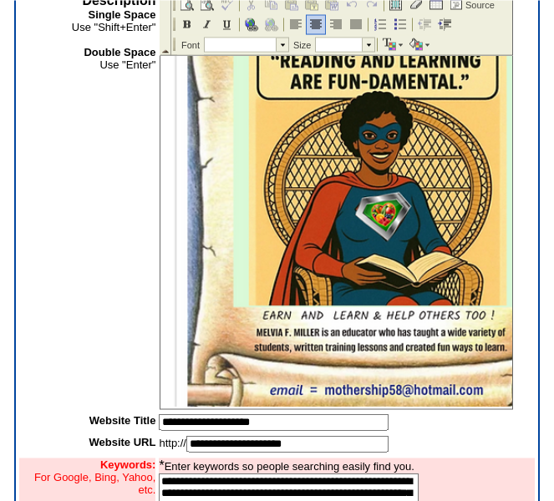
scroll to position [1445, 0]
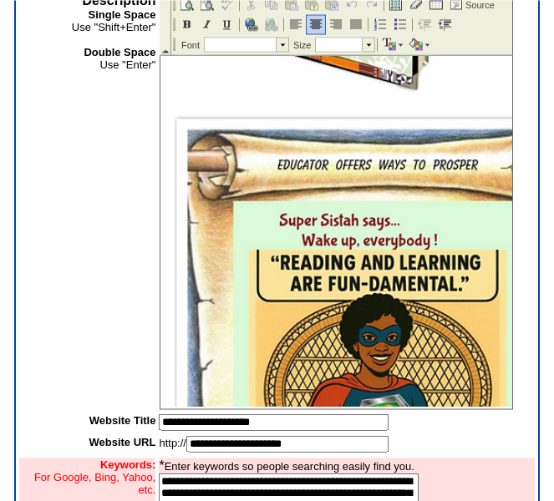
drag, startPoint x: 504, startPoint y: 77, endPoint x: 636, endPoint y: 234, distance: 204.5
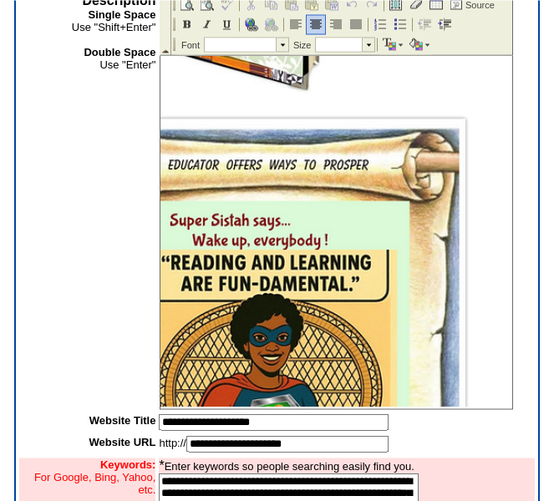
scroll to position [1445, 121]
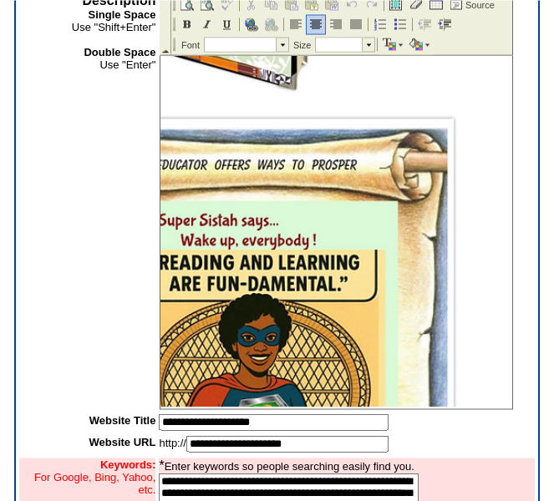
click at [445, 215] on img at bounding box center [253, 377] width 421 height 544
click at [428, 175] on img at bounding box center [253, 377] width 421 height 544
drag, startPoint x: 462, startPoint y: 108, endPoint x: 495, endPoint y: 54, distance: 63.0
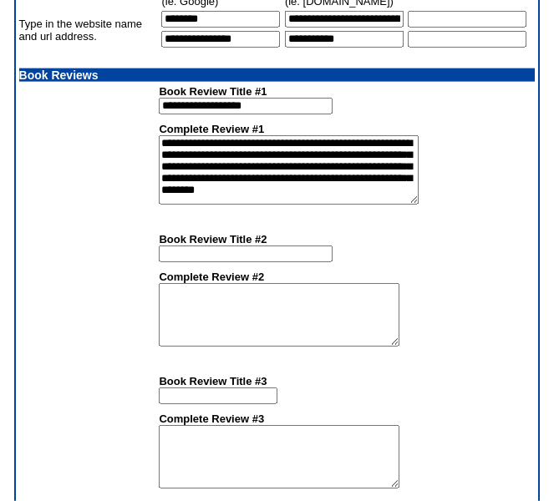
scroll to position [1843, 0]
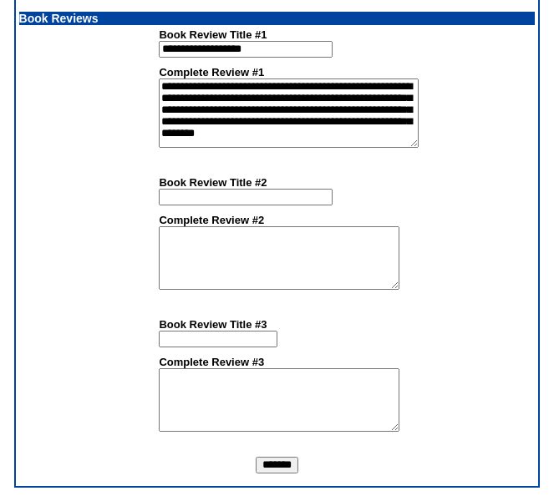
click at [295, 461] on input "*******" at bounding box center [277, 465] width 43 height 17
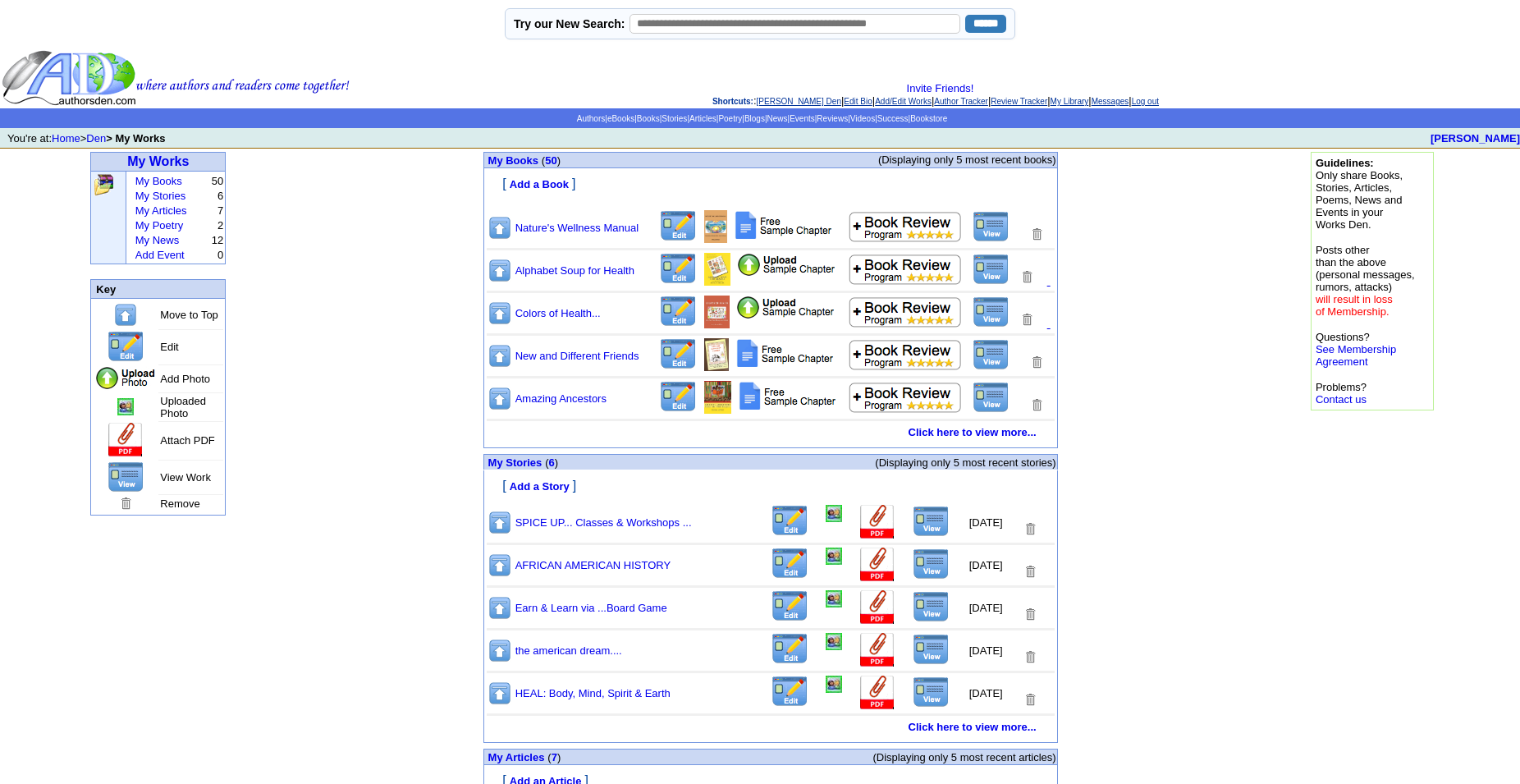
click at [1002, 234] on img at bounding box center [991, 227] width 37 height 31
click at [945, 438] on link "Click here to view more..." at bounding box center [972, 431] width 128 height 13
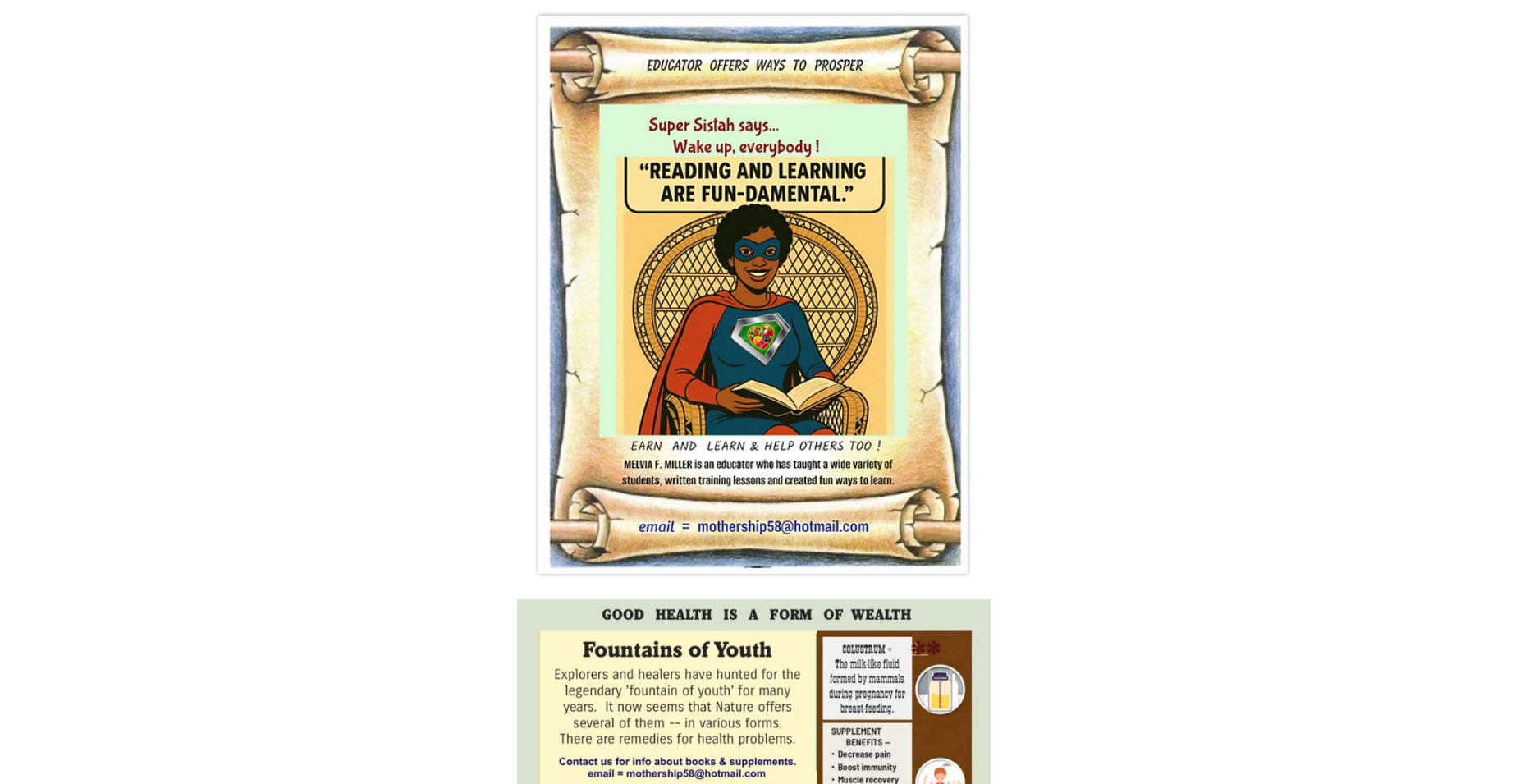
scroll to position [1758, 0]
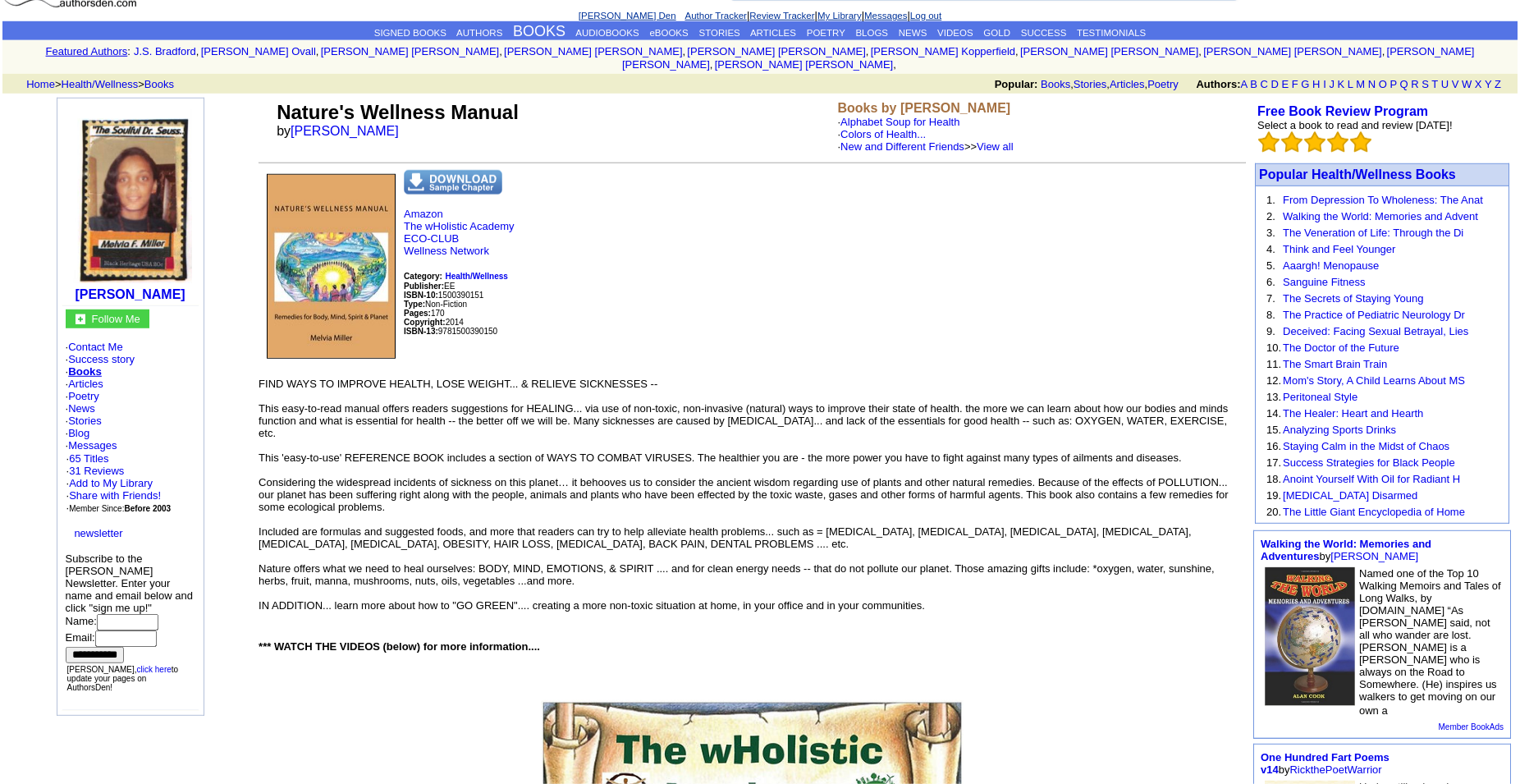
scroll to position [0, 0]
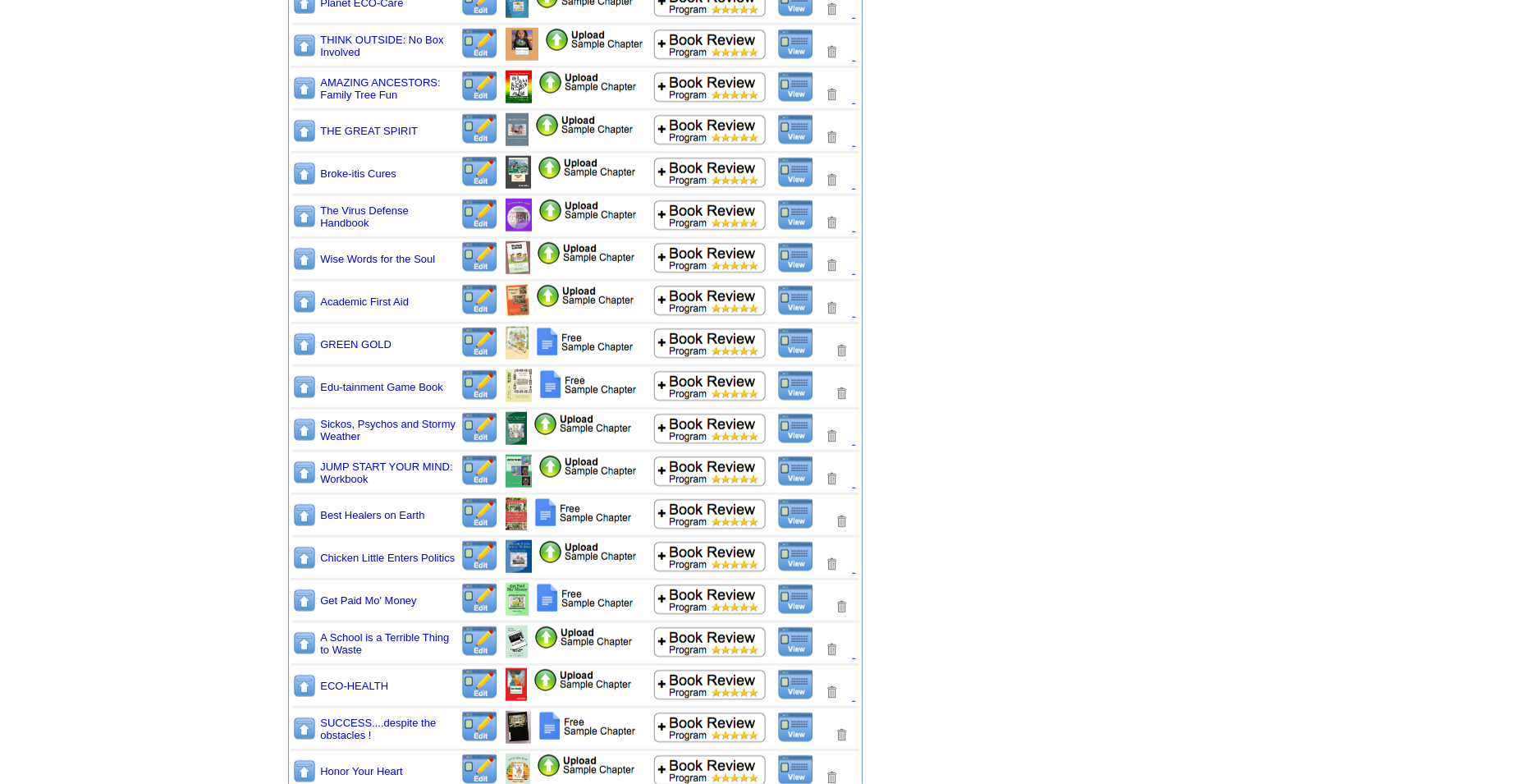
scroll to position [830, 0]
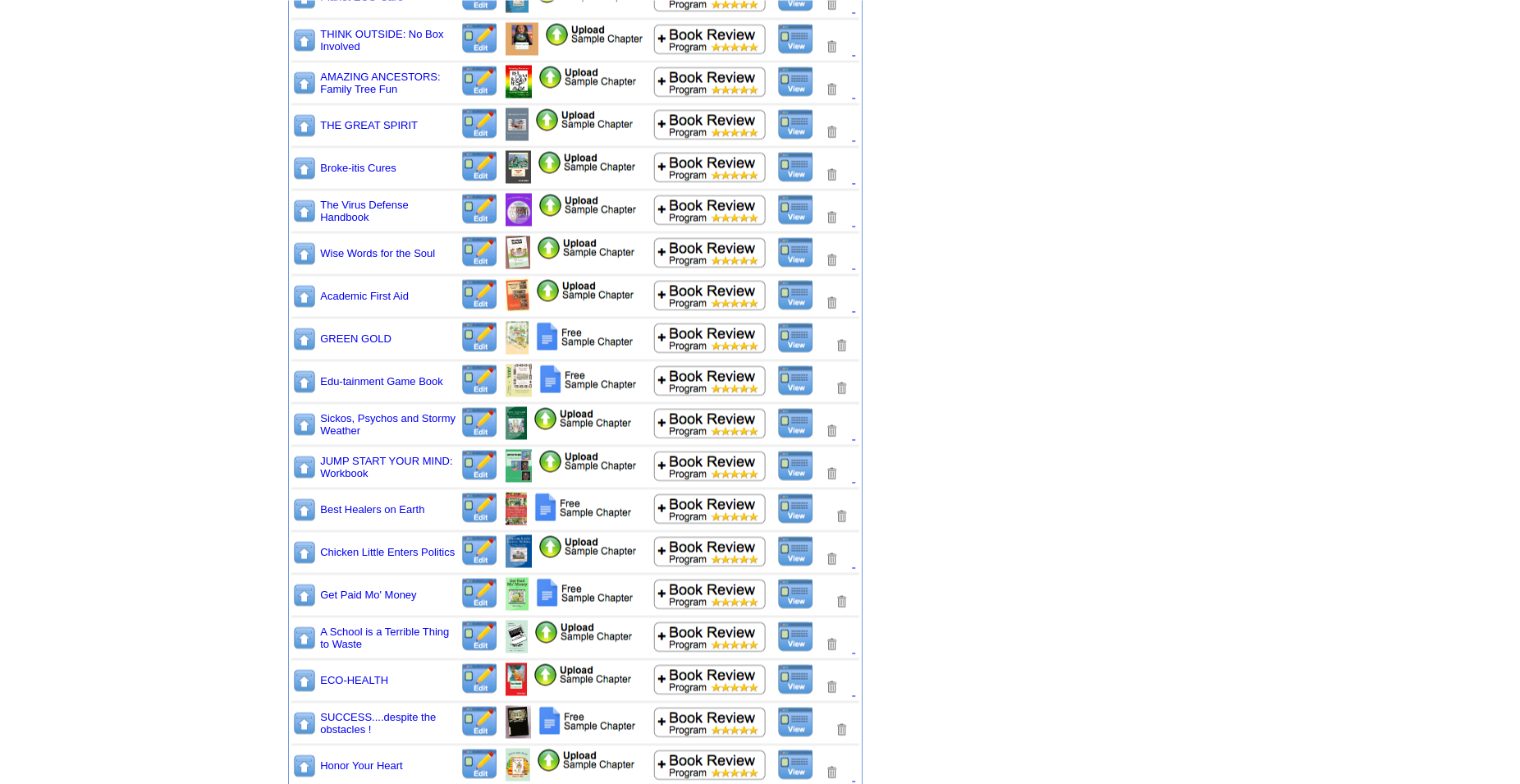
click at [800, 381] on img at bounding box center [796, 380] width 37 height 31
click at [476, 391] on img at bounding box center [479, 379] width 38 height 32
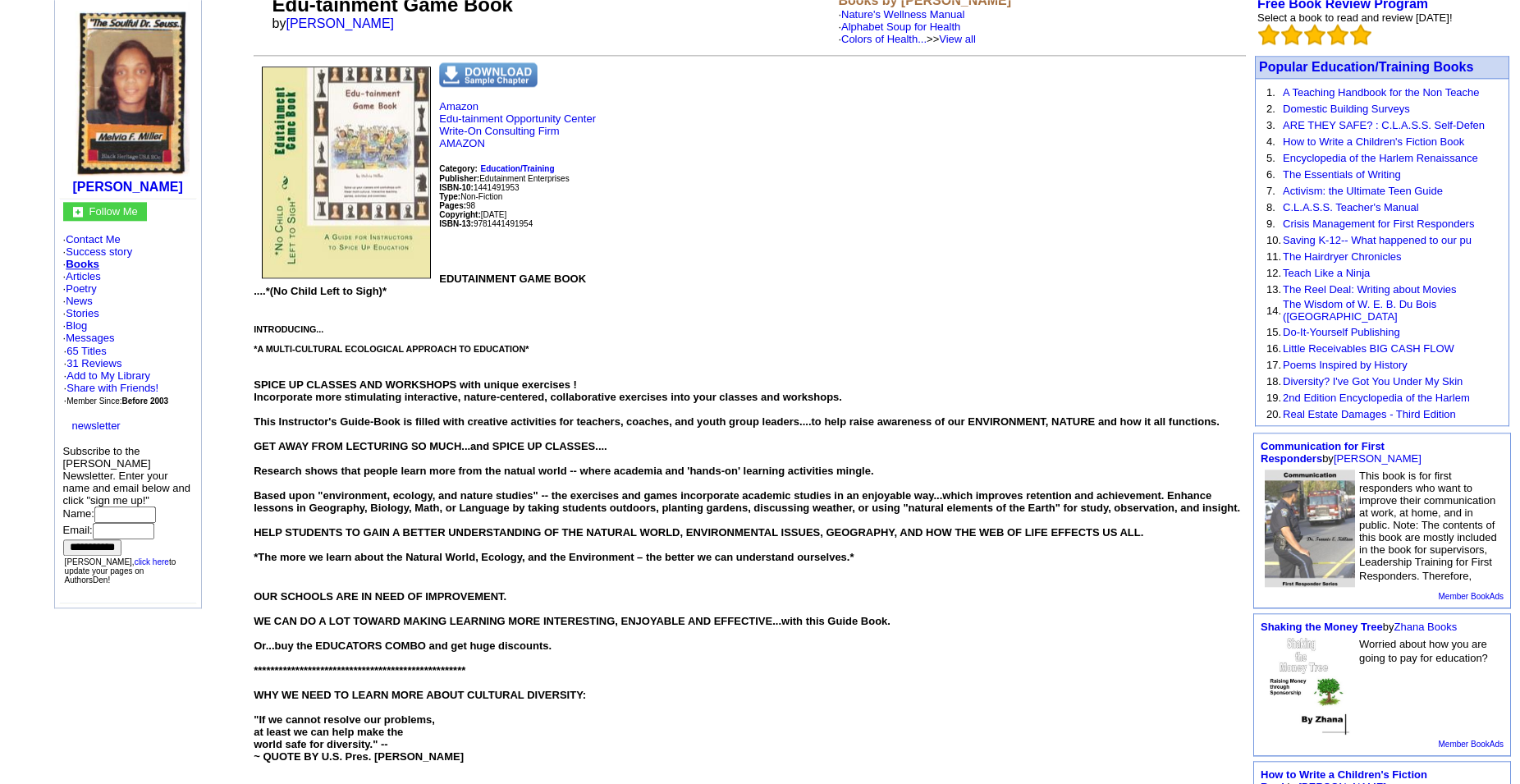
scroll to position [140, 0]
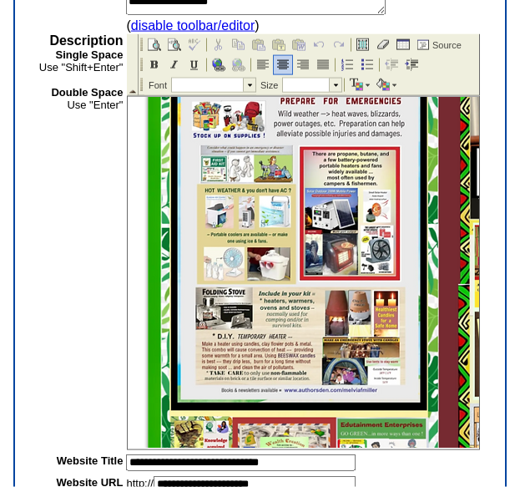
scroll to position [5369, 0]
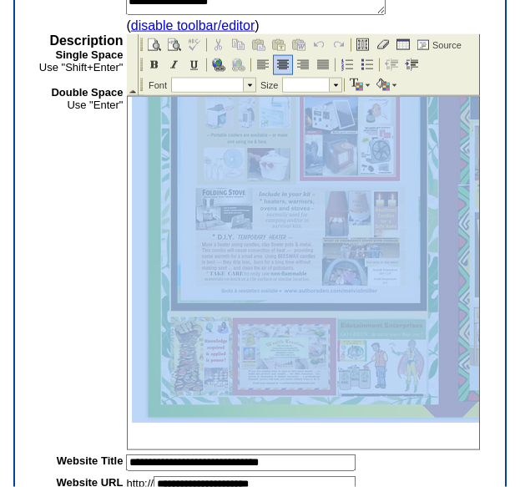
click at [411, 327] on img at bounding box center [450, 183] width 636 height 477
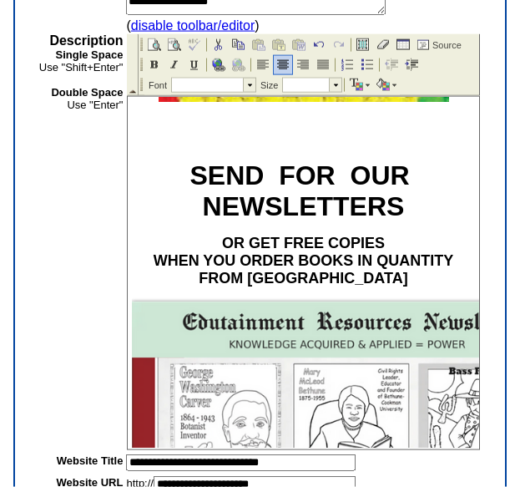
scroll to position [4211, 0]
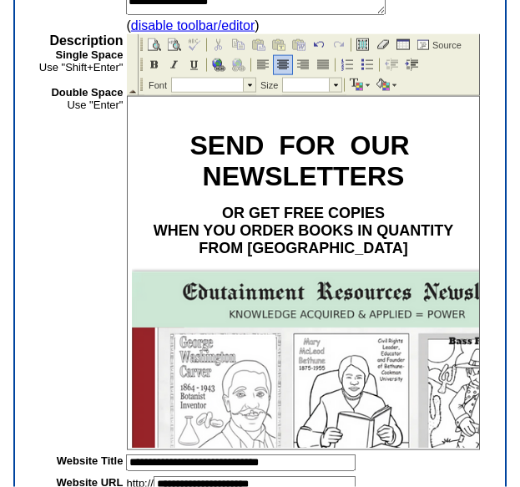
click at [433, 114] on p at bounding box center [303, 109] width 343 height 12
click at [283, 65] on img at bounding box center [282, 64] width 13 height 13
click at [438, 93] on p at bounding box center [303, 87] width 343 height 12
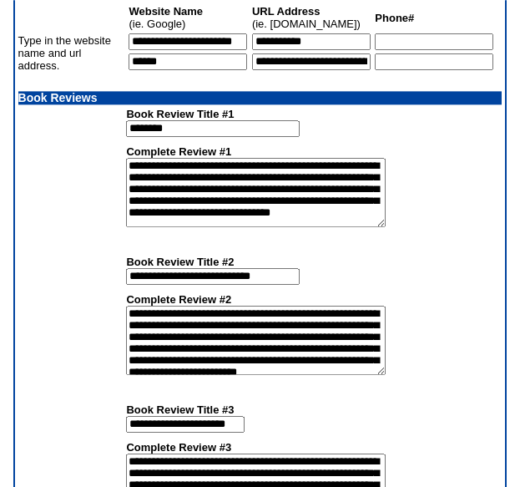
scroll to position [1857, 0]
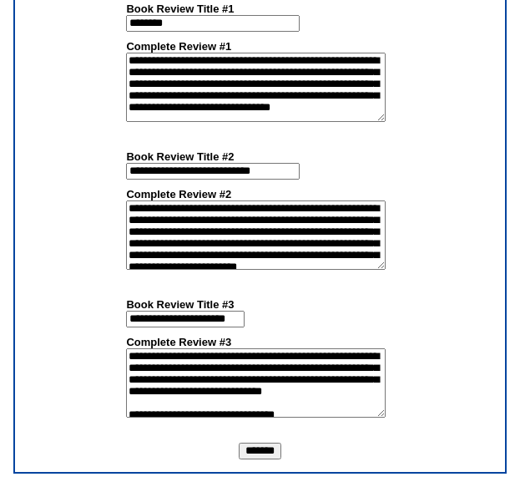
click at [252, 443] on input "*******" at bounding box center [260, 451] width 43 height 17
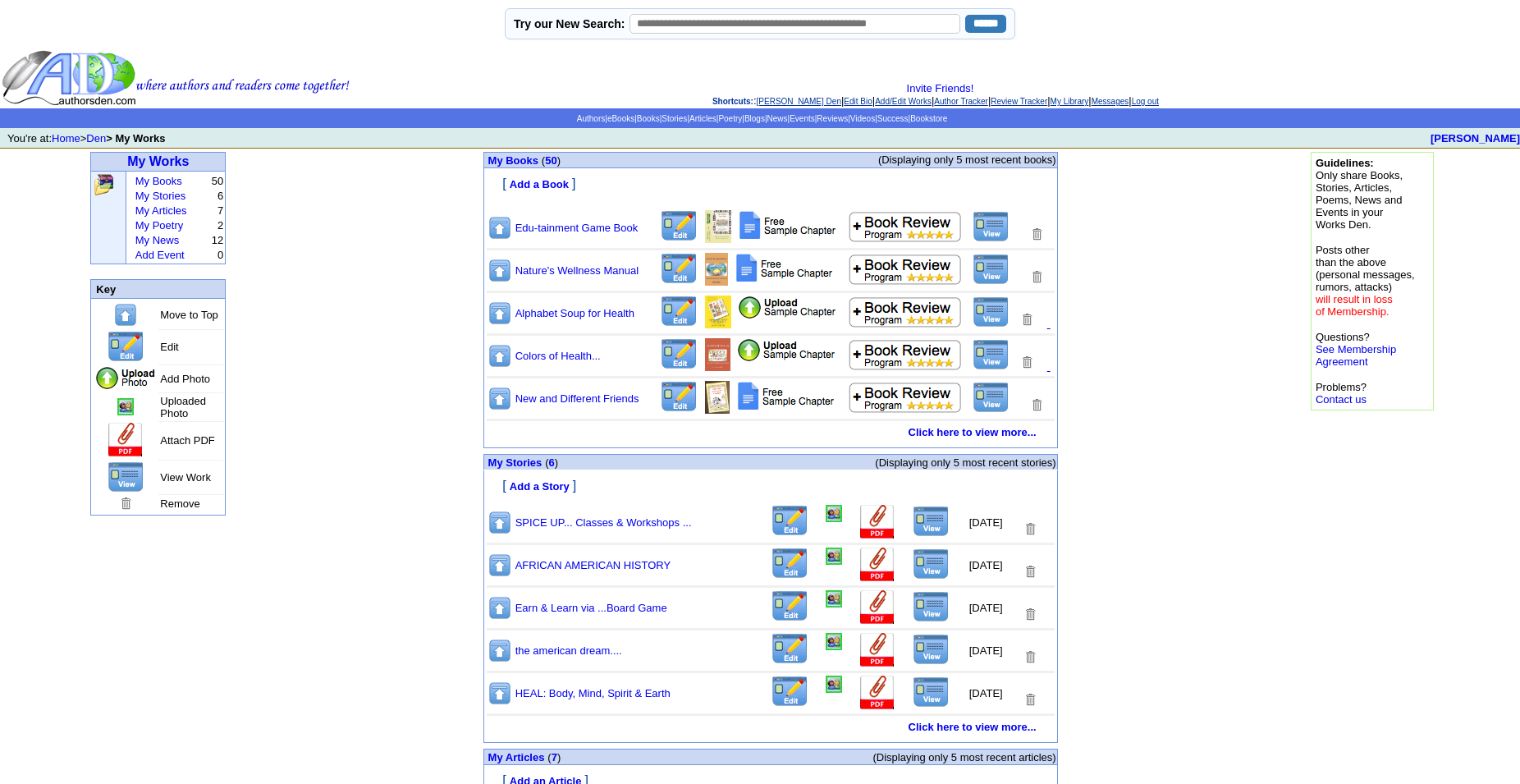
click at [993, 239] on img at bounding box center [991, 227] width 37 height 31
click at [1000, 438] on link "Click here to view more..." at bounding box center [972, 431] width 128 height 13
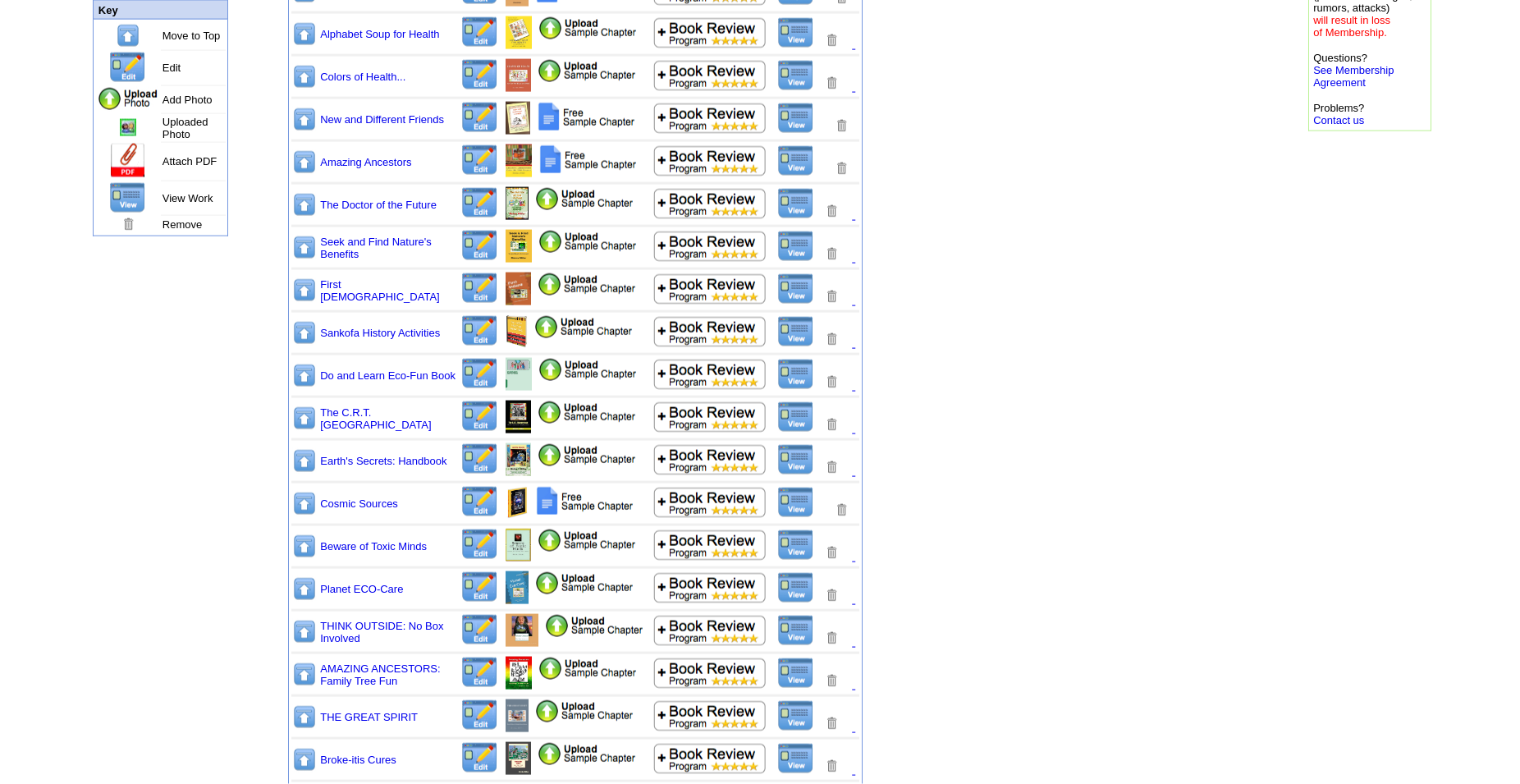
scroll to position [300, 0]
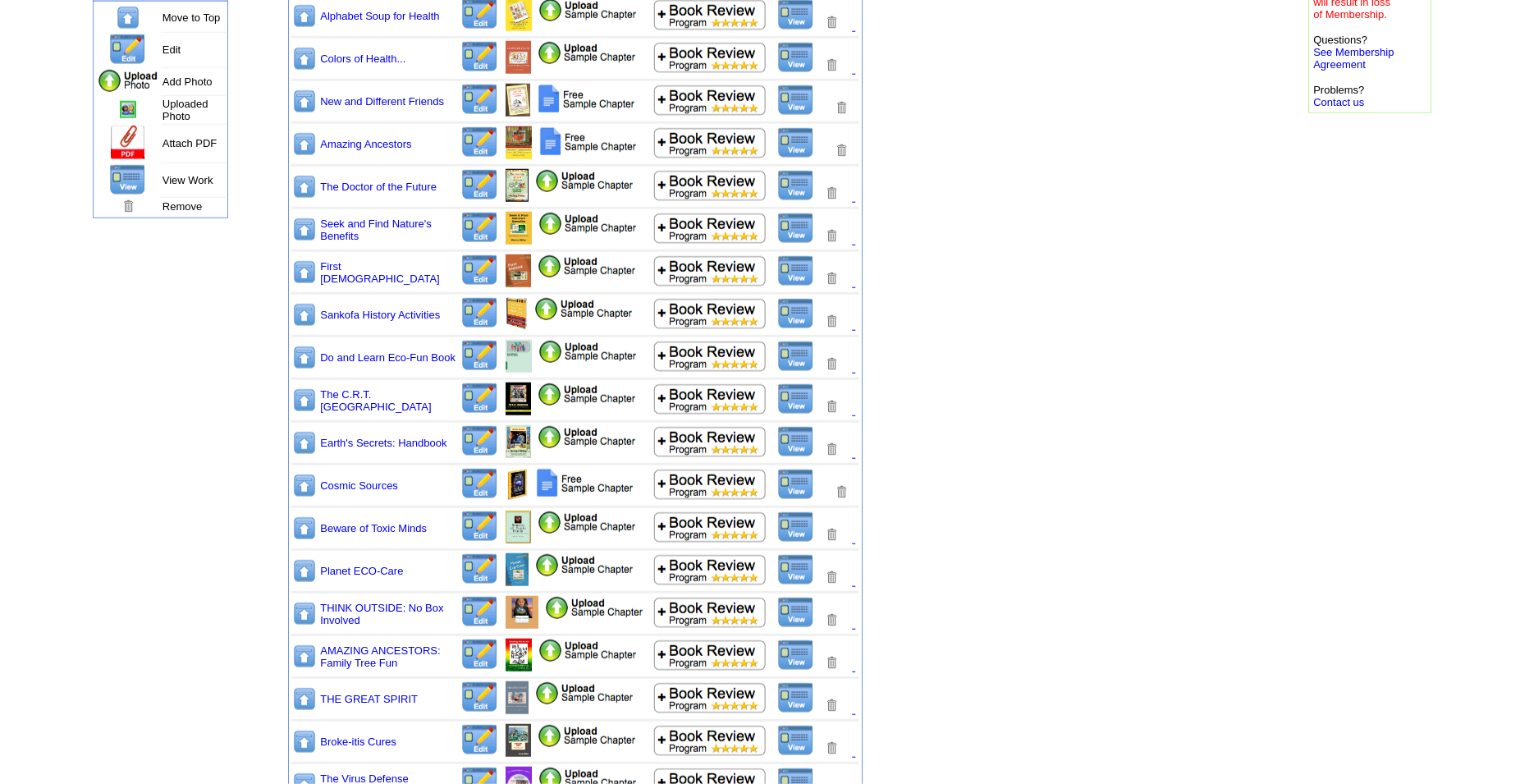
click at [799, 457] on img at bounding box center [796, 441] width 37 height 31
click at [475, 457] on img at bounding box center [479, 441] width 38 height 32
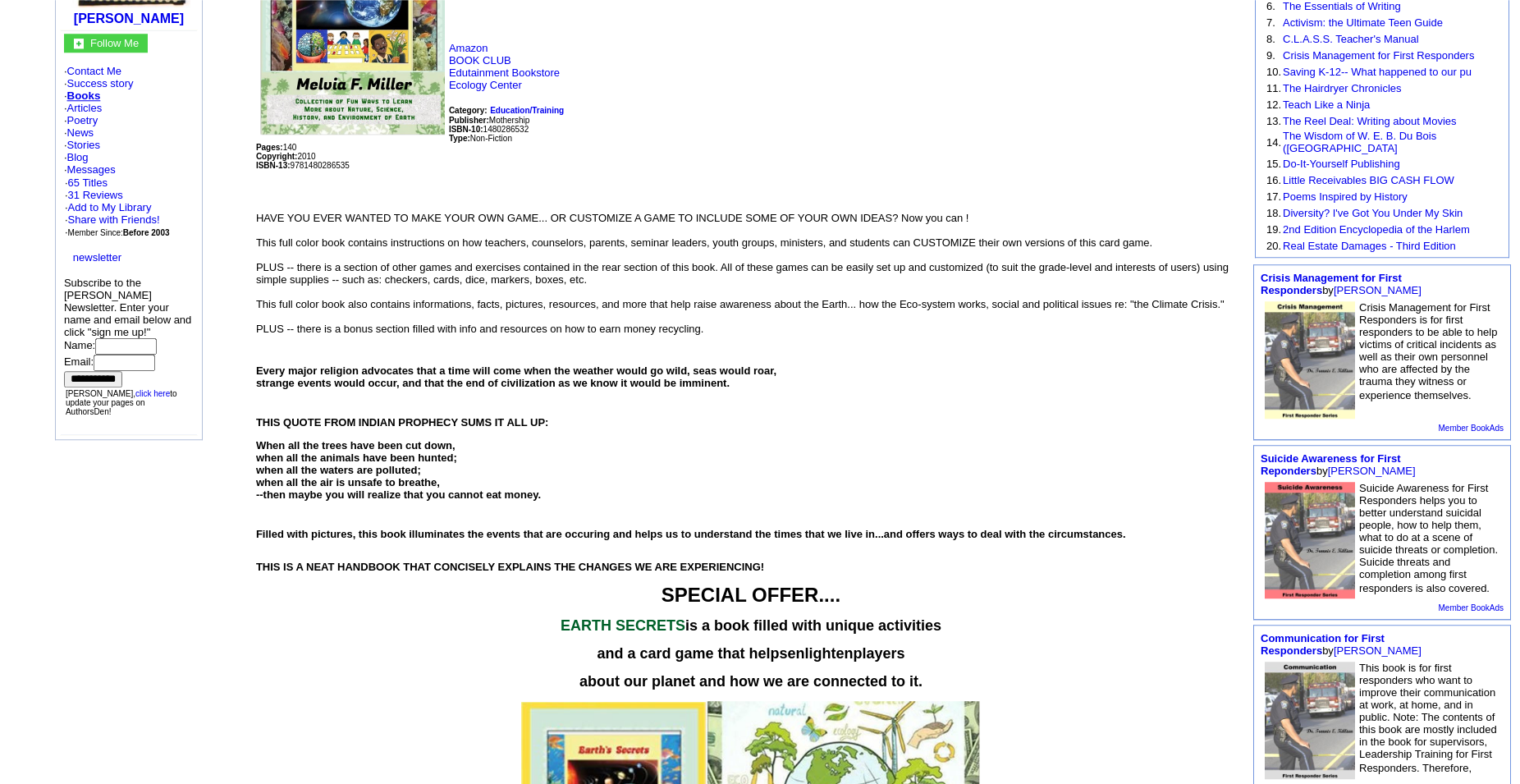
scroll to position [60, 0]
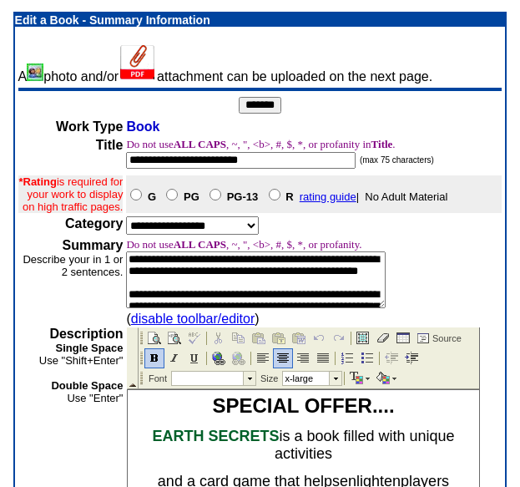
click at [268, 107] on input "*******" at bounding box center [260, 105] width 43 height 17
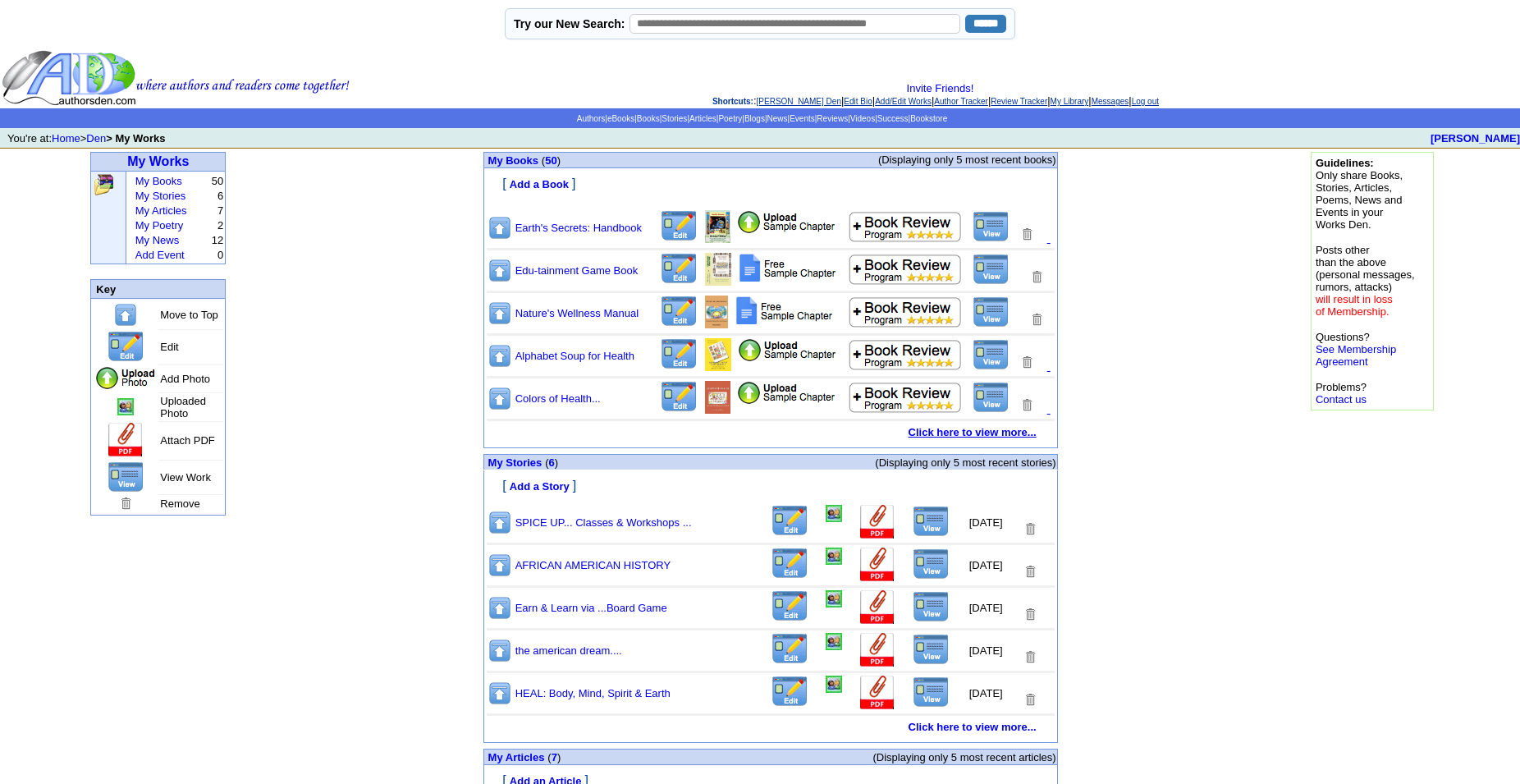
click at [978, 438] on link "Click here to view more..." at bounding box center [972, 431] width 128 height 13
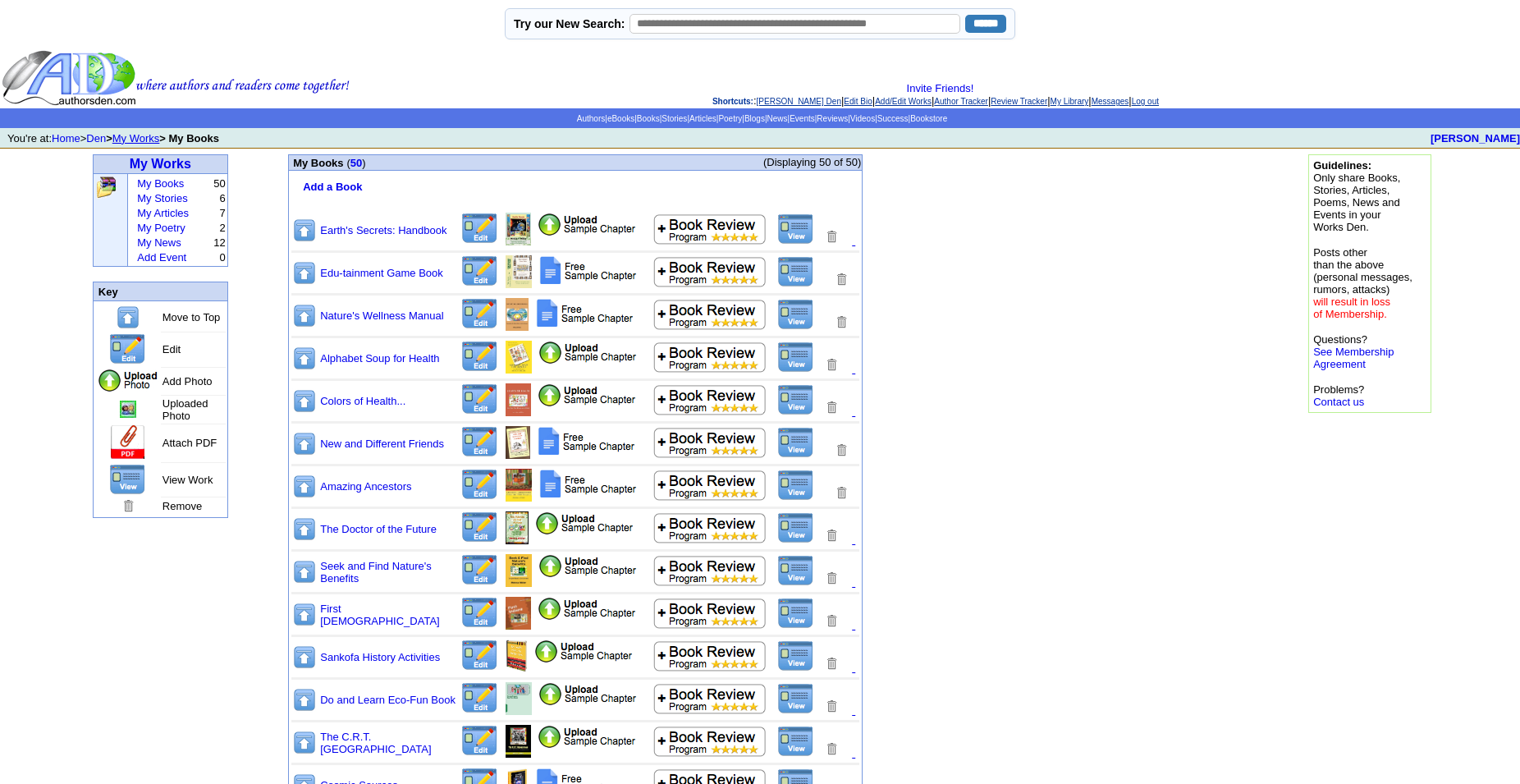
click at [789, 618] on img at bounding box center [796, 613] width 37 height 31
click at [474, 626] on img at bounding box center [479, 612] width 38 height 32
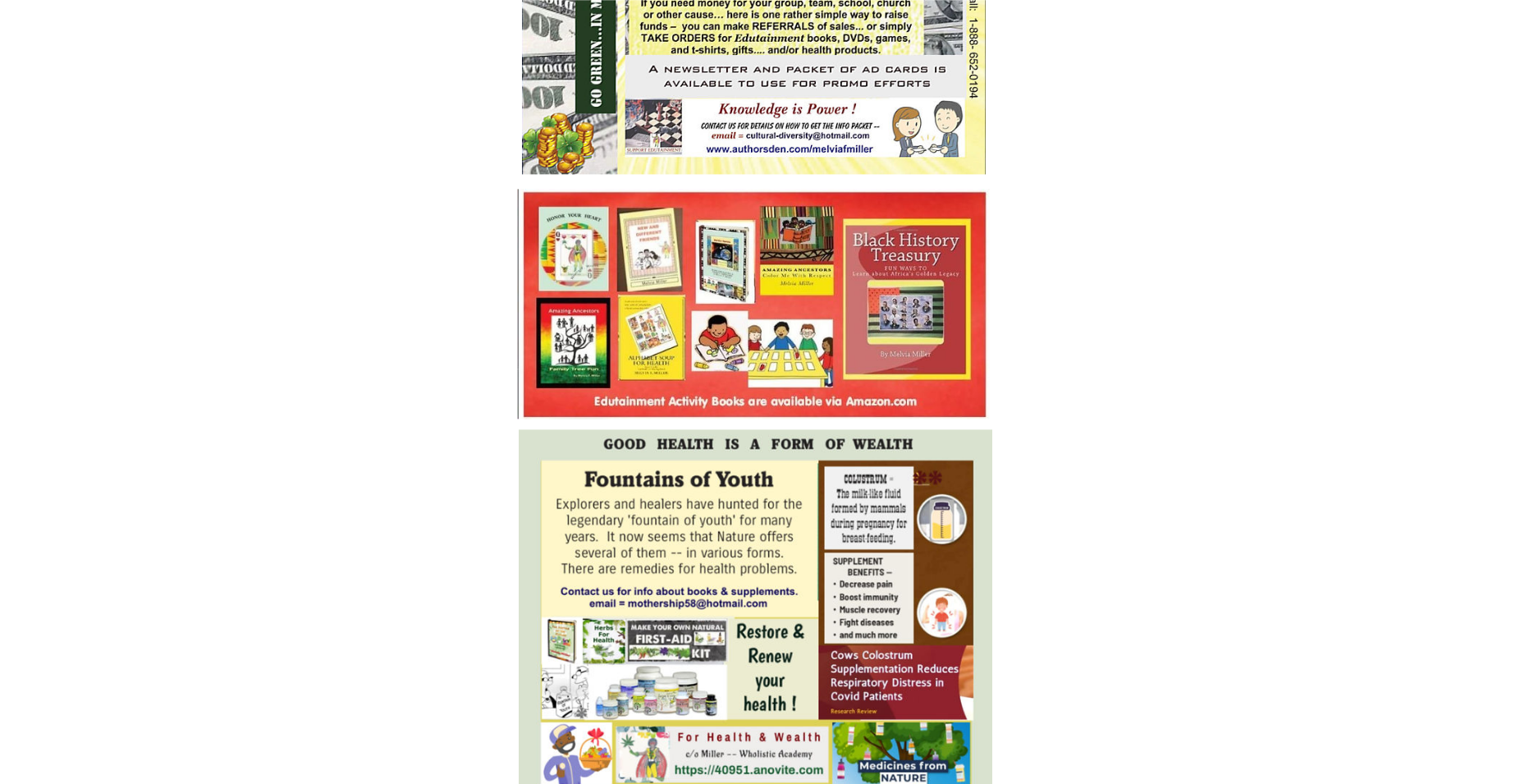
scroll to position [5093, 0]
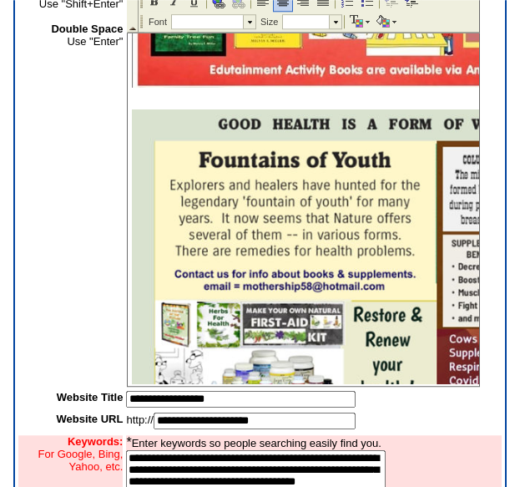
scroll to position [4799, 0]
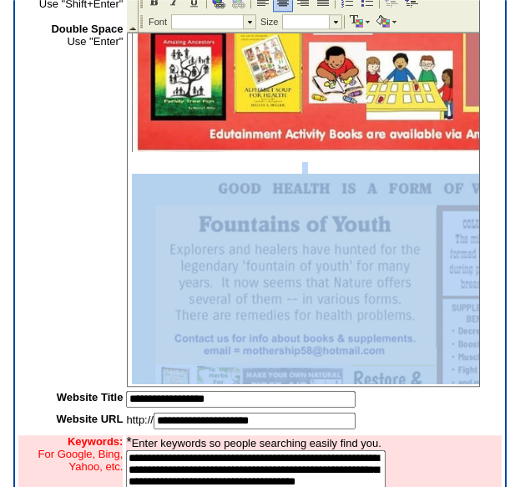
click at [350, 313] on img at bounding box center [373, 357] width 482 height 366
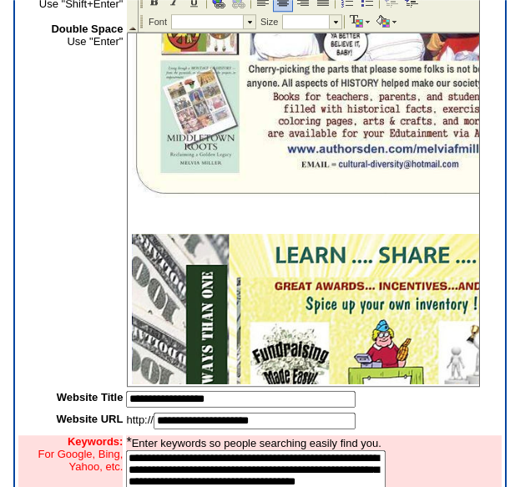
scroll to position [4092, 0]
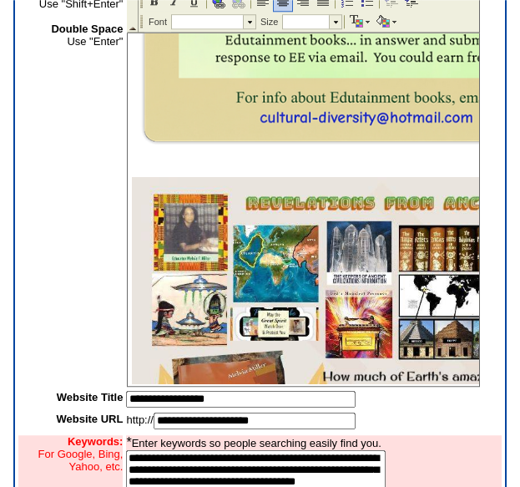
scroll to position [3283, 0]
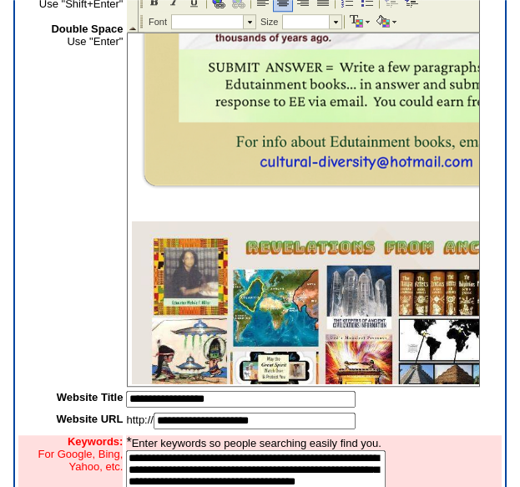
drag, startPoint x: 471, startPoint y: 290, endPoint x: 590, endPoint y: 296, distance: 118.7
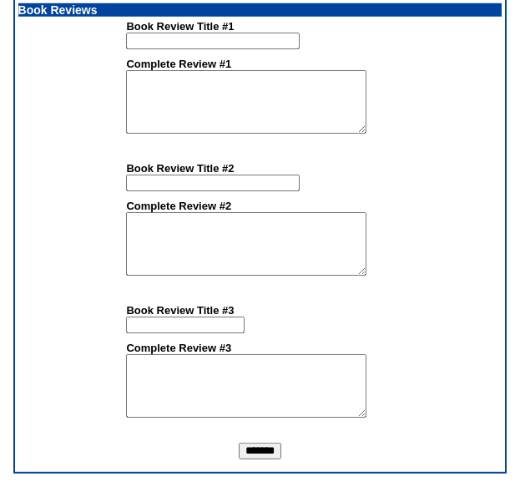
scroll to position [1857, 0]
click at [253, 450] on input "*******" at bounding box center [260, 451] width 43 height 17
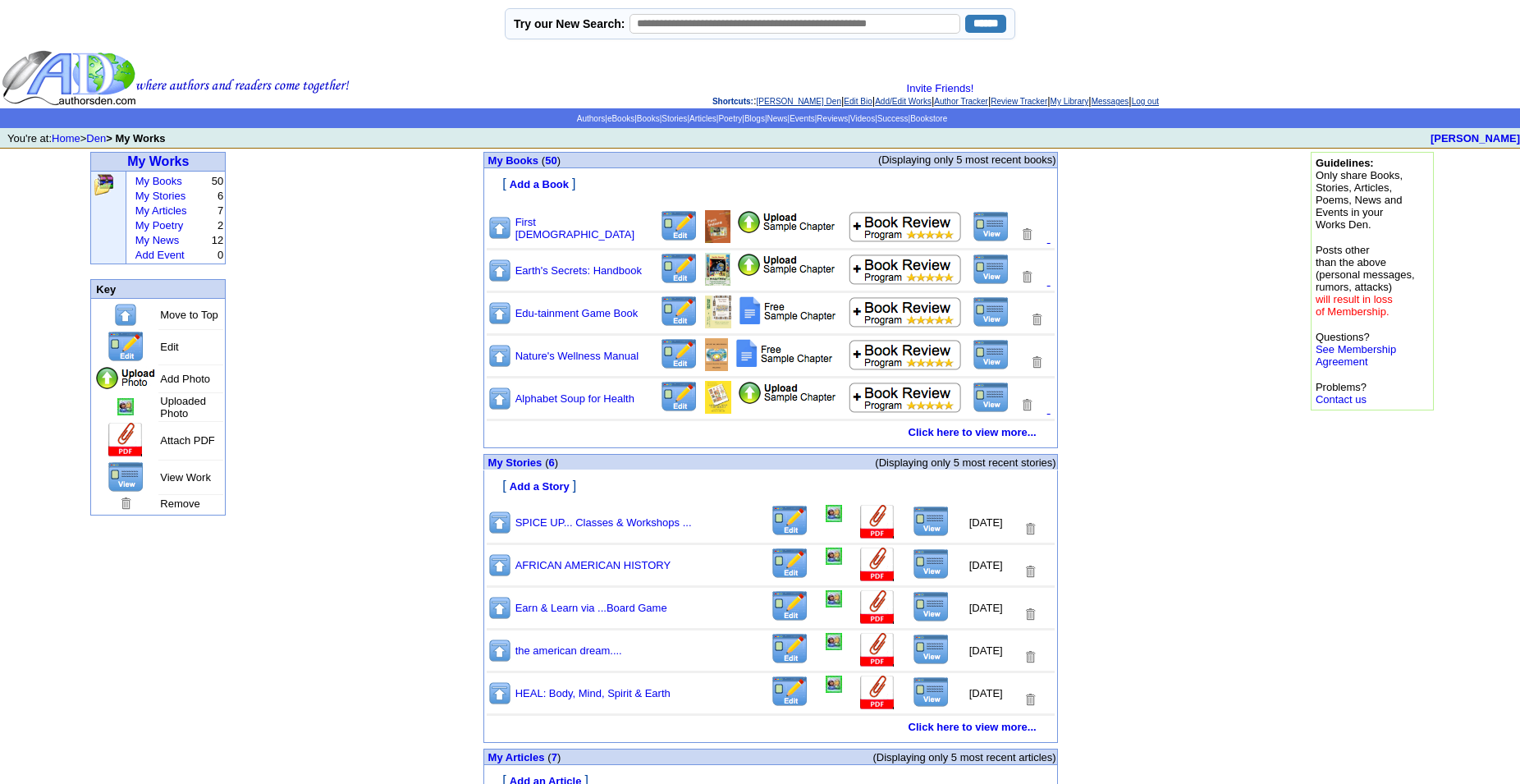
click at [1005, 242] on img at bounding box center [991, 227] width 37 height 31
click at [990, 413] on img at bounding box center [991, 397] width 37 height 31
click at [963, 438] on link "Click here to view more..." at bounding box center [972, 431] width 128 height 13
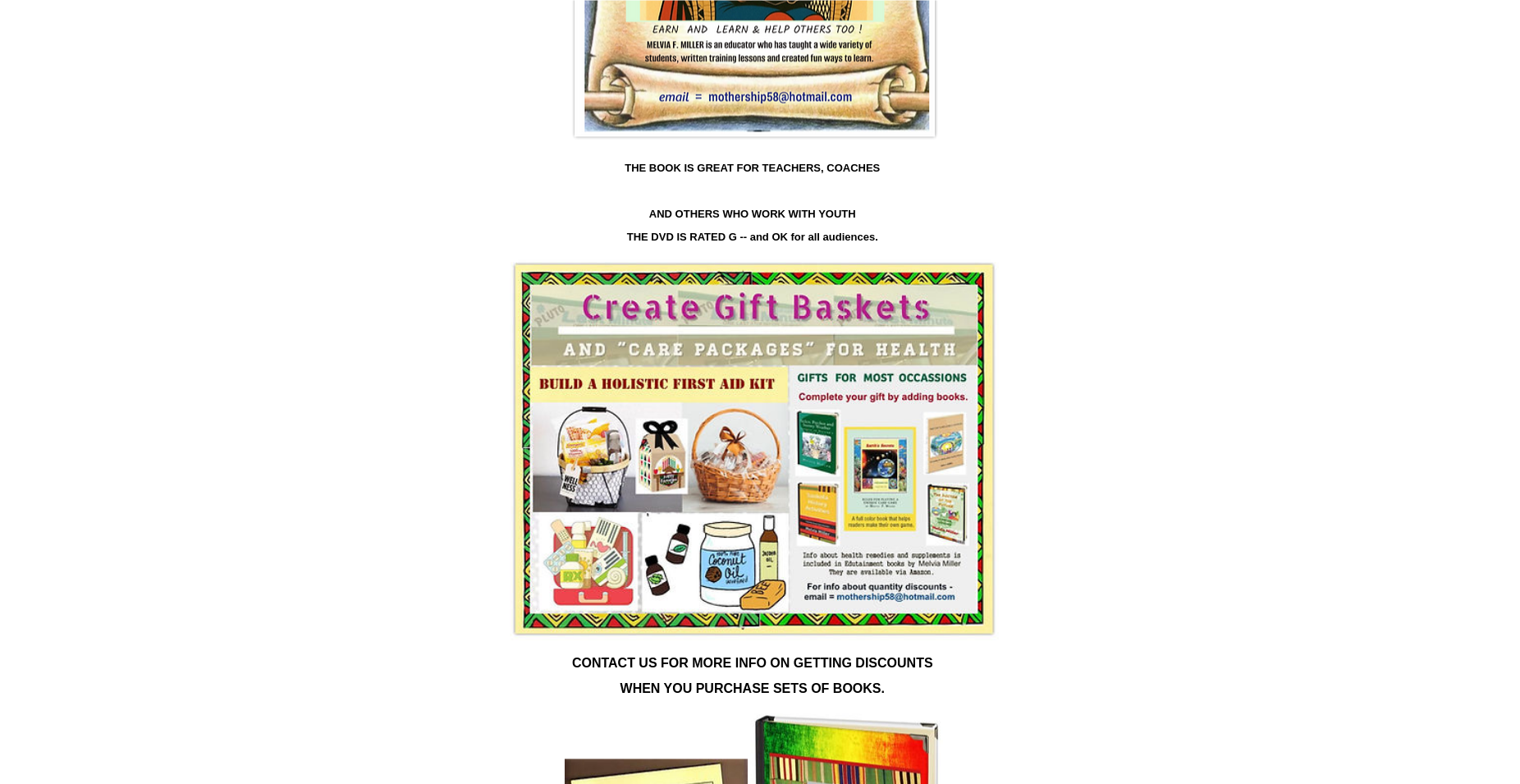
scroll to position [2661, 0]
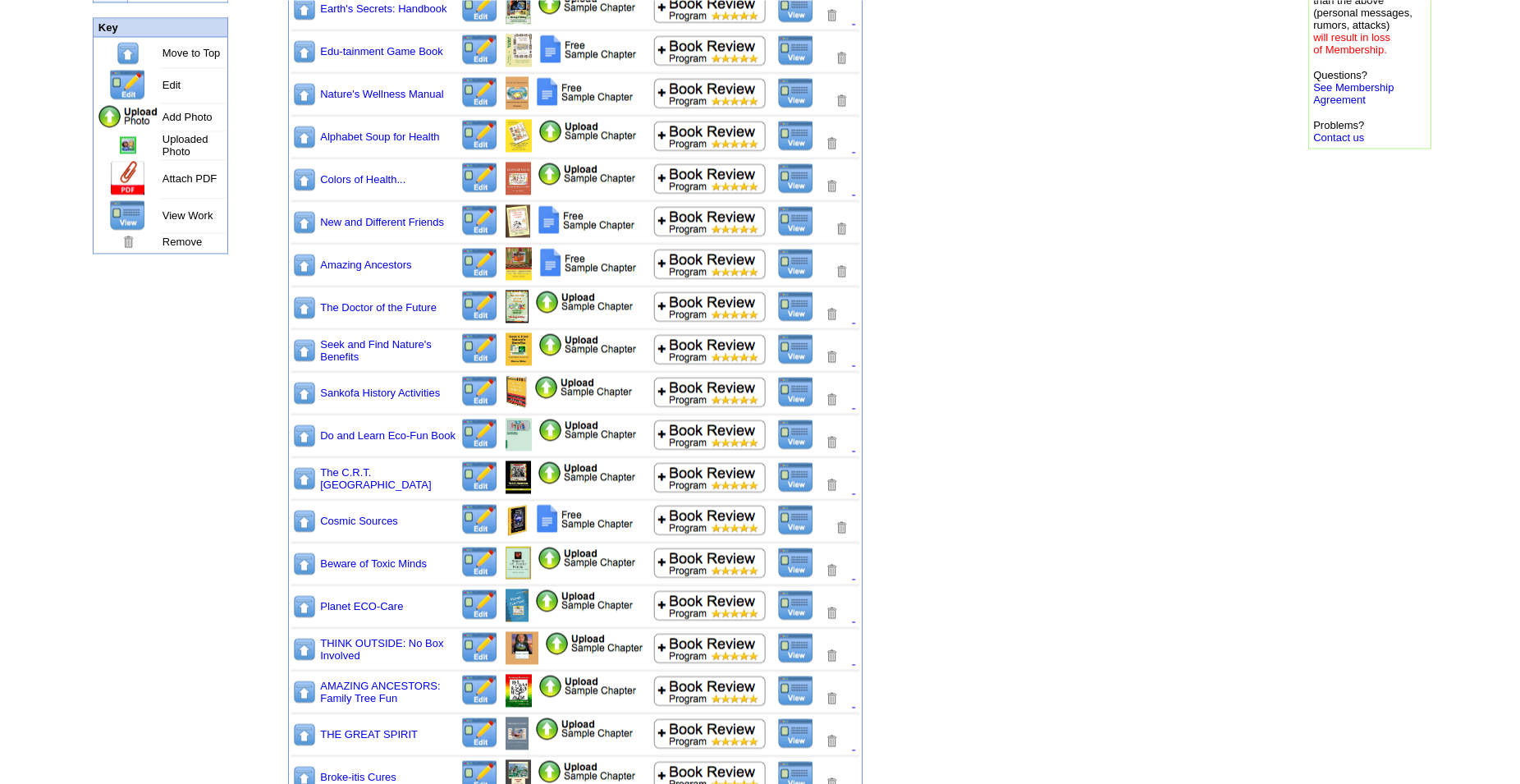
scroll to position [266, 0]
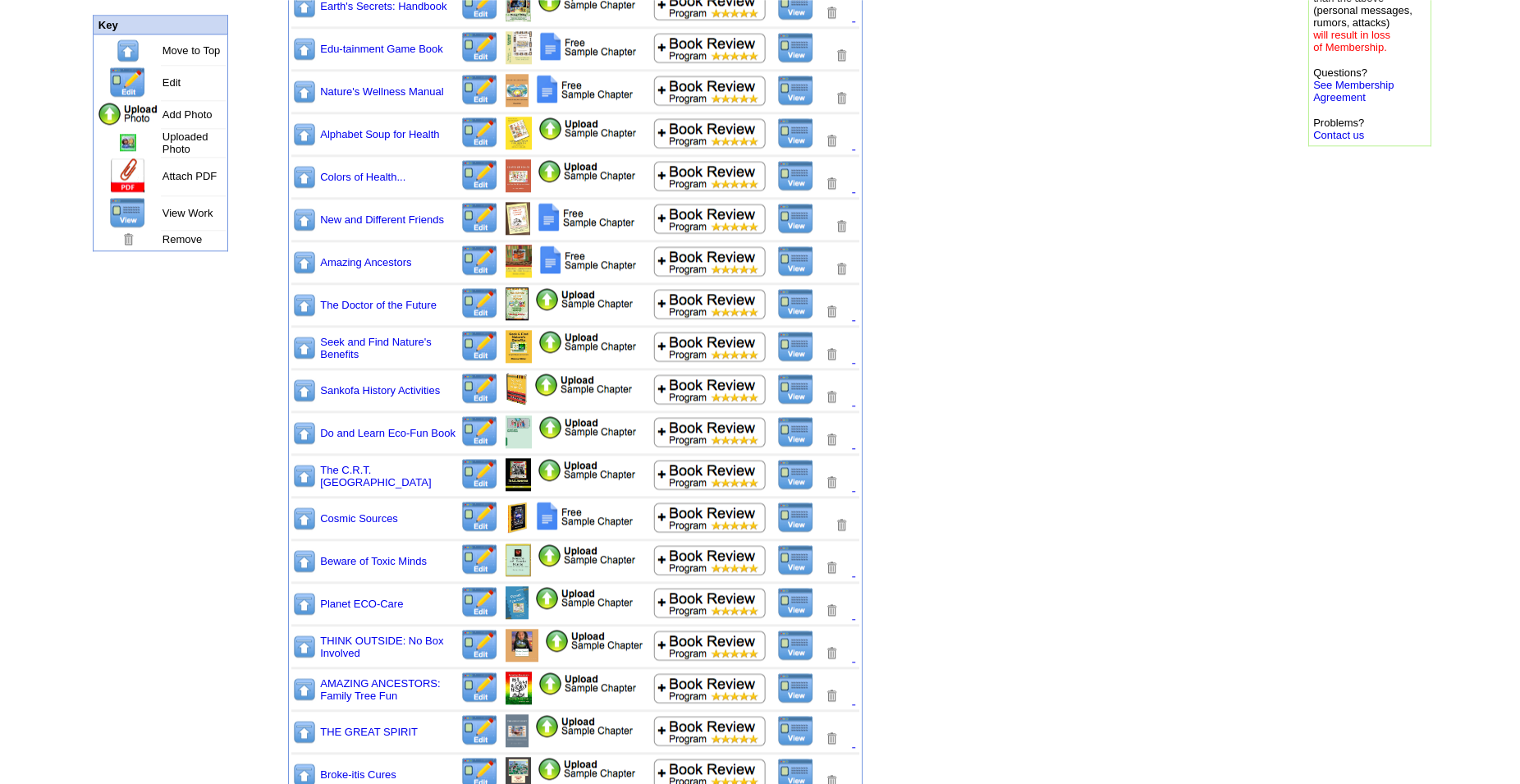
click at [479, 485] on img at bounding box center [479, 474] width 38 height 32
click at [481, 488] on img at bounding box center [479, 474] width 38 height 32
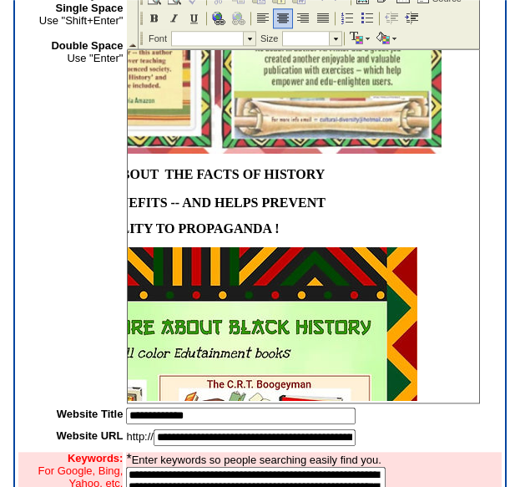
scroll to position [1374, 165]
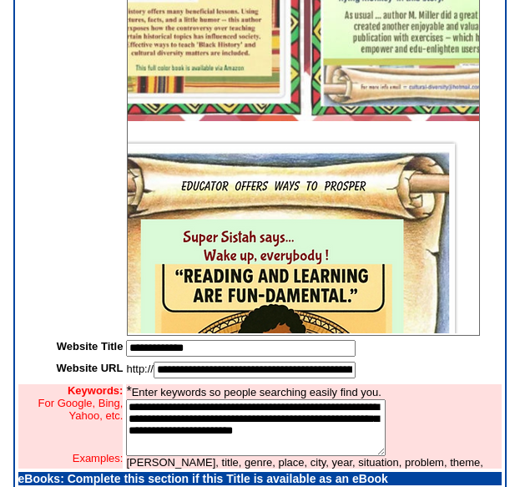
scroll to position [1242, 54]
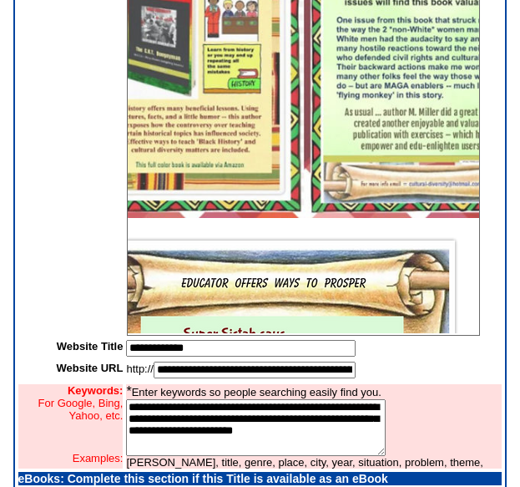
click at [391, 277] on img at bounding box center [271, 478] width 387 height 501
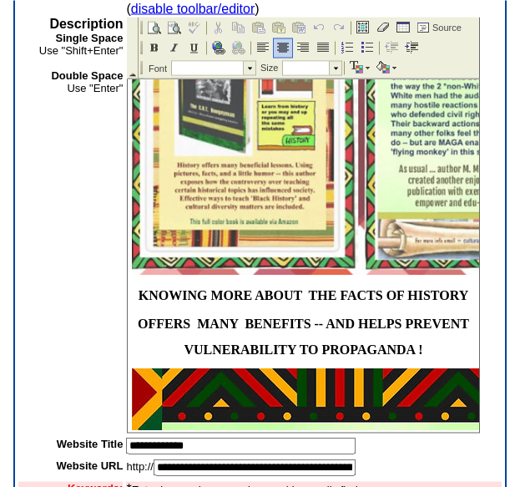
scroll to position [1328, 0]
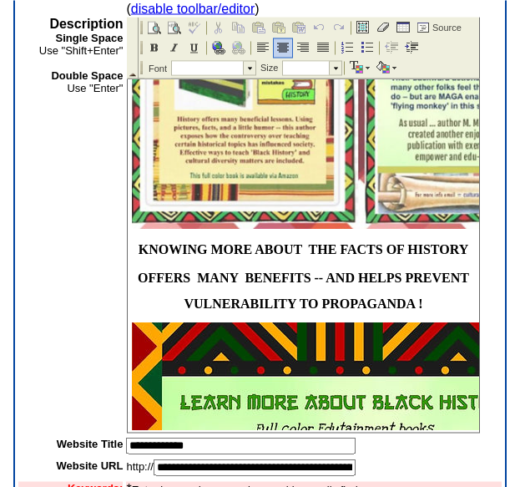
drag, startPoint x: 477, startPoint y: 101, endPoint x: 599, endPoint y: 317, distance: 247.6
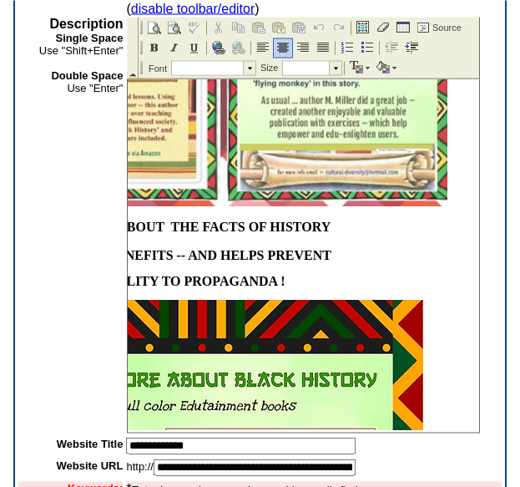
scroll to position [1350, 156]
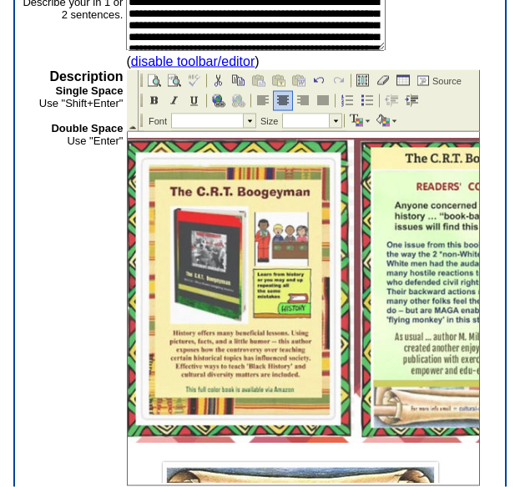
scroll to position [1491, 4]
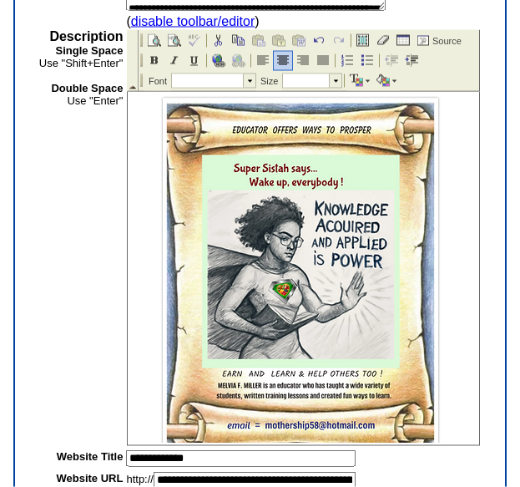
click at [408, 154] on img at bounding box center [299, 277] width 291 height 377
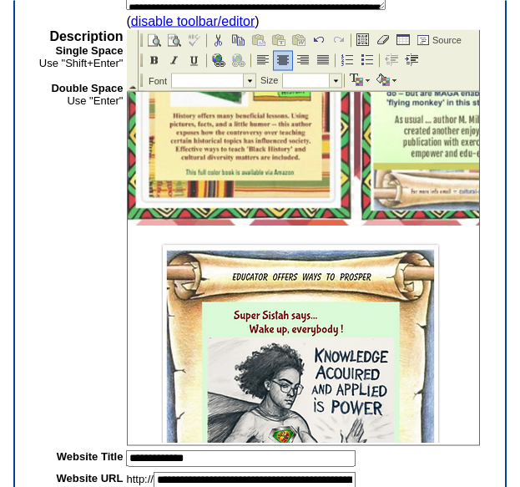
scroll to position [1223, 4]
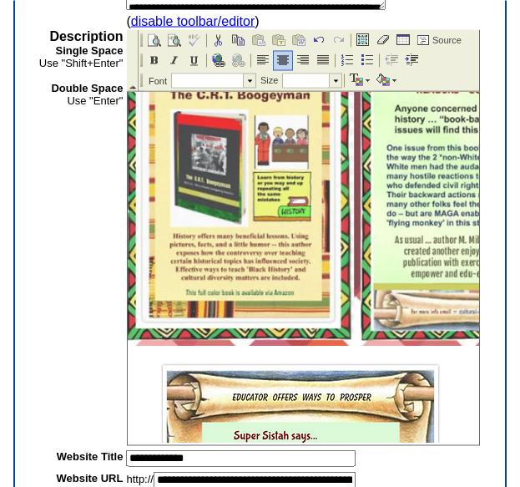
drag, startPoint x: 147, startPoint y: 359, endPoint x: 107, endPoint y: 261, distance: 105.6
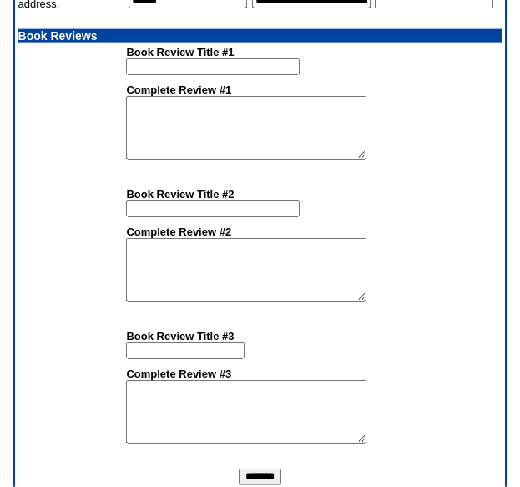
scroll to position [1857, 0]
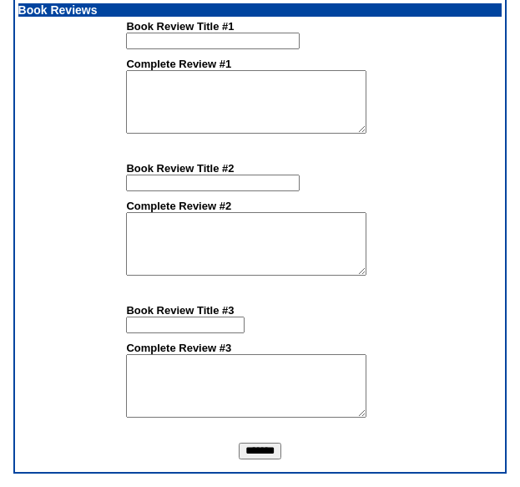
click at [257, 454] on input "*******" at bounding box center [260, 451] width 43 height 17
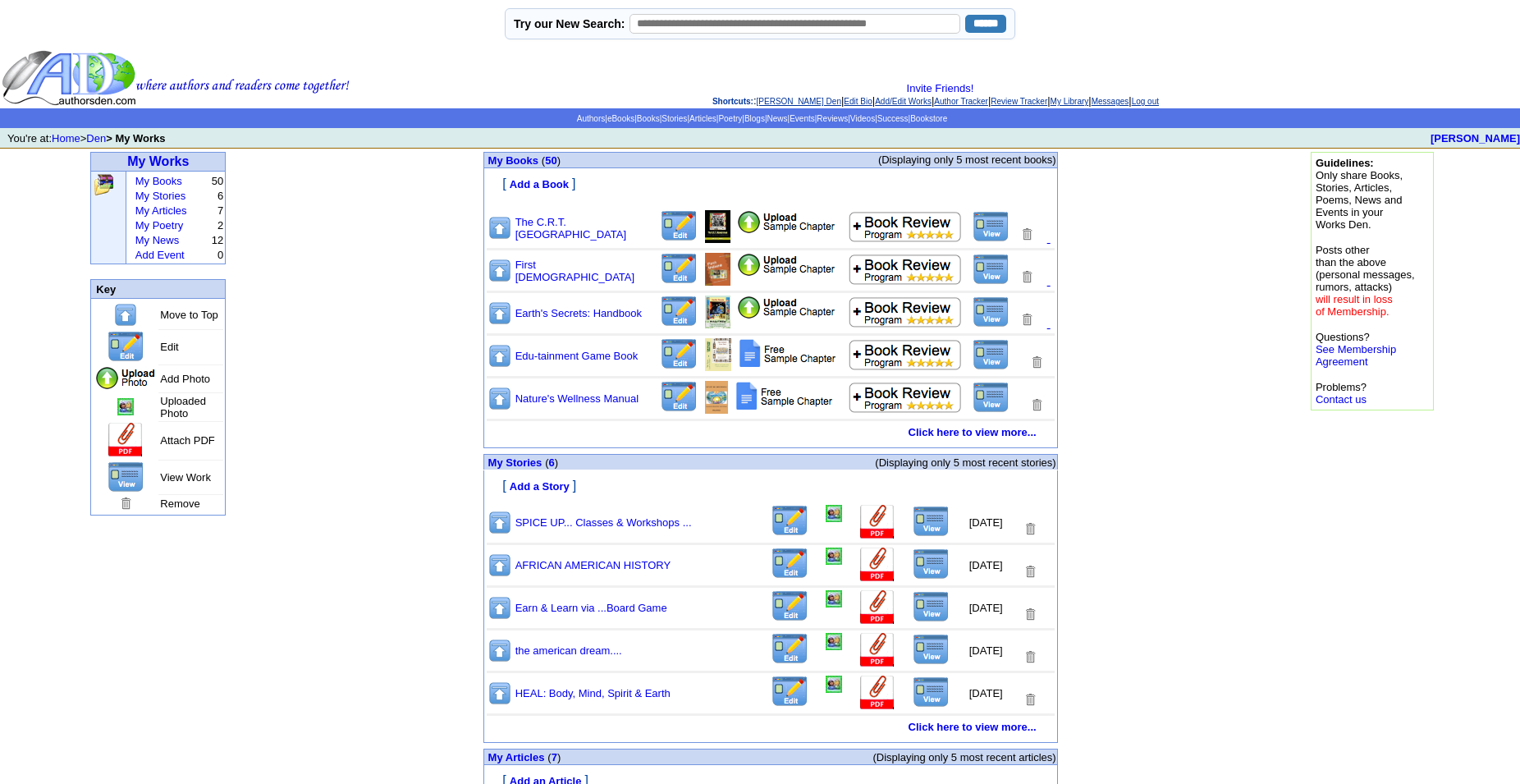
click at [990, 236] on img at bounding box center [991, 227] width 37 height 31
click at [676, 240] on img at bounding box center [678, 226] width 38 height 32
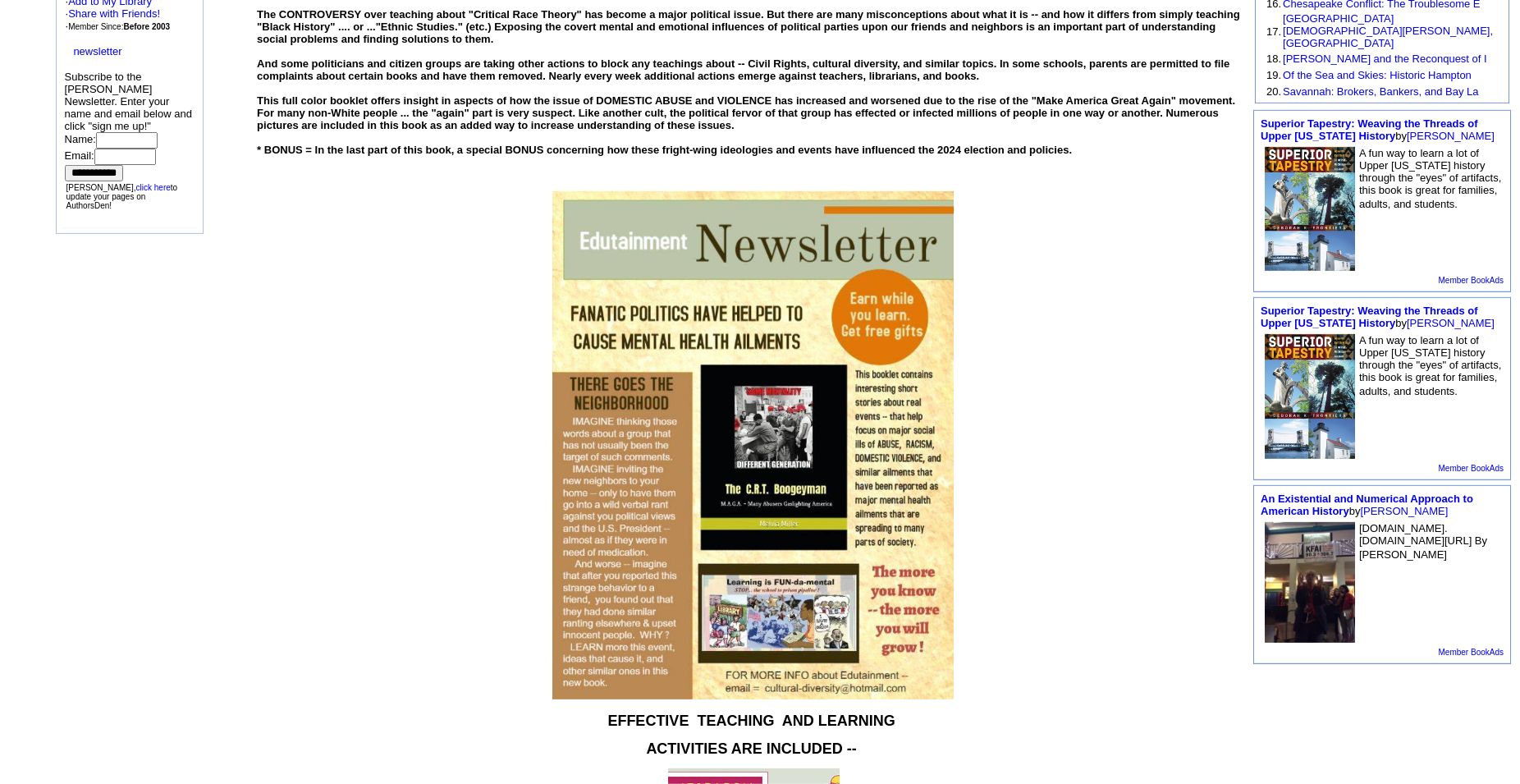
scroll to position [522, 0]
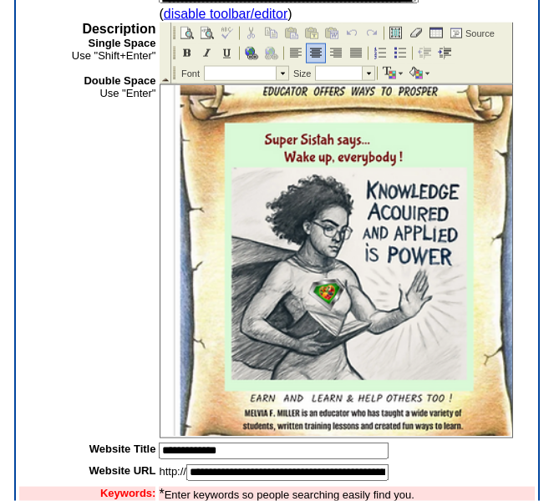
scroll to position [1411, 0]
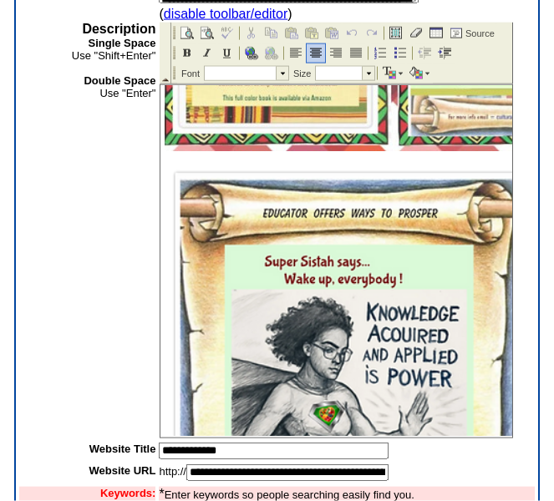
click at [368, 215] on img at bounding box center [348, 397] width 366 height 474
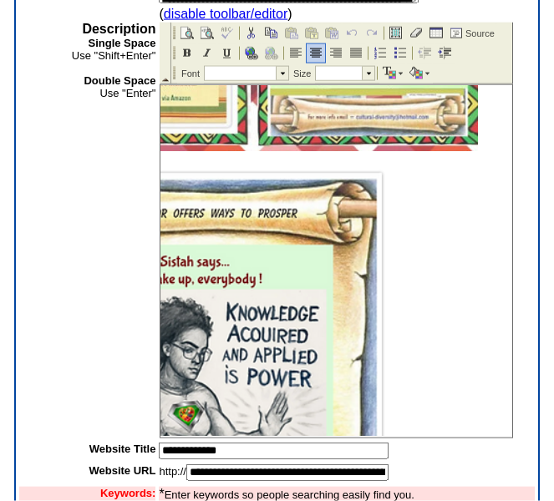
scroll to position [1411, 150]
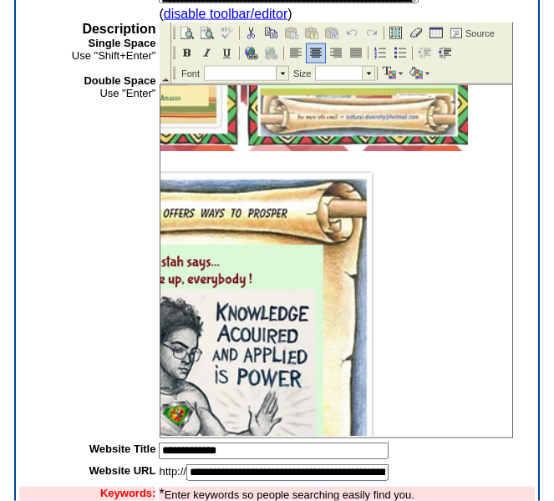
drag, startPoint x: 378, startPoint y: 165, endPoint x: 433, endPoint y: 129, distance: 65.8
click at [357, 160] on p at bounding box center [185, 397] width 343 height 474
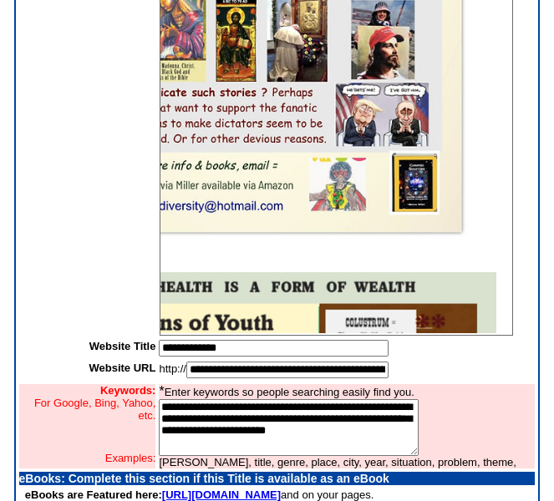
scroll to position [8637, 150]
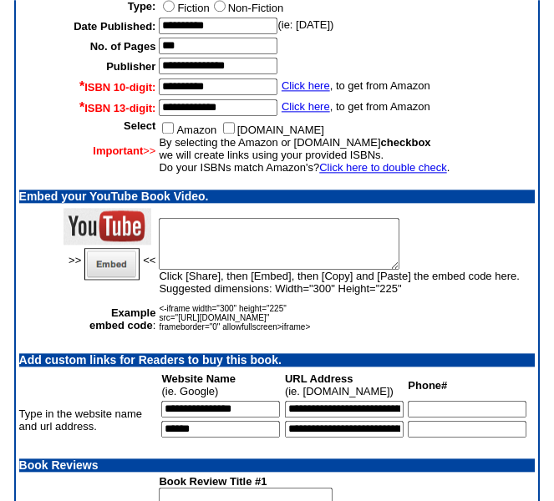
scroll to position [1843, 0]
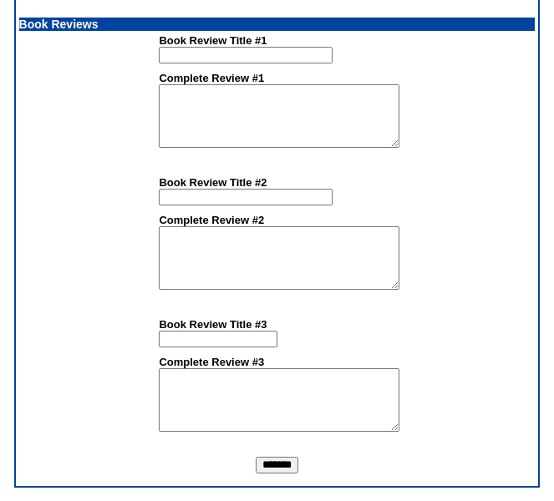
click at [281, 476] on td "*******" at bounding box center [277, 468] width 516 height 22
click at [280, 465] on input "*******" at bounding box center [277, 465] width 43 height 17
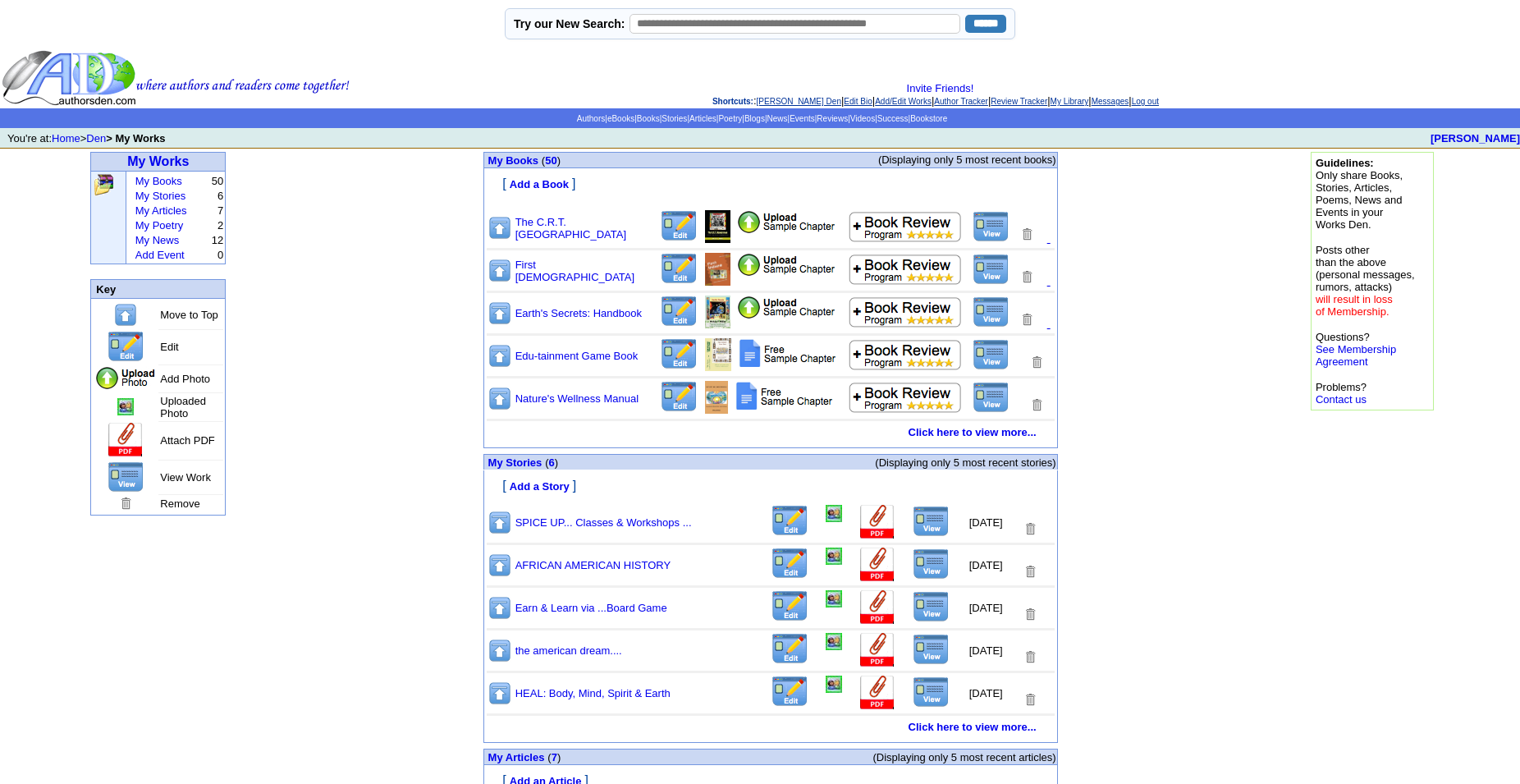
click at [994, 239] on img at bounding box center [991, 227] width 37 height 31
click at [984, 438] on link "Click here to view more..." at bounding box center [972, 431] width 128 height 13
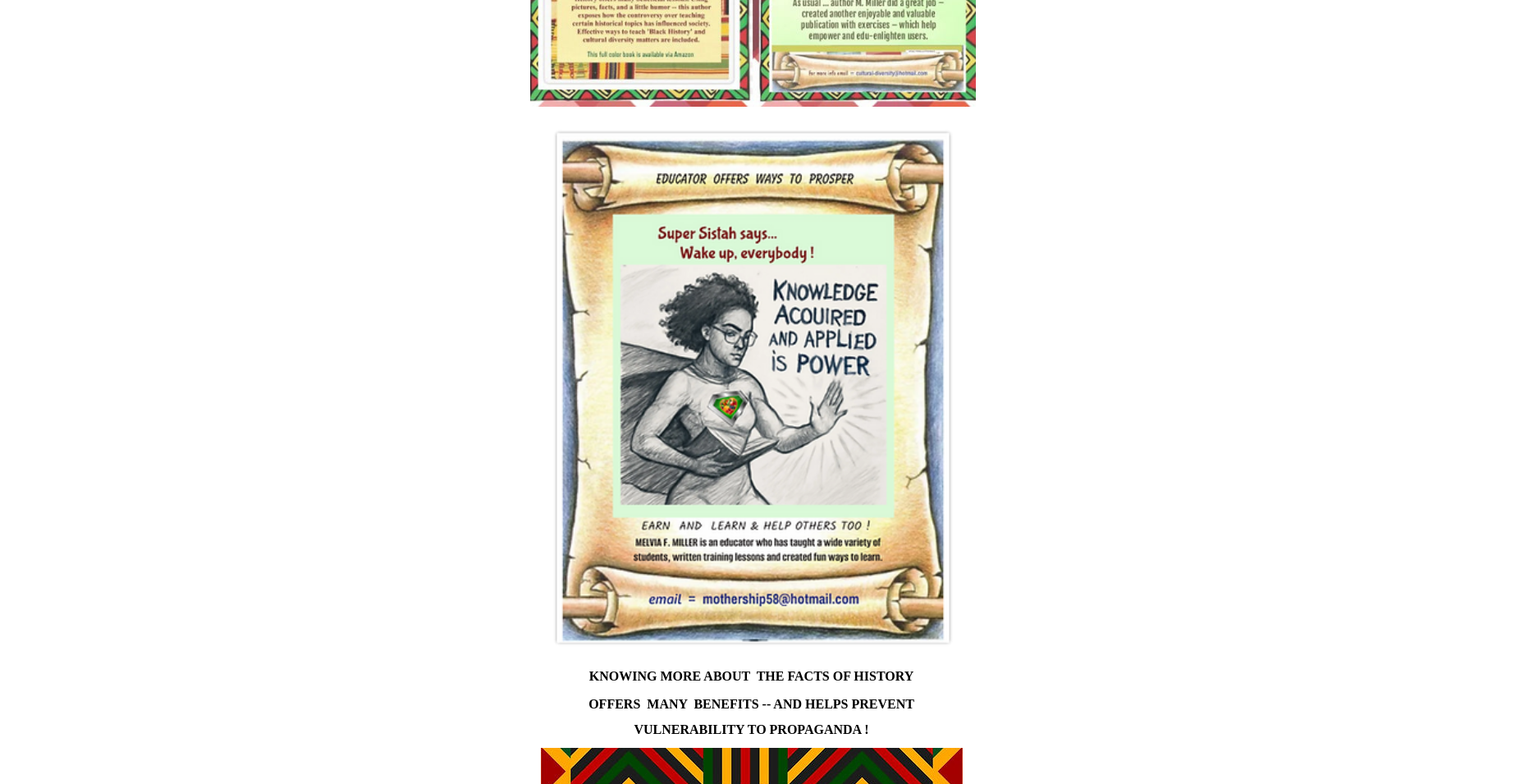
scroll to position [1761, 0]
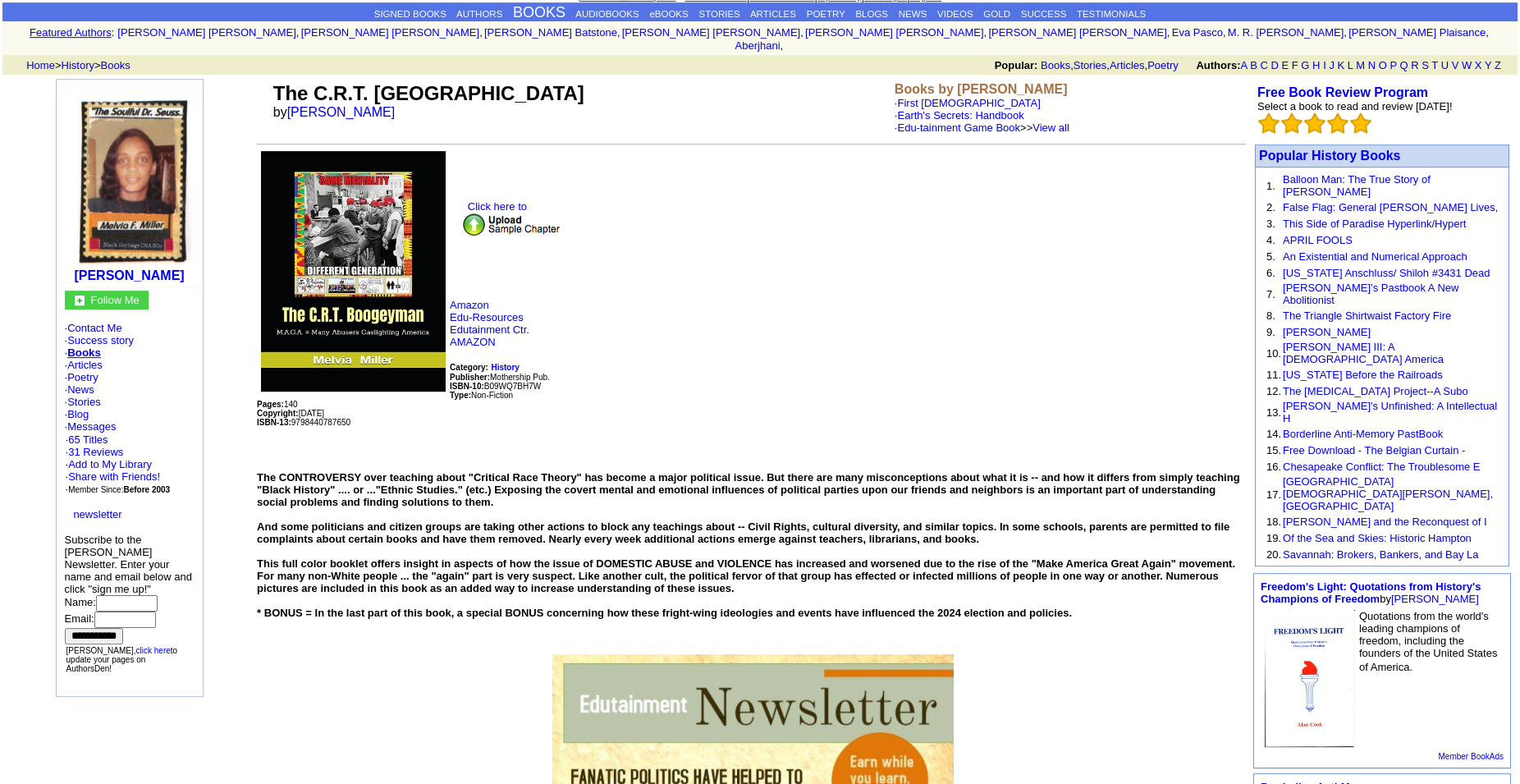
scroll to position [38, 0]
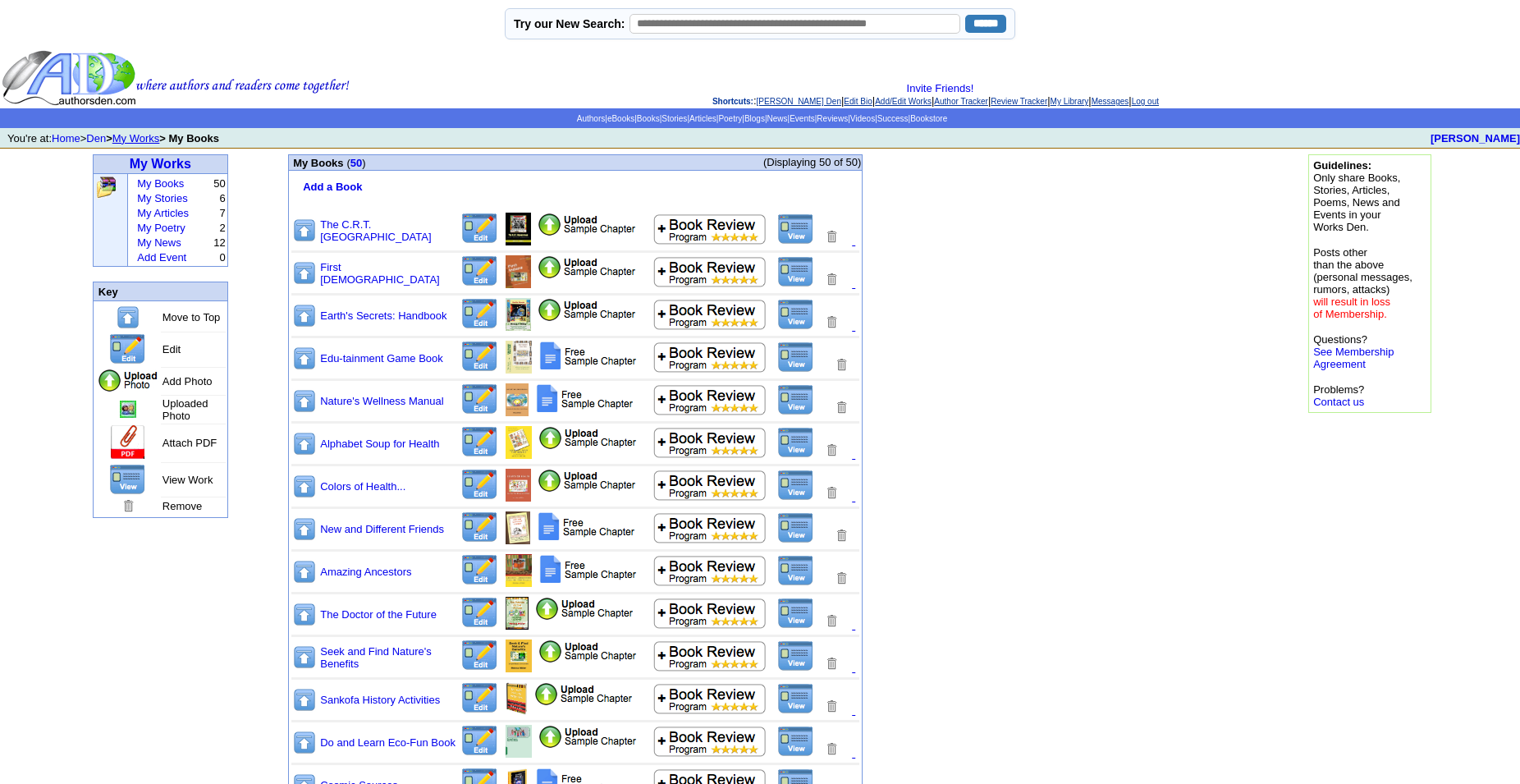
click at [479, 704] on img at bounding box center [479, 698] width 38 height 32
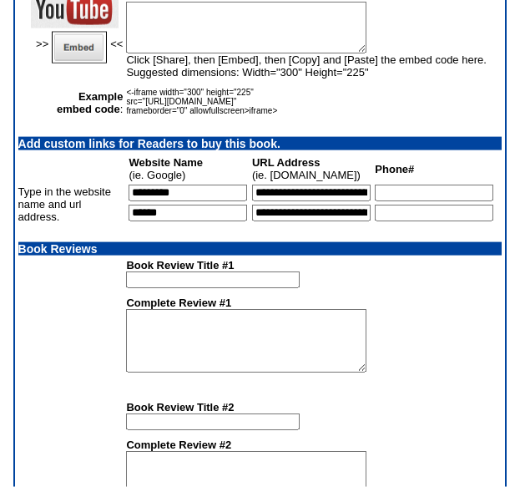
scroll to position [1857, 0]
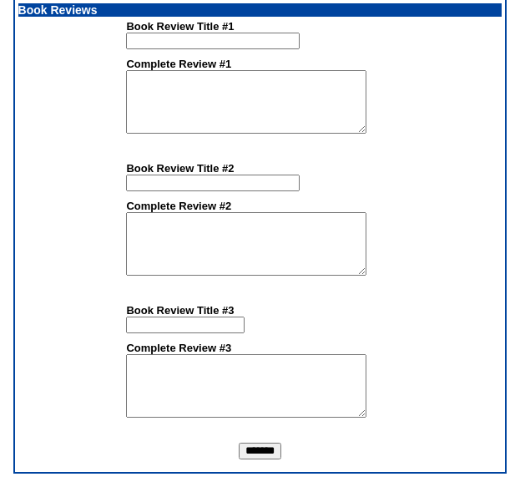
click at [275, 454] on input "*******" at bounding box center [260, 451] width 43 height 17
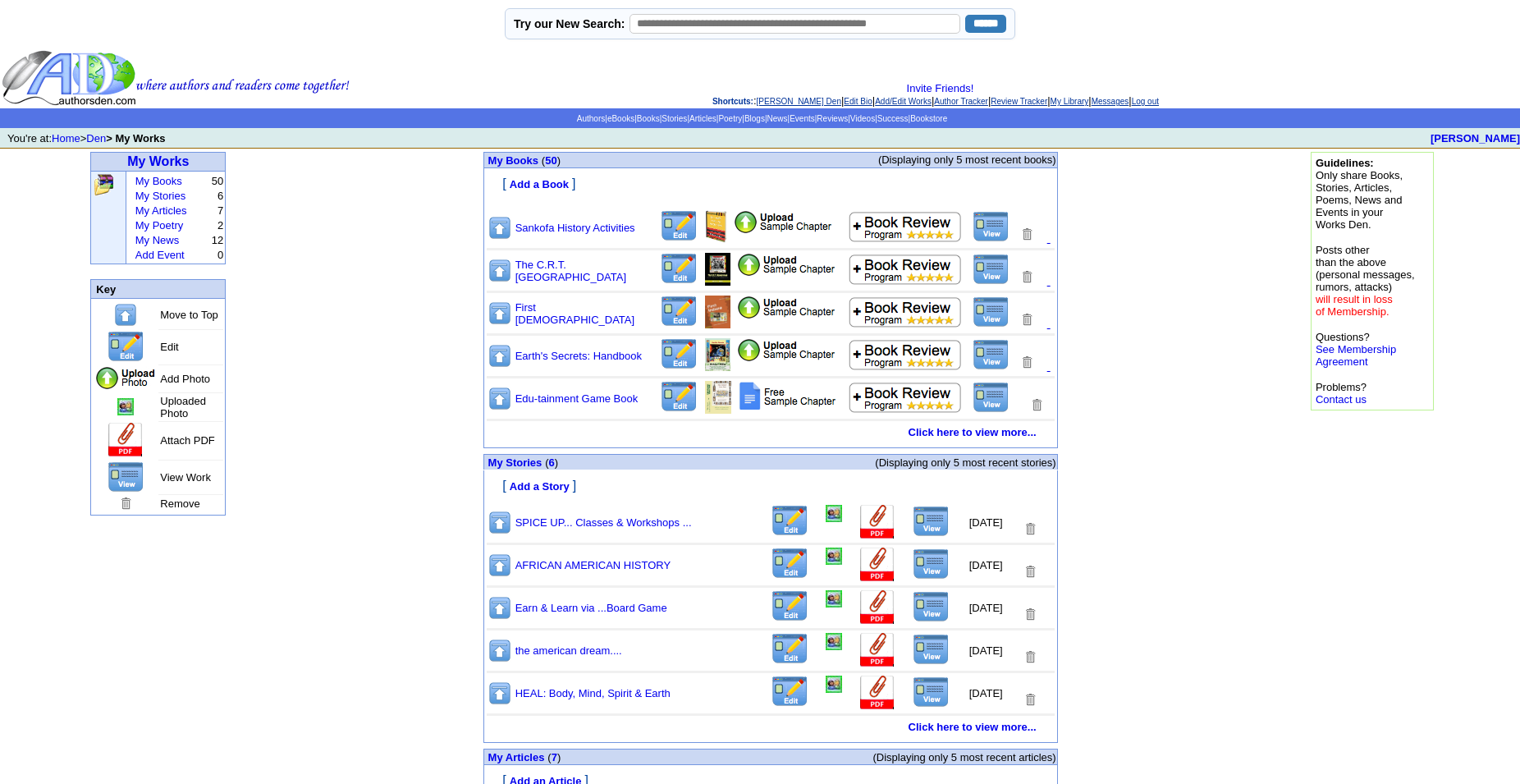
click at [999, 241] on img at bounding box center [991, 227] width 37 height 31
click at [685, 242] on img at bounding box center [678, 226] width 38 height 32
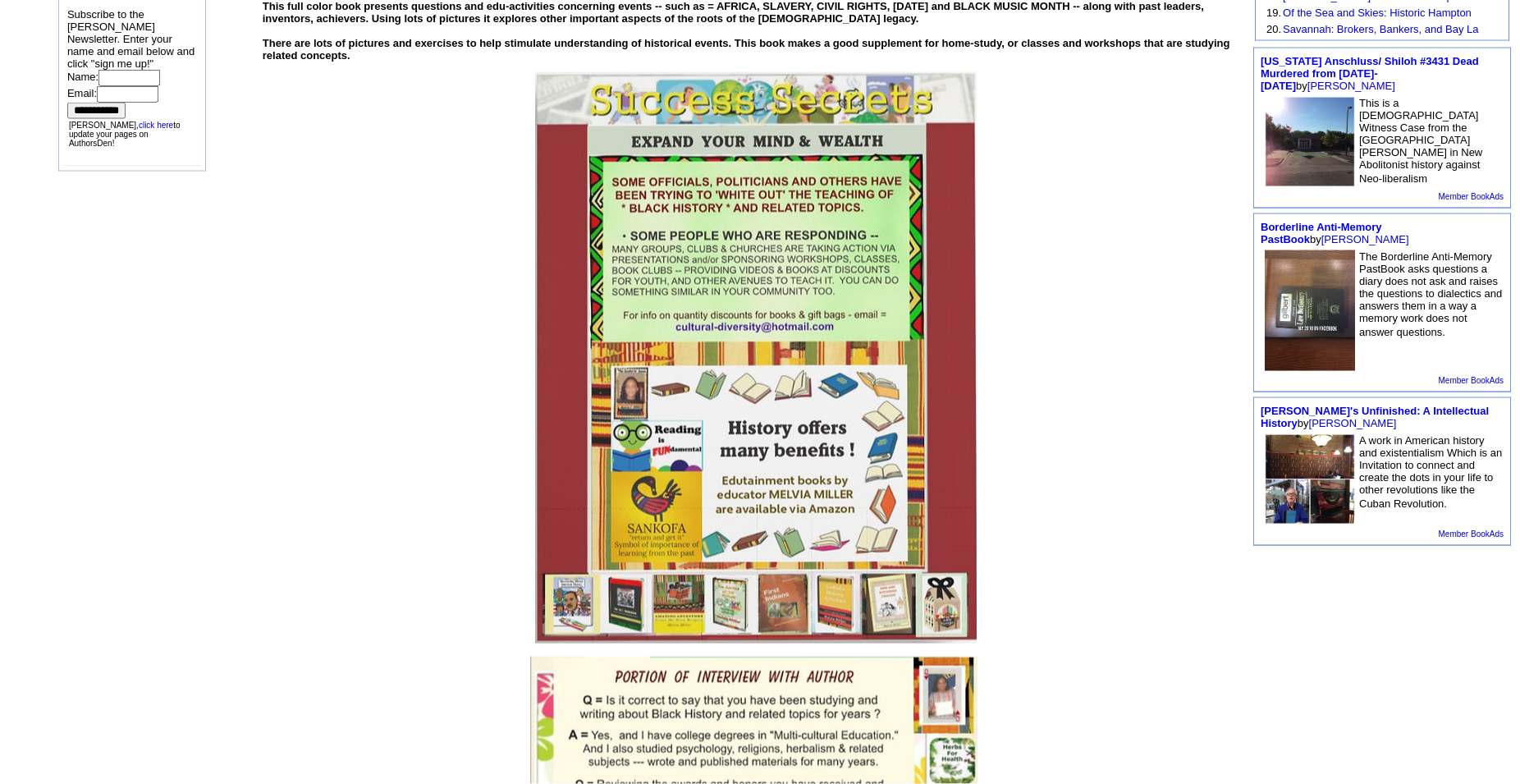
scroll to position [523, 0]
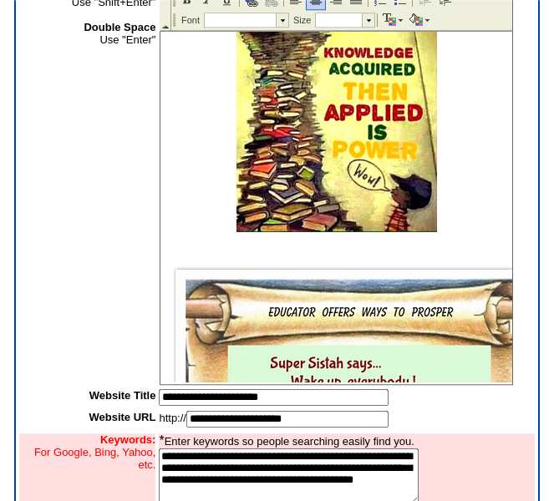
scroll to position [2362, 0]
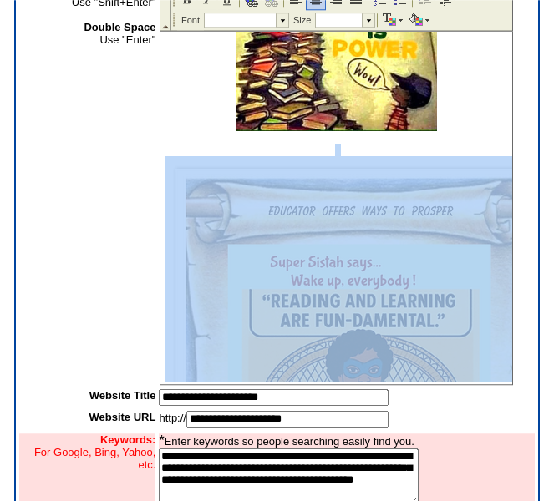
click at [385, 217] on img at bounding box center [358, 406] width 387 height 501
drag, startPoint x: 163, startPoint y: 186, endPoint x: 149, endPoint y: 159, distance: 31.0
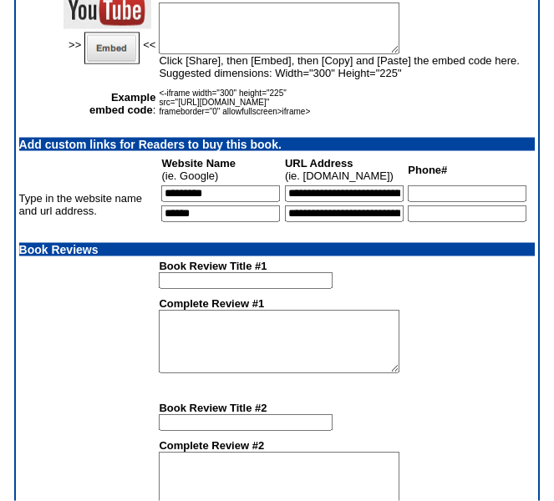
scroll to position [1843, 0]
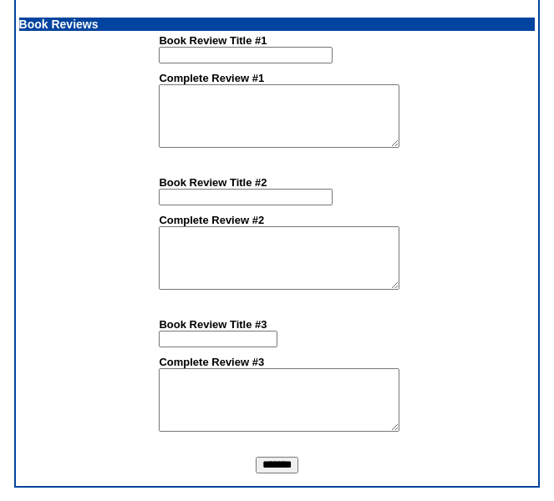
click at [259, 474] on input "*******" at bounding box center [277, 465] width 43 height 17
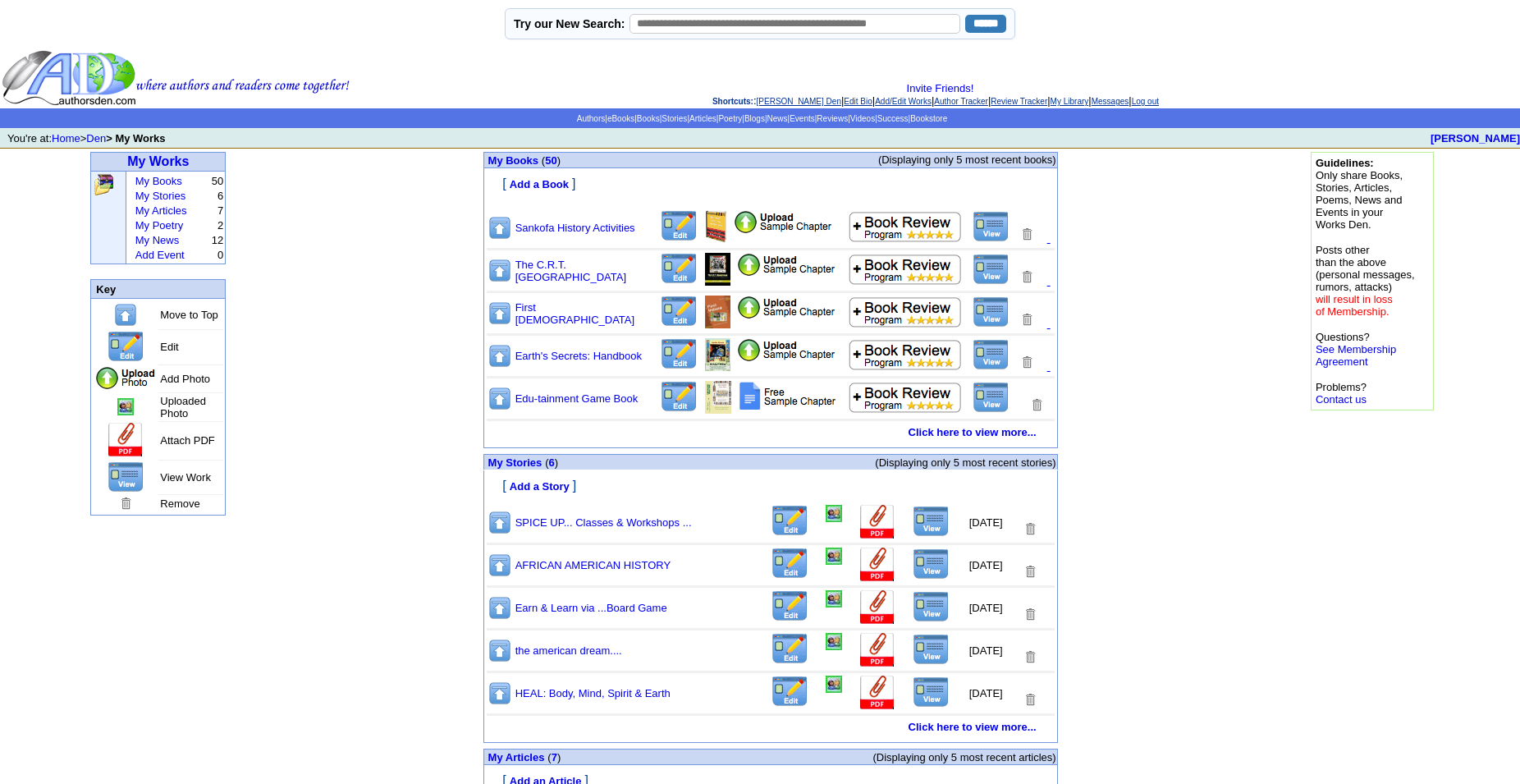
click at [989, 233] on img at bounding box center [991, 227] width 37 height 31
click at [955, 438] on link "Click here to view more..." at bounding box center [972, 431] width 128 height 13
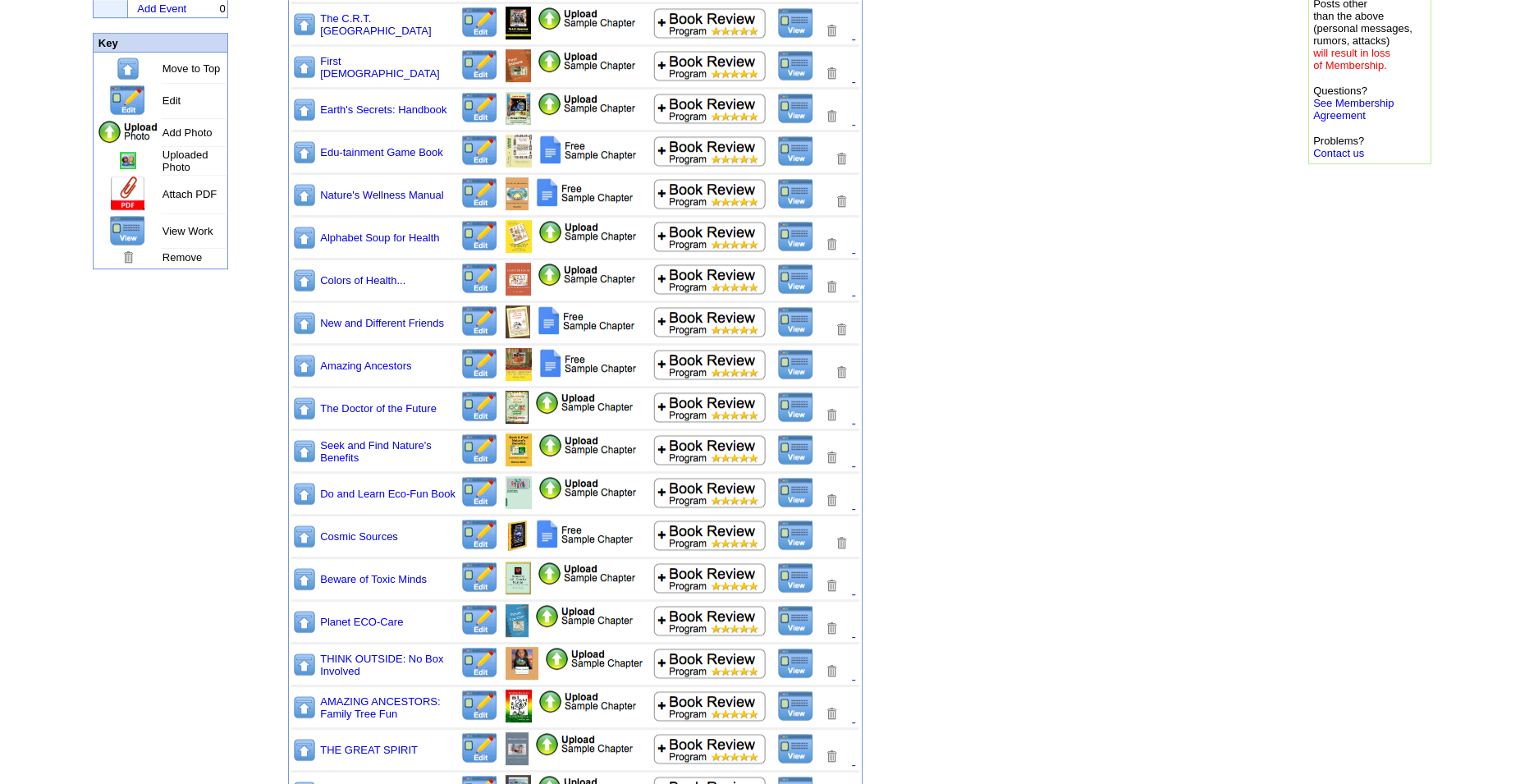
scroll to position [252, 0]
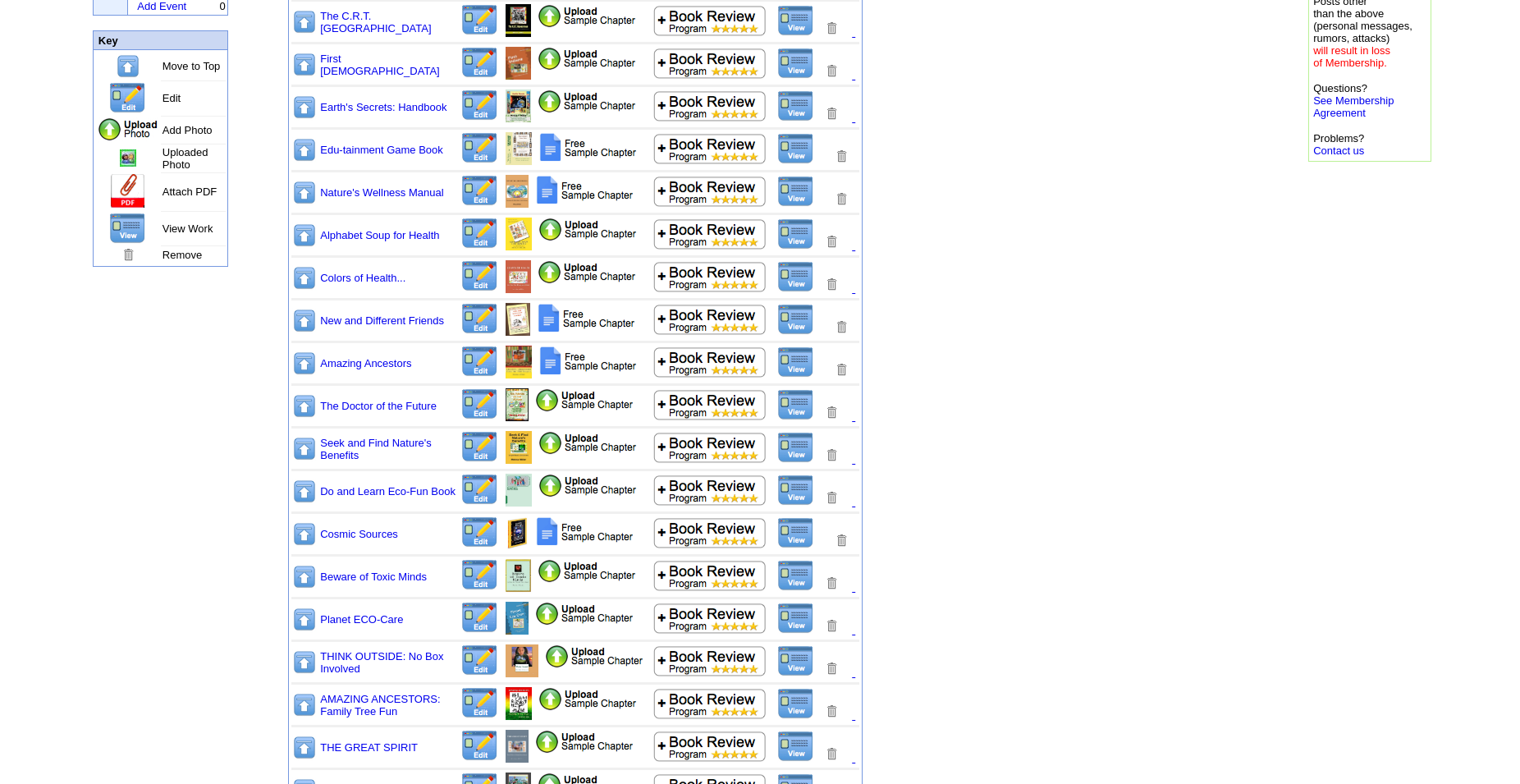
click at [795, 454] on img at bounding box center [796, 447] width 37 height 31
click at [795, 501] on img at bounding box center [796, 490] width 37 height 31
click at [480, 360] on img at bounding box center [479, 362] width 38 height 32
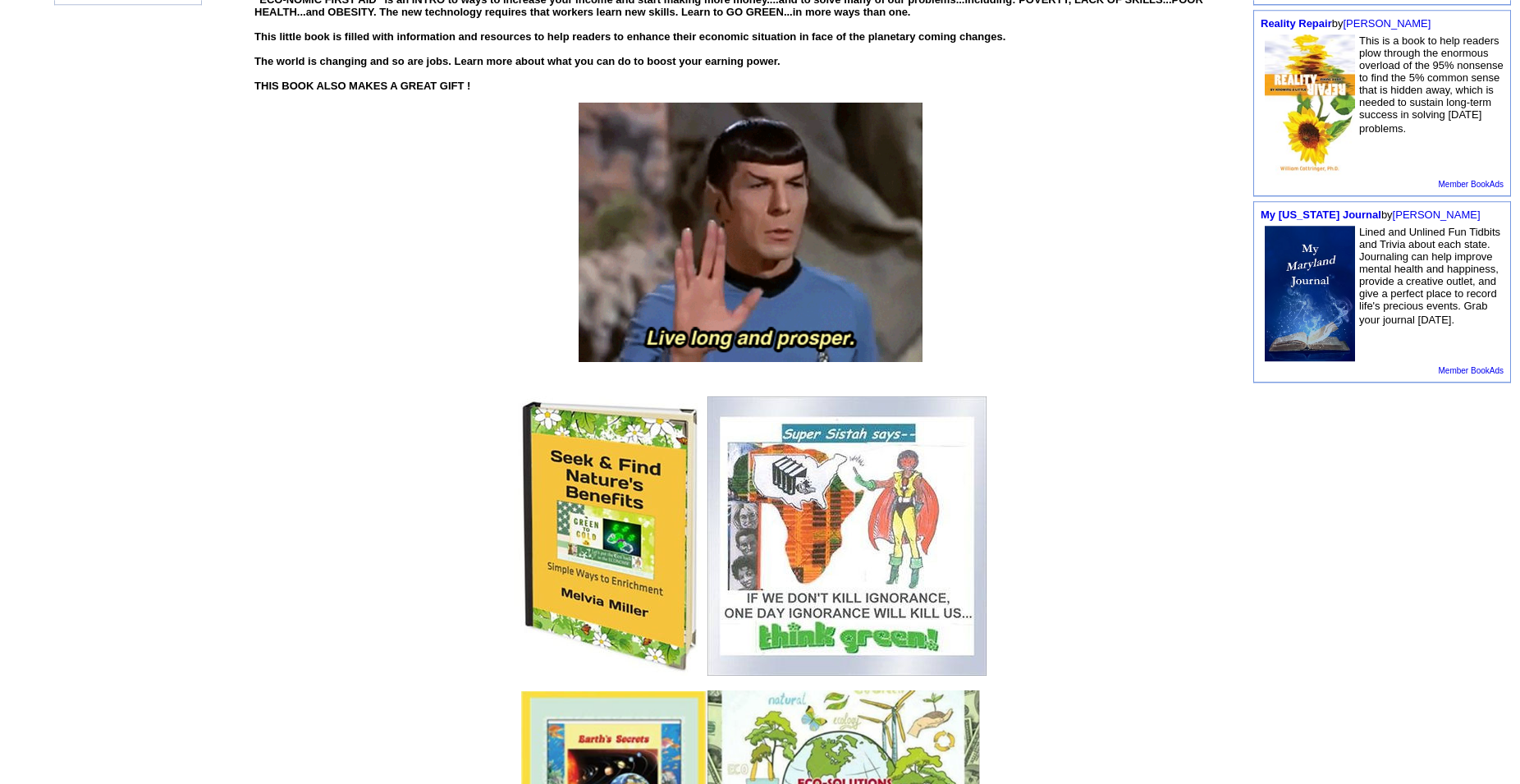
scroll to position [729, 0]
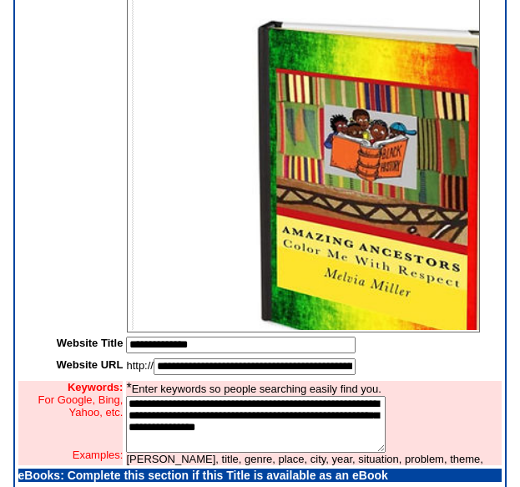
drag, startPoint x: 468, startPoint y: 3, endPoint x: 637, endPoint y: -4, distance: 168.8
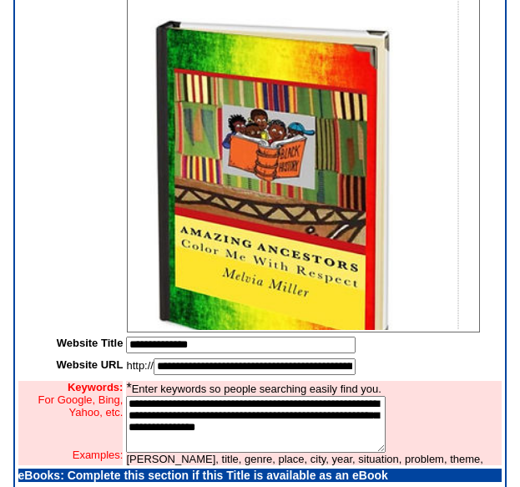
scroll to position [0, 119]
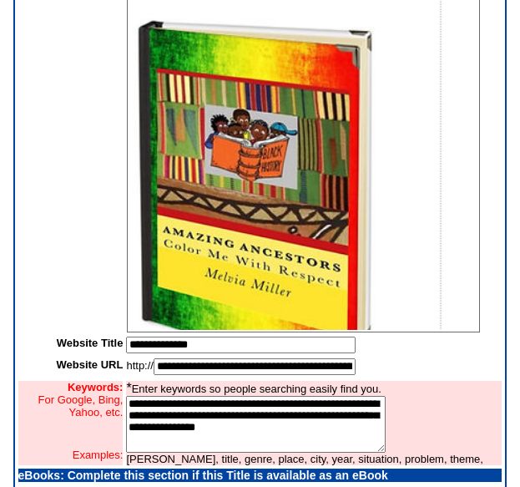
drag, startPoint x: 286, startPoint y: 327, endPoint x: 372, endPoint y: 396, distance: 110.6
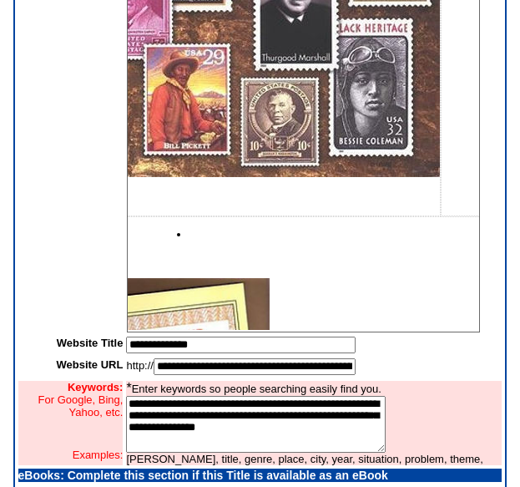
scroll to position [595, 119]
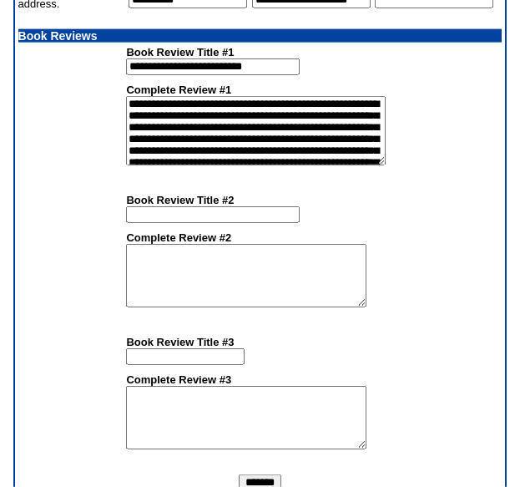
scroll to position [1857, 0]
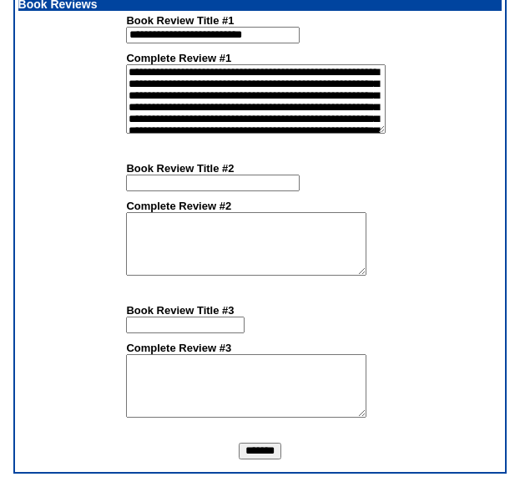
click at [281, 448] on input "*******" at bounding box center [260, 451] width 43 height 17
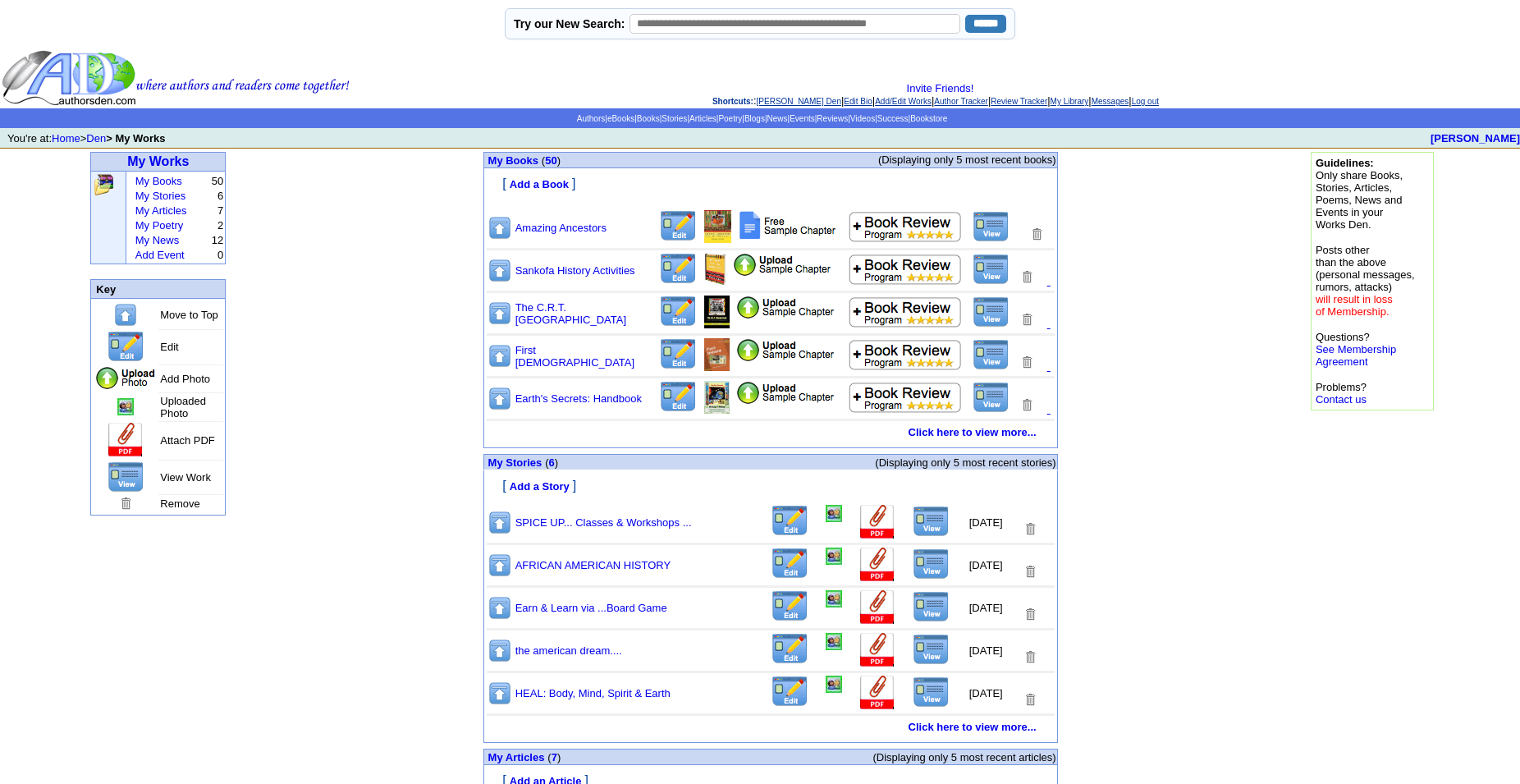
click at [998, 242] on img at bounding box center [991, 227] width 37 height 31
click at [958, 438] on link "Click here to view more..." at bounding box center [972, 431] width 128 height 13
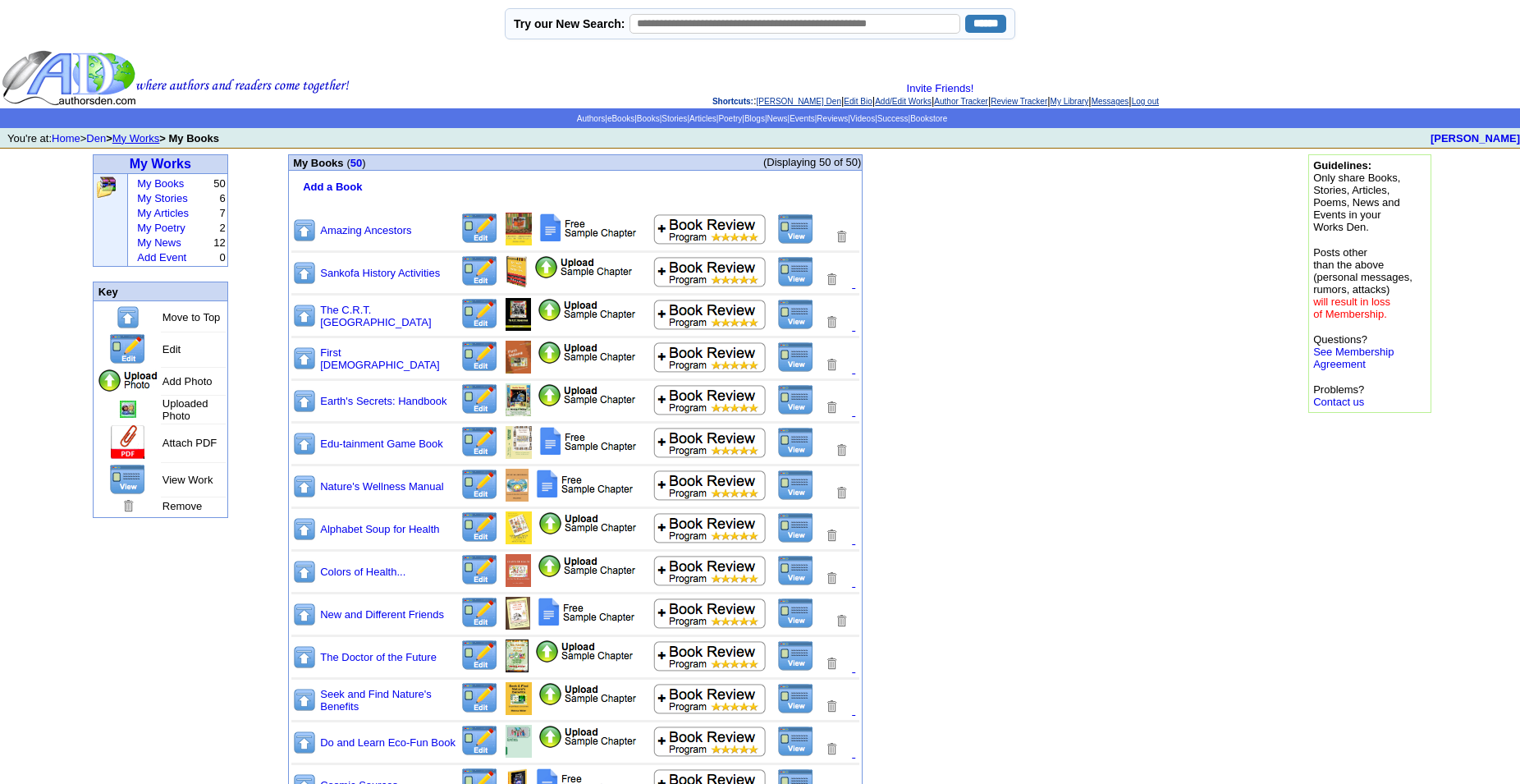
click at [794, 670] on img at bounding box center [796, 655] width 37 height 31
click at [479, 671] on img at bounding box center [479, 655] width 38 height 32
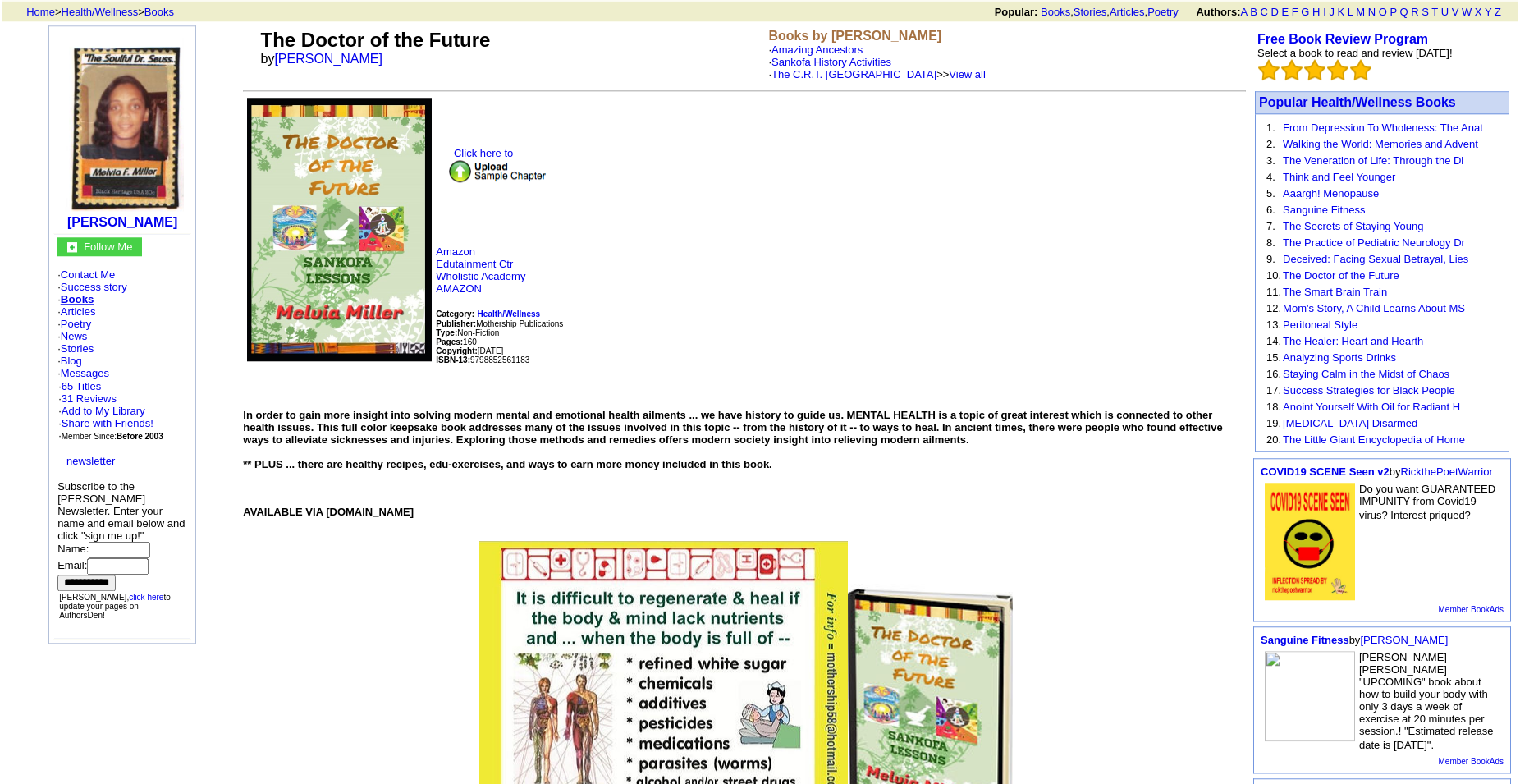
scroll to position [42, 0]
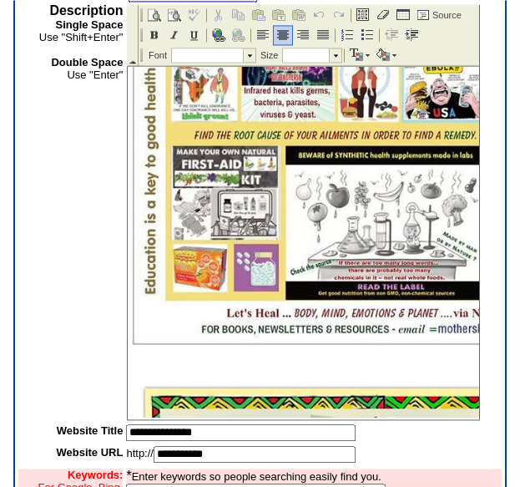
scroll to position [3143, 0]
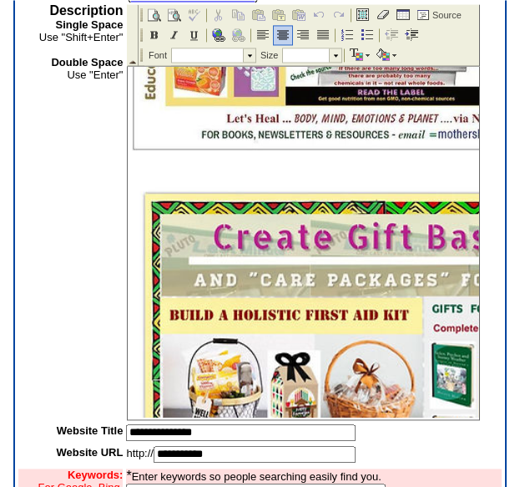
drag, startPoint x: 475, startPoint y: 91, endPoint x: 590, endPoint y: 286, distance: 225.7
click at [403, 173] on p at bounding box center [303, 167] width 343 height 12
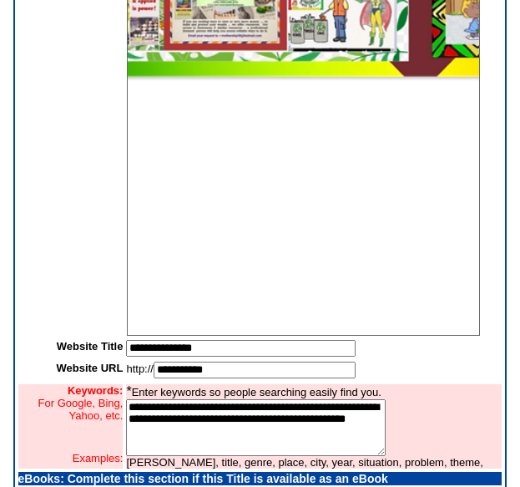
scroll to position [8372, 88]
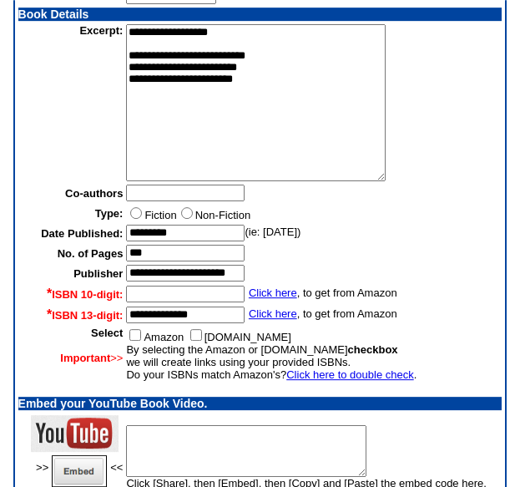
scroll to position [1111, 0]
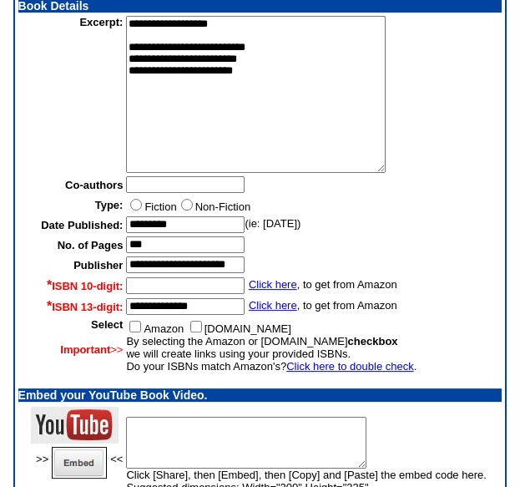
click at [137, 253] on input "***" at bounding box center [185, 244] width 119 height 17
type input "***"
click at [392, 233] on td "********* (ie: Jan 3, 2012)" at bounding box center [314, 224] width 376 height 17
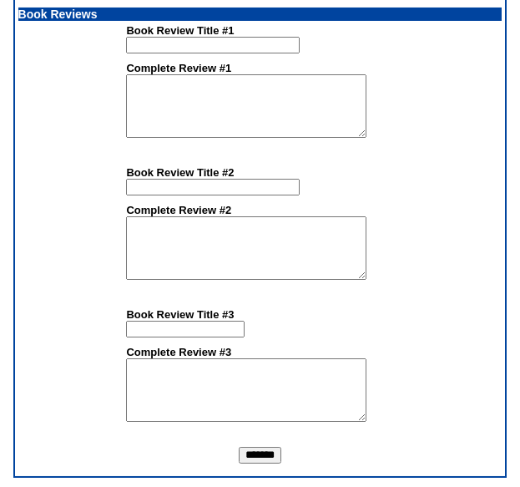
scroll to position [1857, 0]
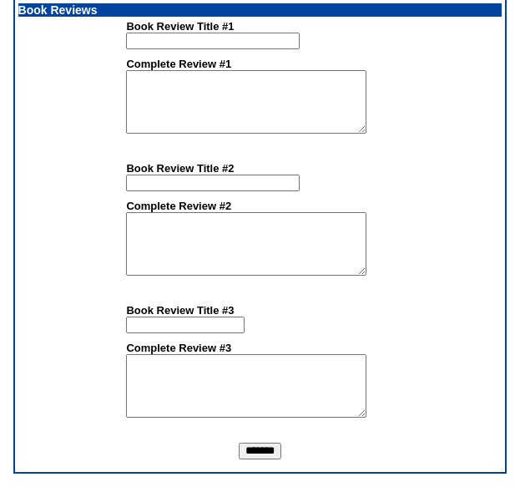
click at [265, 454] on input "*******" at bounding box center [260, 451] width 43 height 17
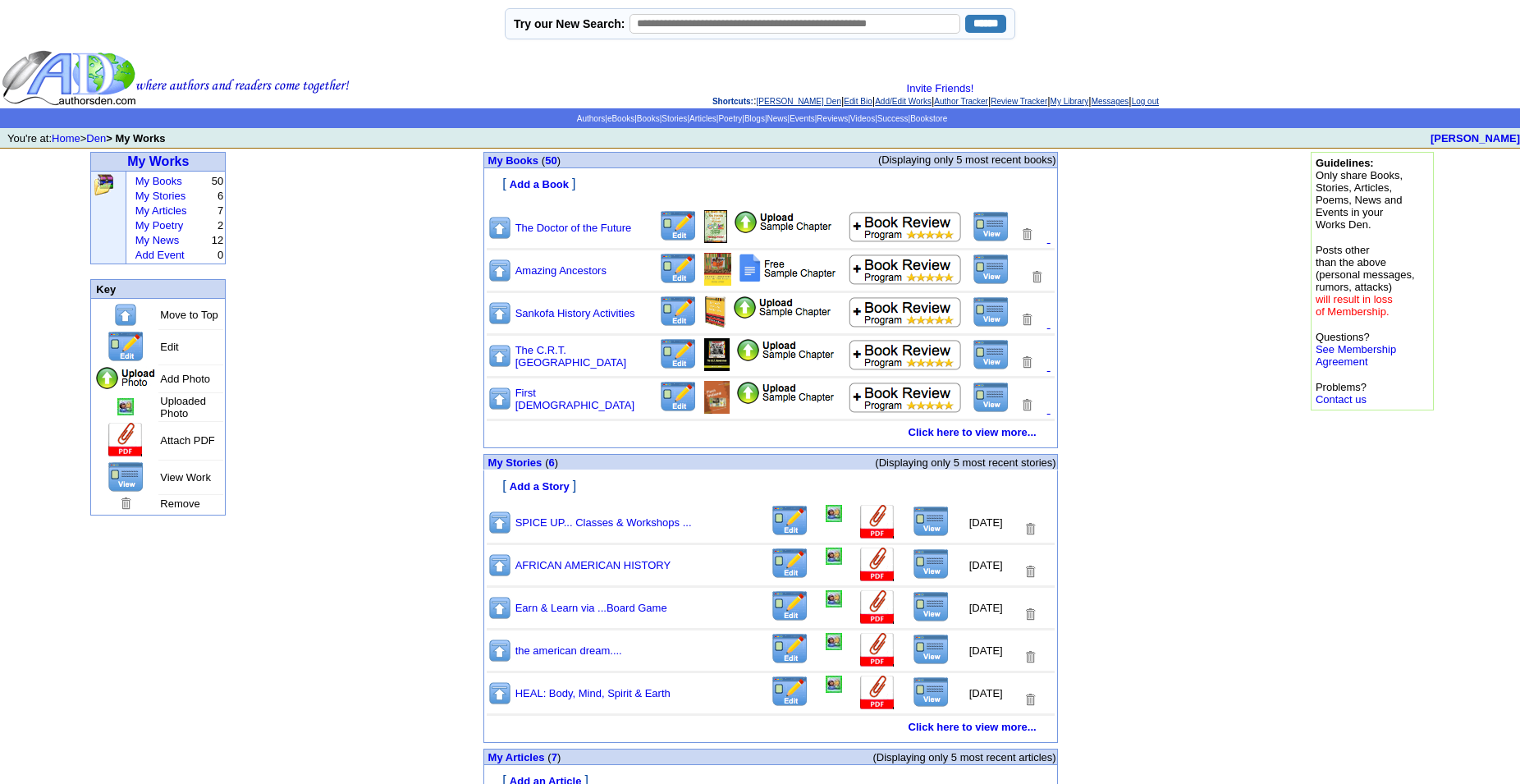
click at [984, 242] on img at bounding box center [991, 227] width 37 height 31
click at [955, 438] on link "Click here to view more..." at bounding box center [972, 431] width 128 height 13
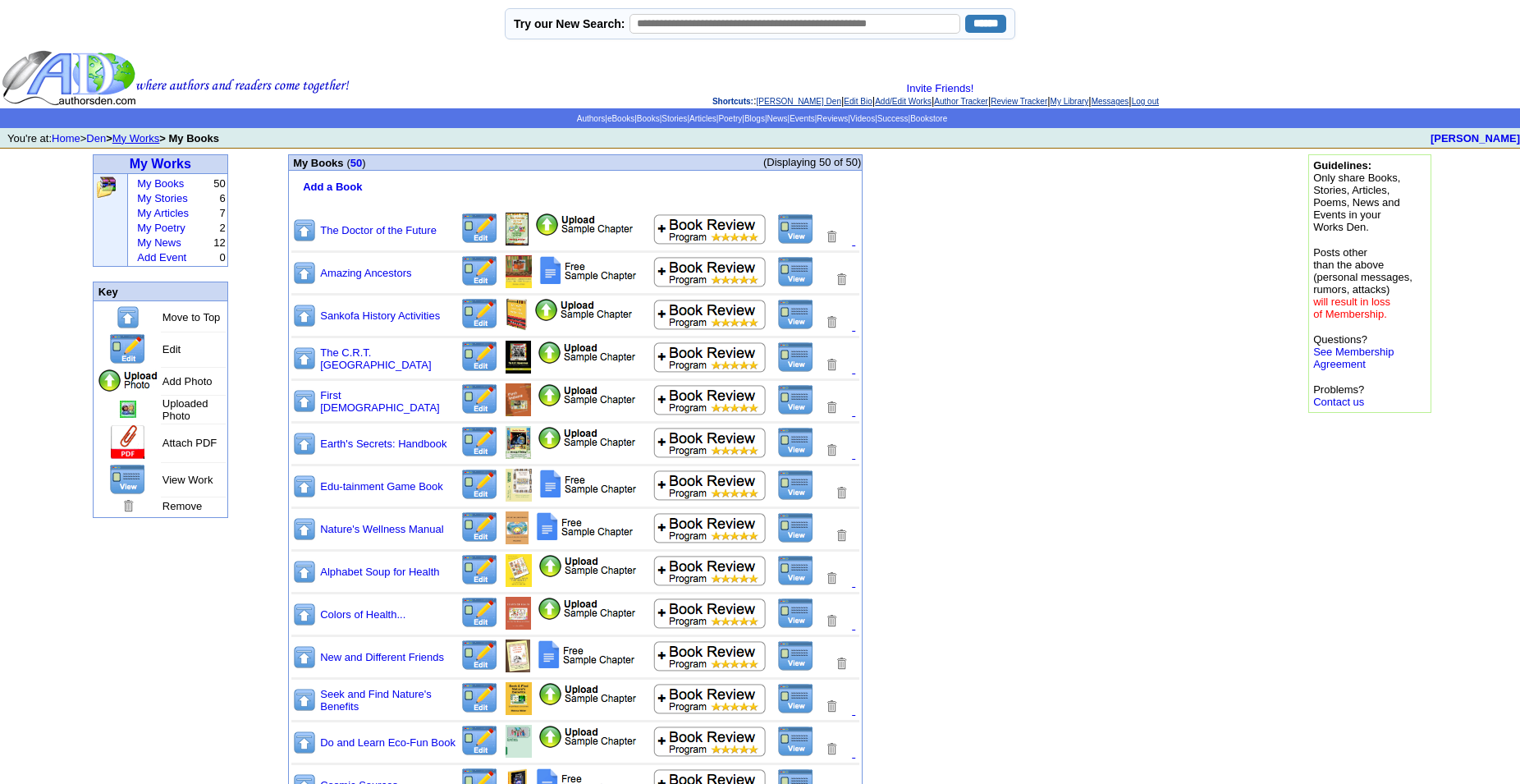
click at [803, 666] on img at bounding box center [796, 655] width 37 height 31
click at [479, 662] on img at bounding box center [479, 655] width 38 height 32
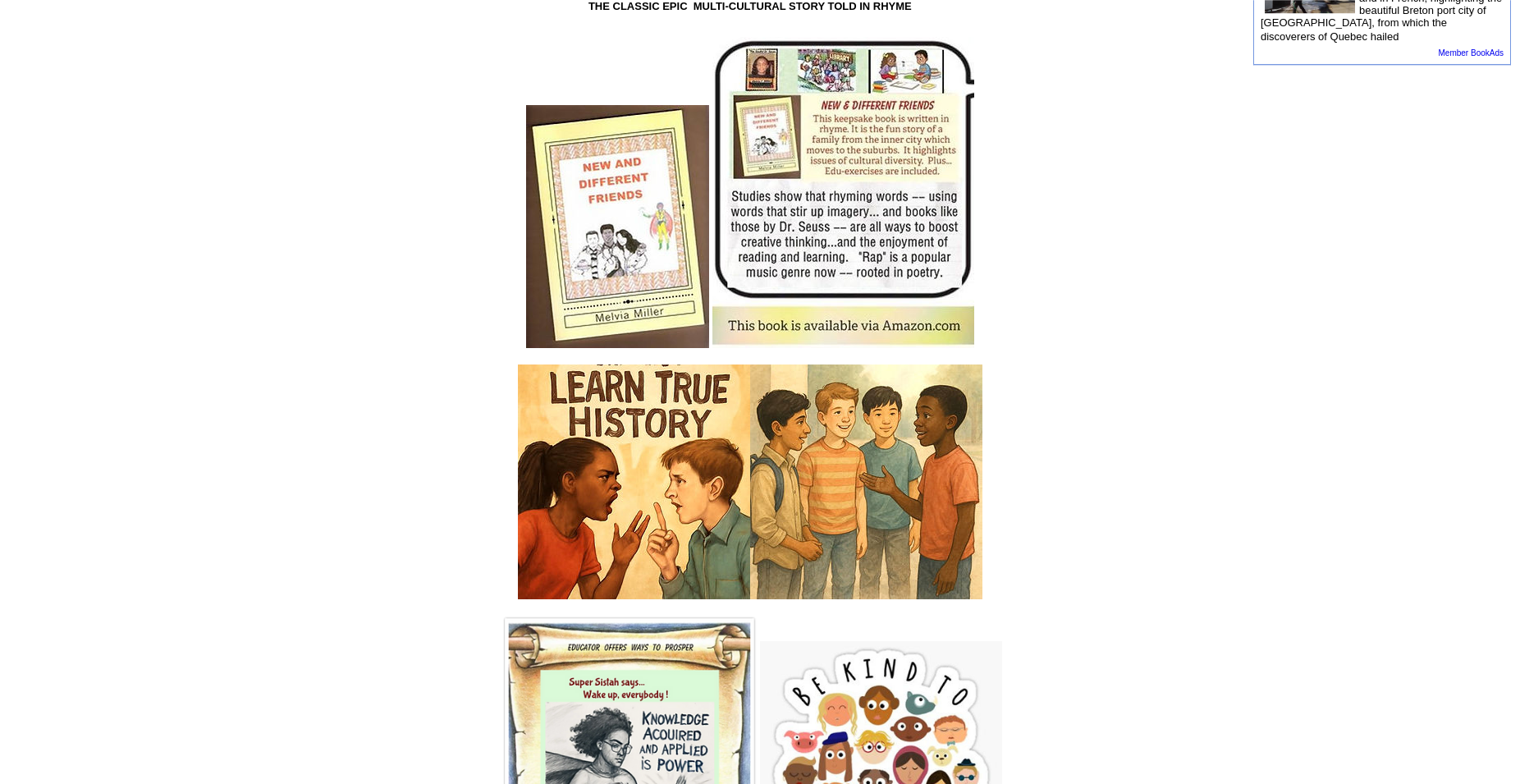
scroll to position [1049, 0]
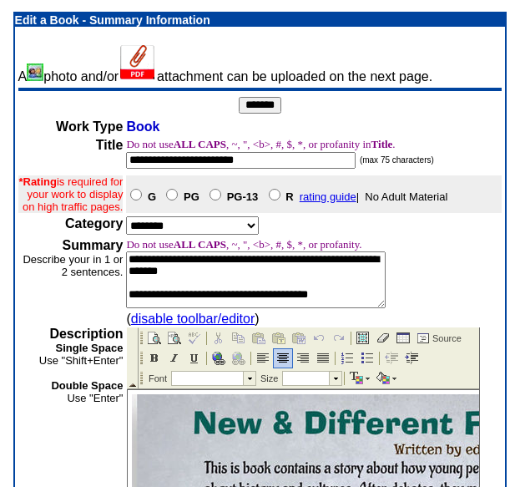
click at [278, 105] on input "*******" at bounding box center [260, 105] width 43 height 17
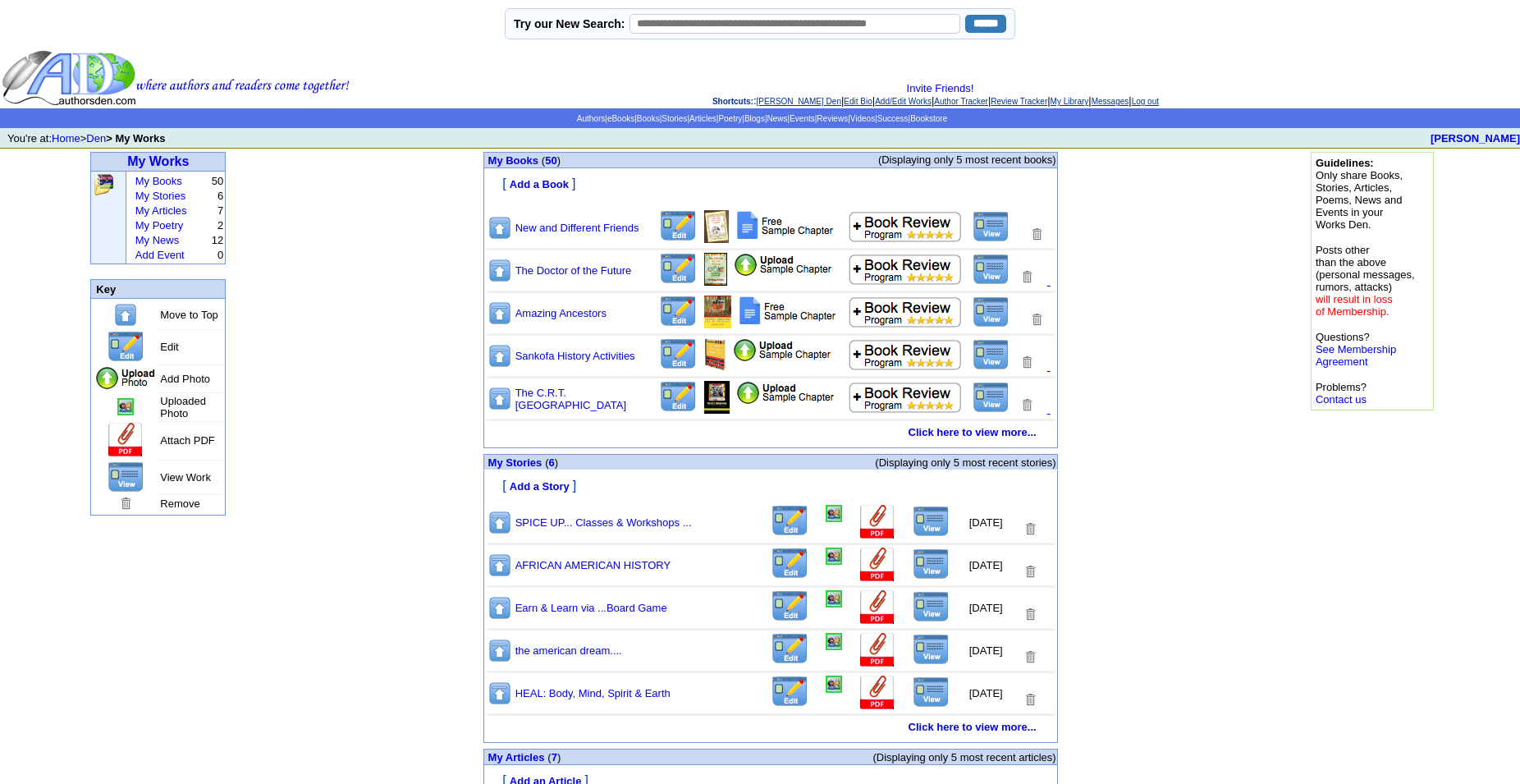
click at [677, 327] on img at bounding box center [678, 311] width 38 height 32
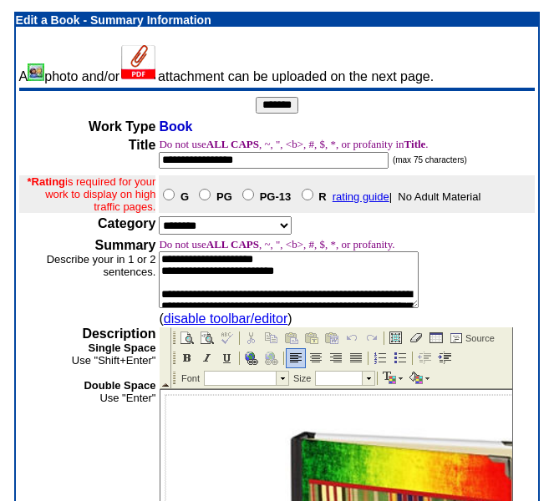
click at [298, 105] on input "*******" at bounding box center [277, 105] width 43 height 17
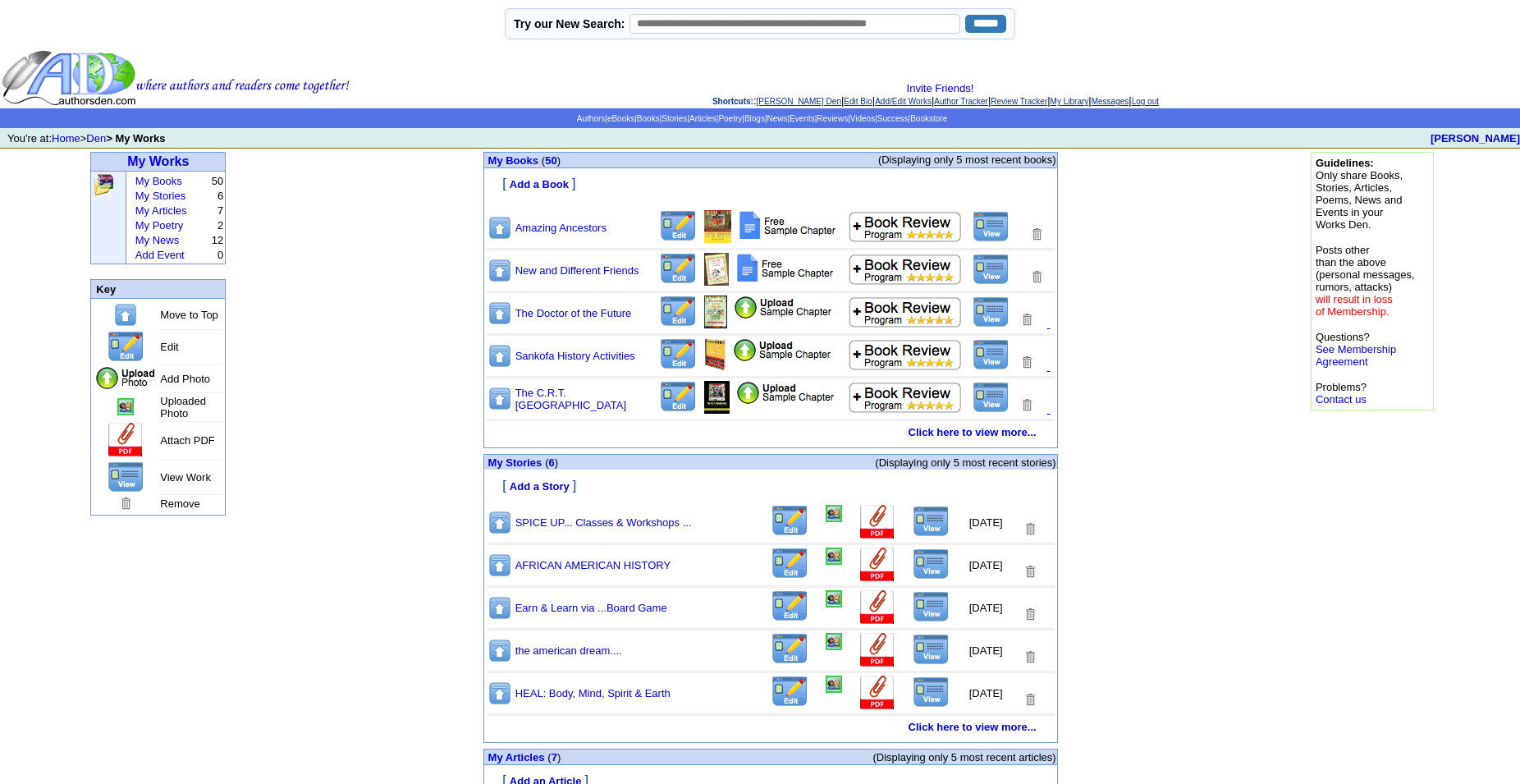
click at [680, 326] on img at bounding box center [678, 311] width 38 height 32
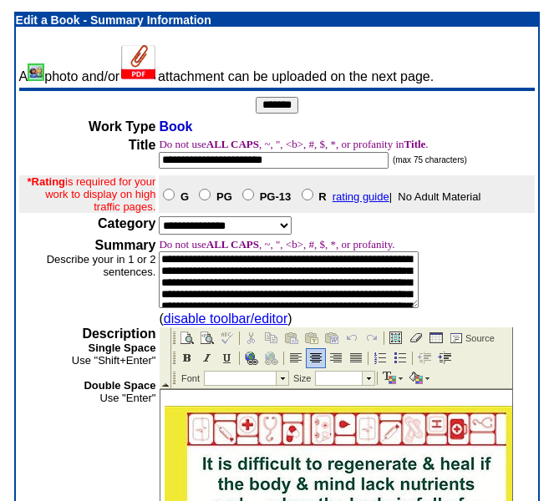
click at [287, 109] on input "*******" at bounding box center [277, 105] width 43 height 17
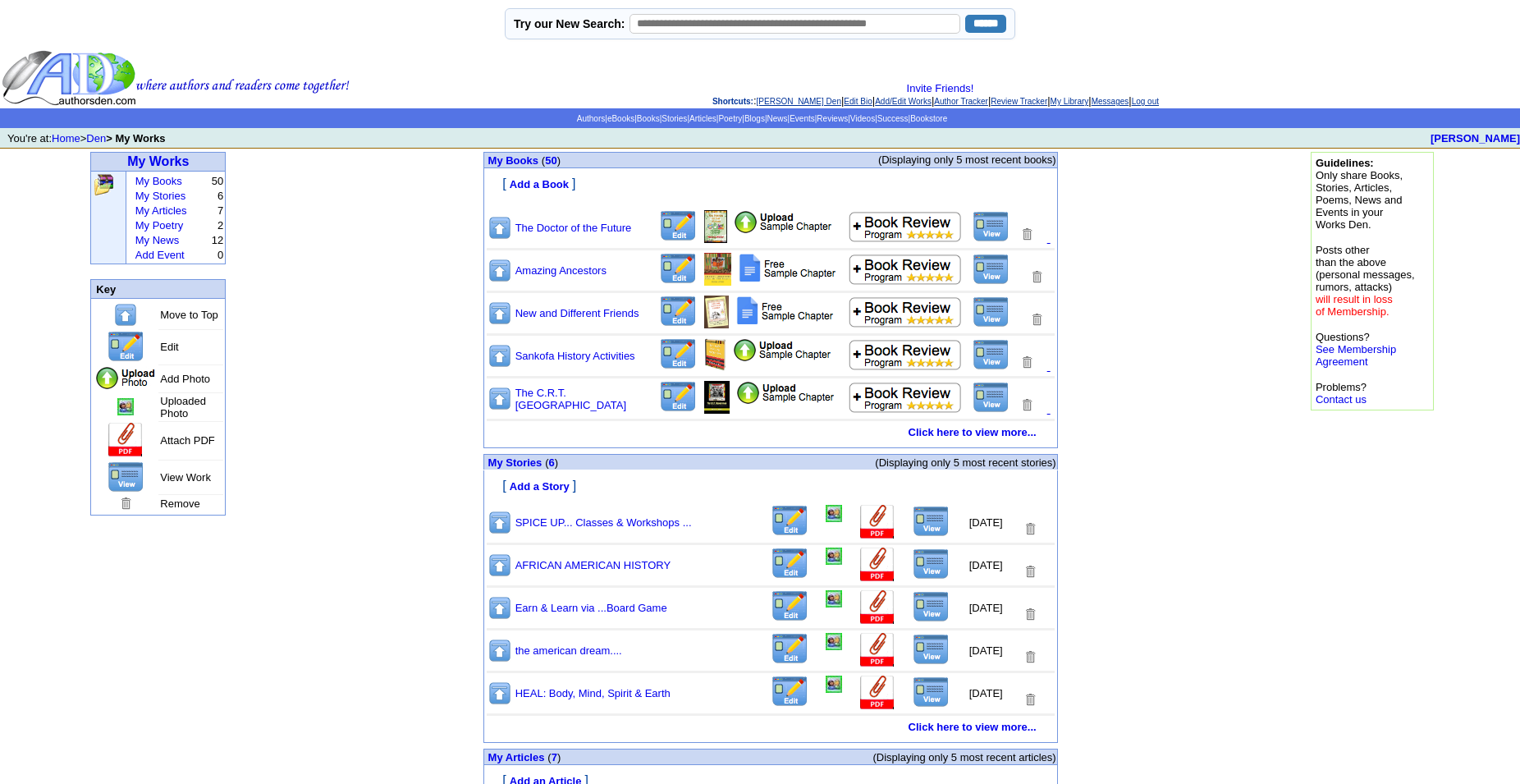
click at [674, 319] on img at bounding box center [678, 311] width 38 height 32
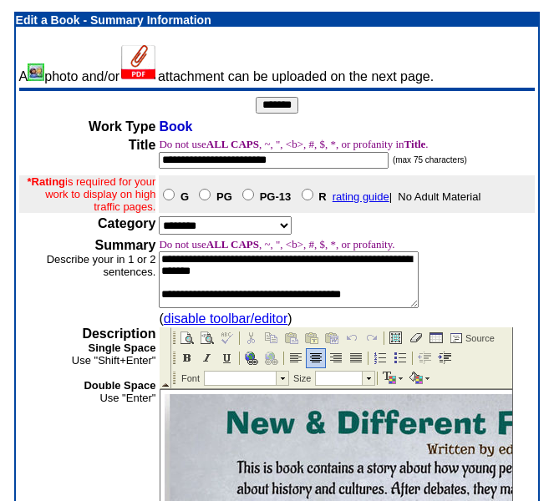
click at [281, 109] on input "*******" at bounding box center [277, 105] width 43 height 17
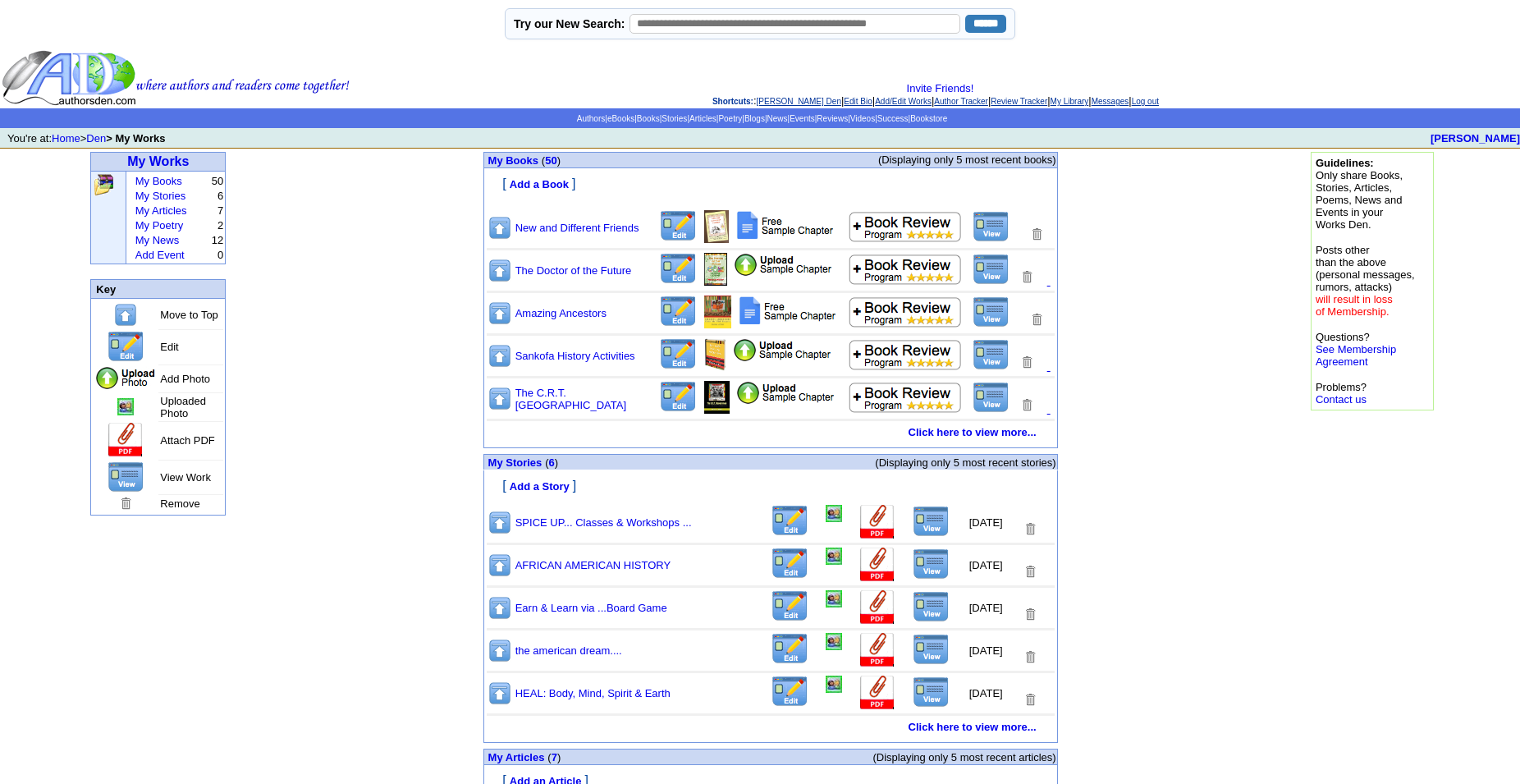
click at [987, 284] on img at bounding box center [991, 269] width 37 height 31
click at [1158, 103] on link "Log out" at bounding box center [1146, 101] width 28 height 9
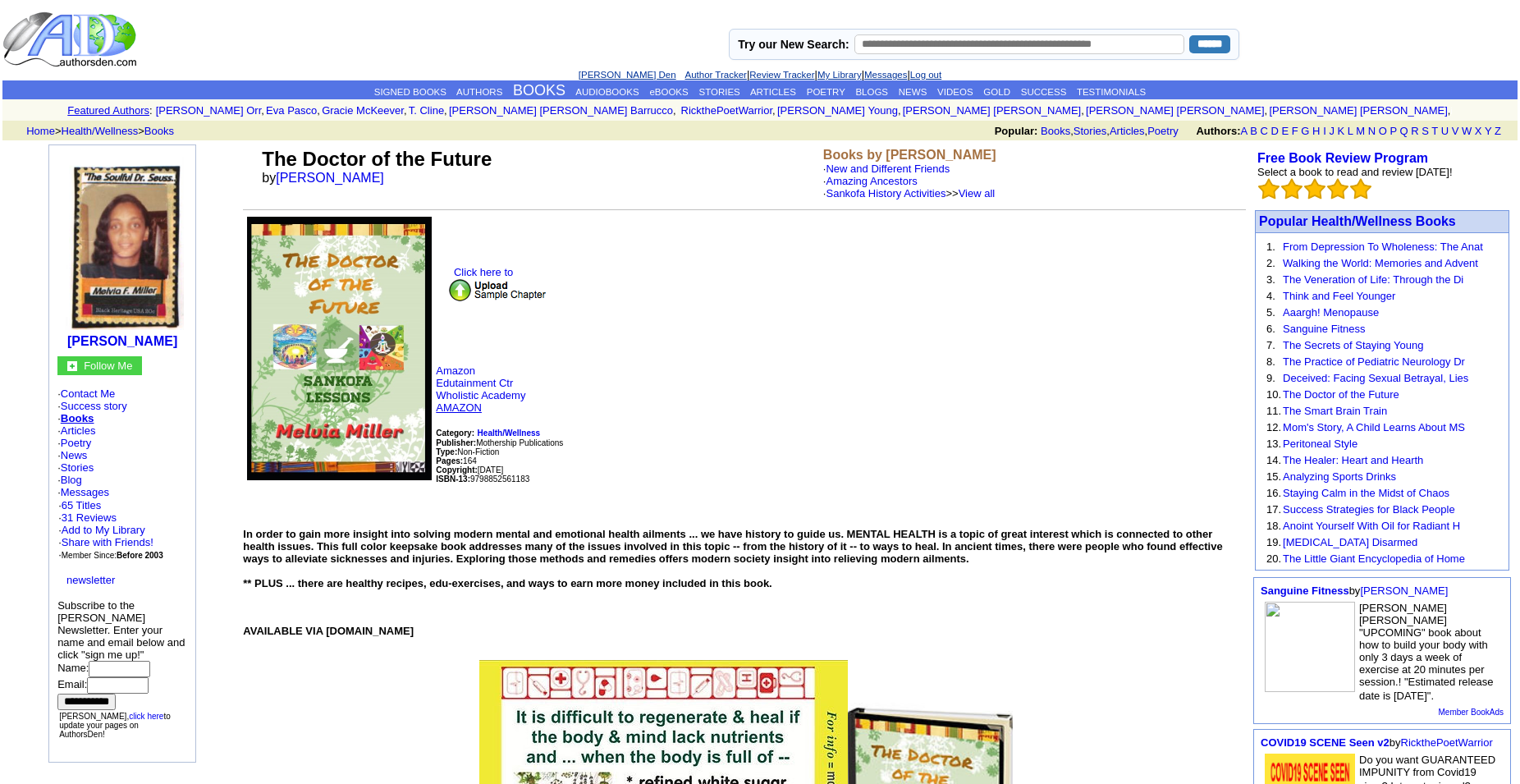
click at [476, 414] on link "AMAZON" at bounding box center [458, 407] width 46 height 13
click at [127, 291] on img at bounding box center [122, 244] width 123 height 173
